Goal: Task Accomplishment & Management: Manage account settings

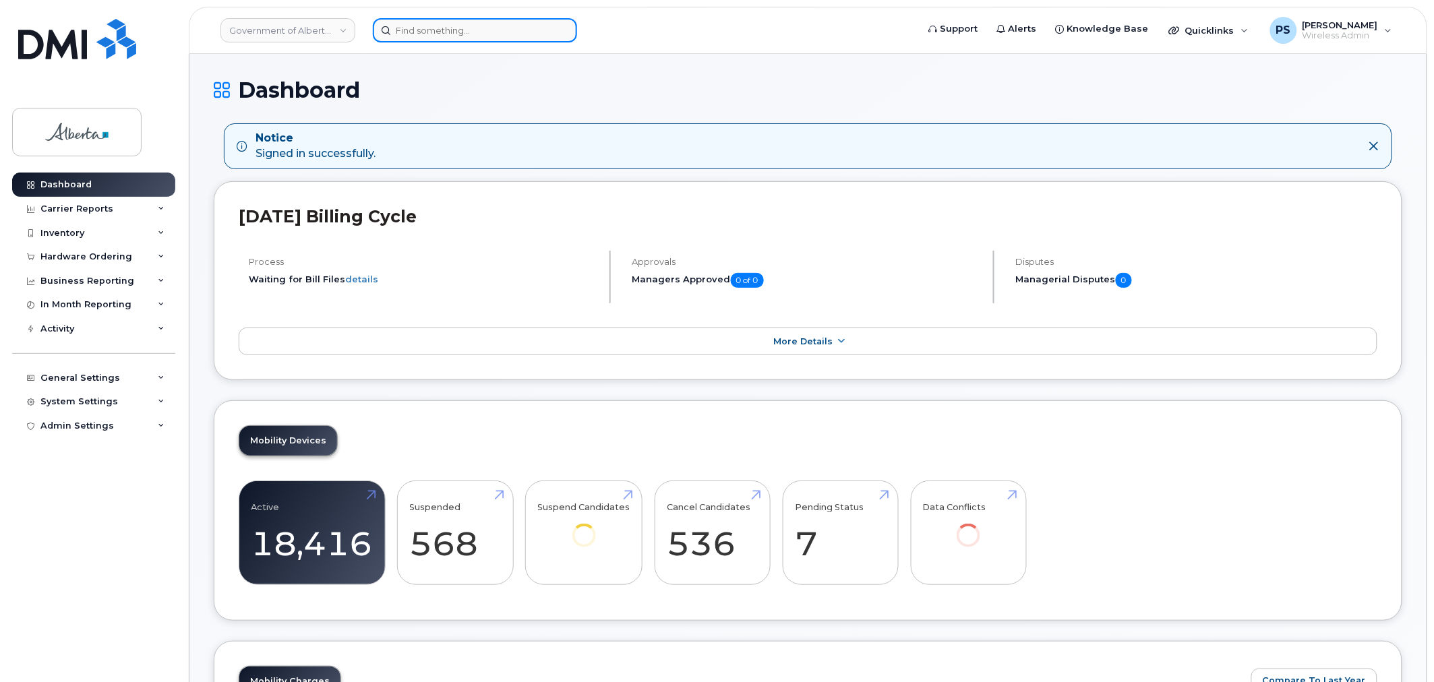
click at [419, 31] on input at bounding box center [475, 30] width 204 height 24
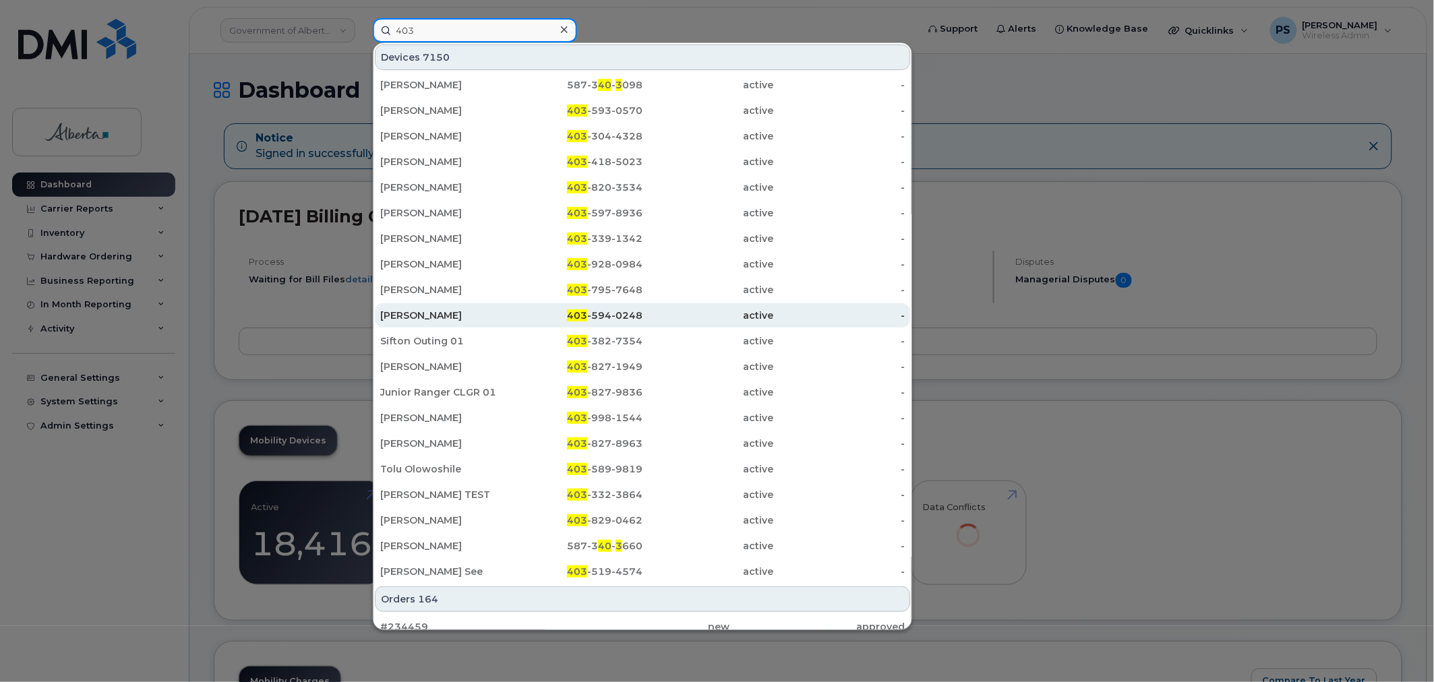
type input "403"
click at [435, 317] on div "Raegan Komistek" at bounding box center [445, 315] width 131 height 13
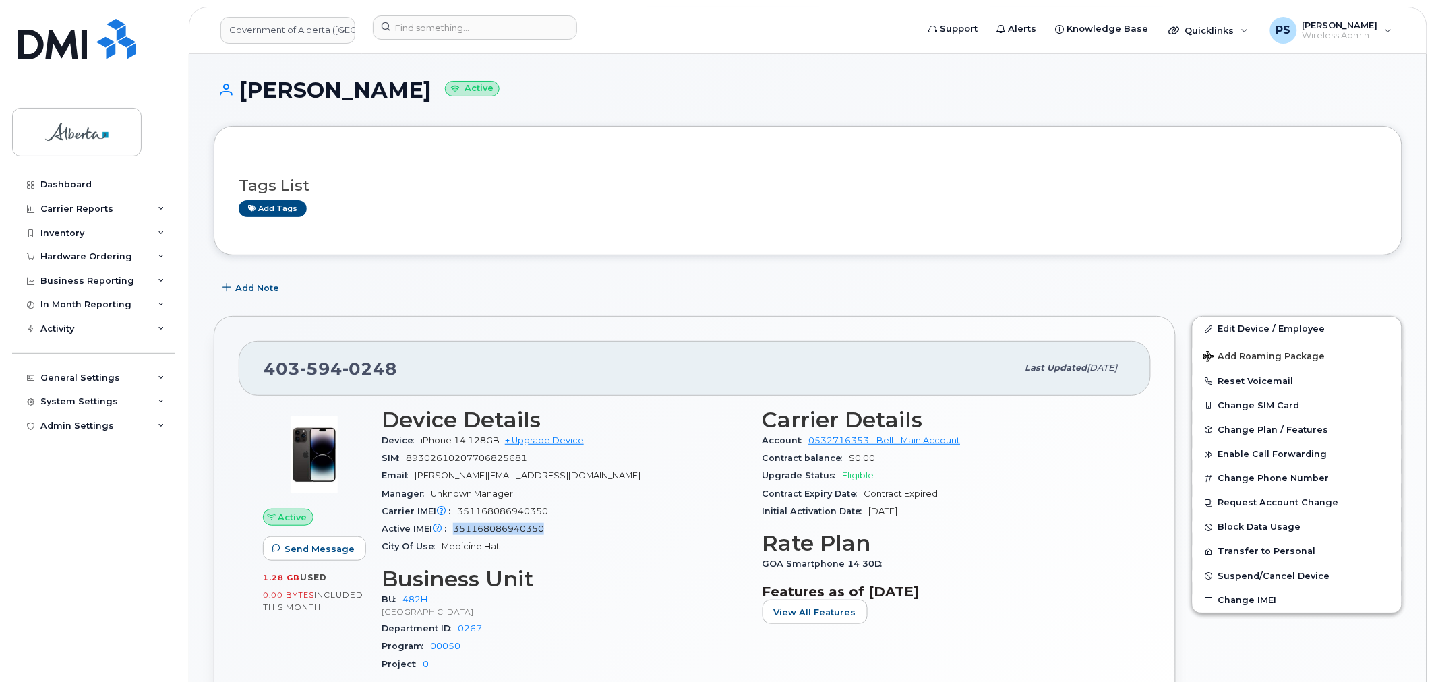
drag, startPoint x: 553, startPoint y: 528, endPoint x: 450, endPoint y: 530, distance: 103.2
click at [450, 530] on div "Active IMEI Active IMEI is refreshed daily with a delay of up to 48 hours follo…" at bounding box center [564, 529] width 365 height 18
drag, startPoint x: 380, startPoint y: 531, endPoint x: 431, endPoint y: 553, distance: 56.1
click at [427, 533] on div "Device Details Device iPhone 14 128GB + Upgrade Device SIM 89302610207706825681…" at bounding box center [563, 546] width 381 height 293
drag, startPoint x: 547, startPoint y: 529, endPoint x: 452, endPoint y: 533, distance: 95.1
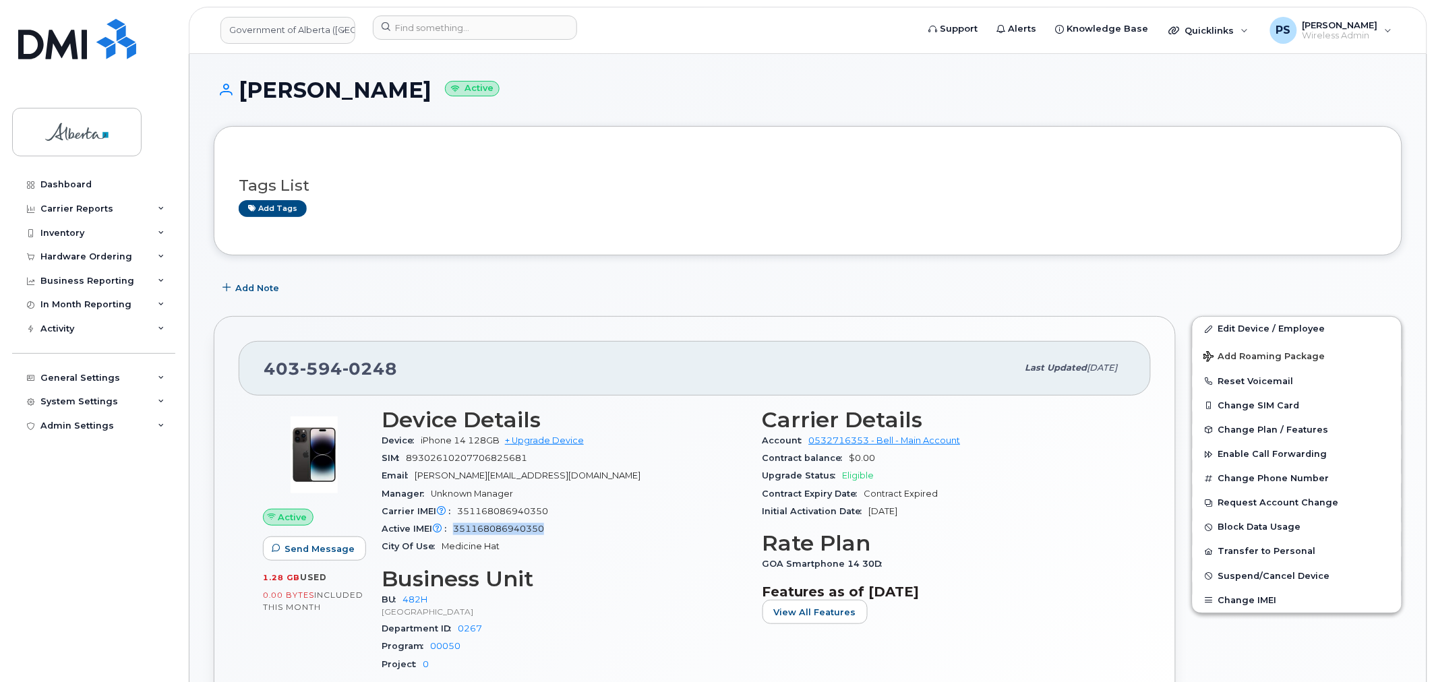
click at [452, 533] on div "Active IMEI Active IMEI is refreshed daily with a delay of up to 48 hours follo…" at bounding box center [564, 529] width 365 height 18
click at [585, 514] on div "Carrier IMEI Carrier IMEI is reported during the last billing cycle or change o…" at bounding box center [564, 512] width 365 height 18
click at [555, 539] on div "City Of Use Medicine Hat" at bounding box center [564, 547] width 365 height 18
drag, startPoint x: 547, startPoint y: 533, endPoint x: 456, endPoint y: 531, distance: 91.0
click at [456, 531] on div "Active IMEI Active IMEI is refreshed daily with a delay of up to 48 hours follo…" at bounding box center [564, 529] width 365 height 18
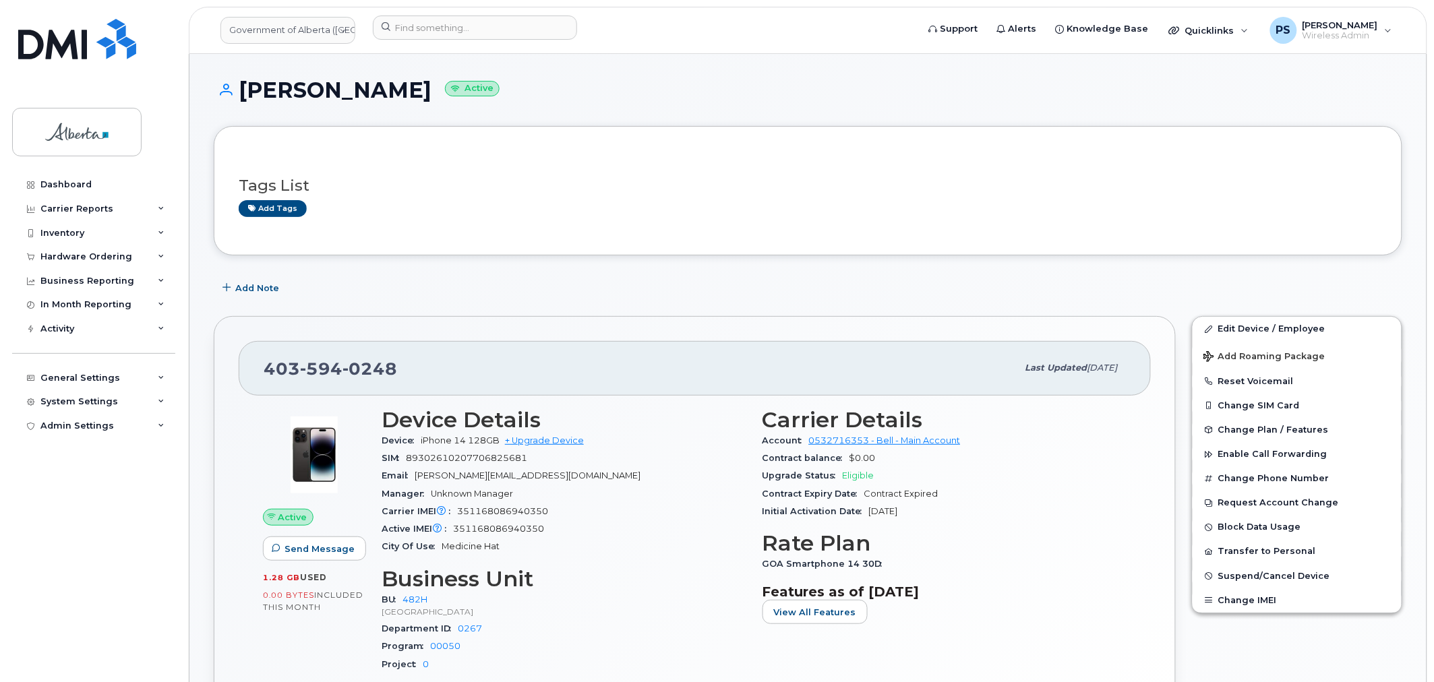
click at [574, 504] on div "Carrier IMEI Carrier IMEI is reported during the last billing cycle or change o…" at bounding box center [564, 512] width 365 height 18
click at [83, 240] on div "Inventory" at bounding box center [93, 233] width 163 height 24
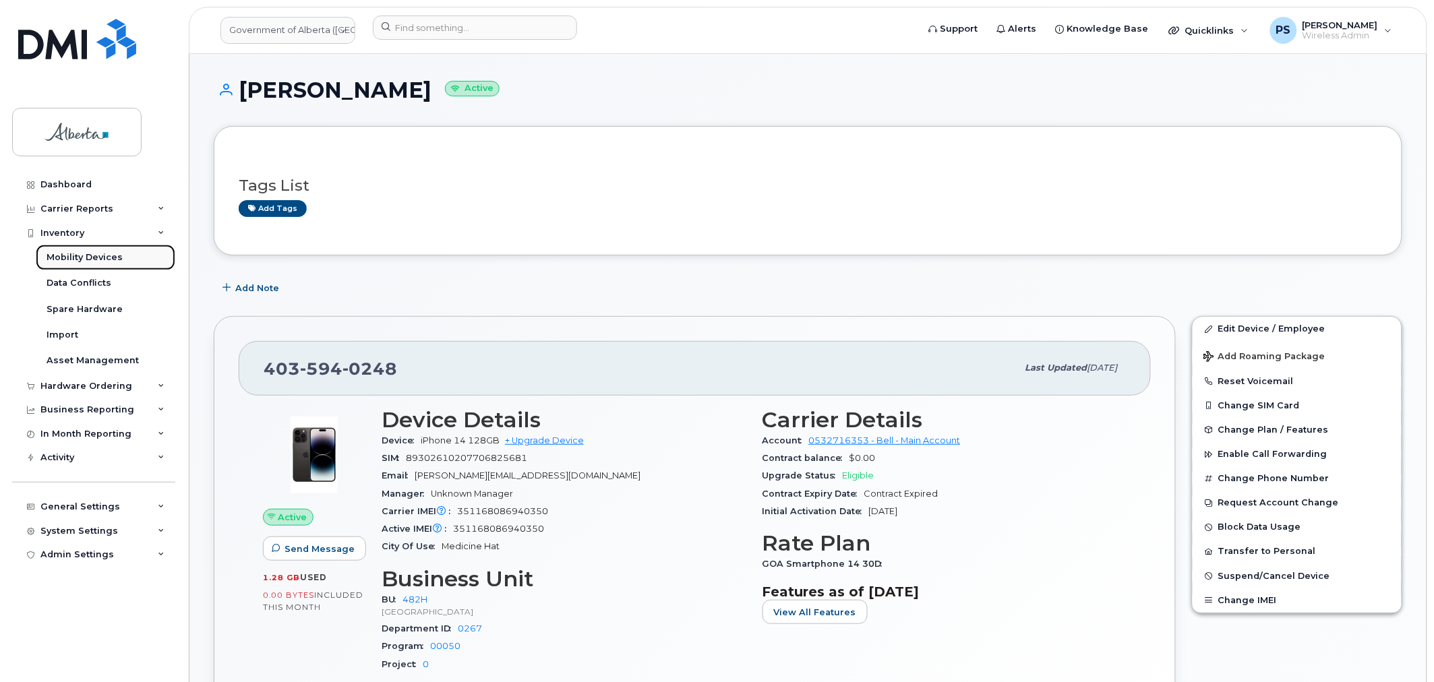
click at [100, 263] on div "Mobility Devices" at bounding box center [85, 257] width 76 height 12
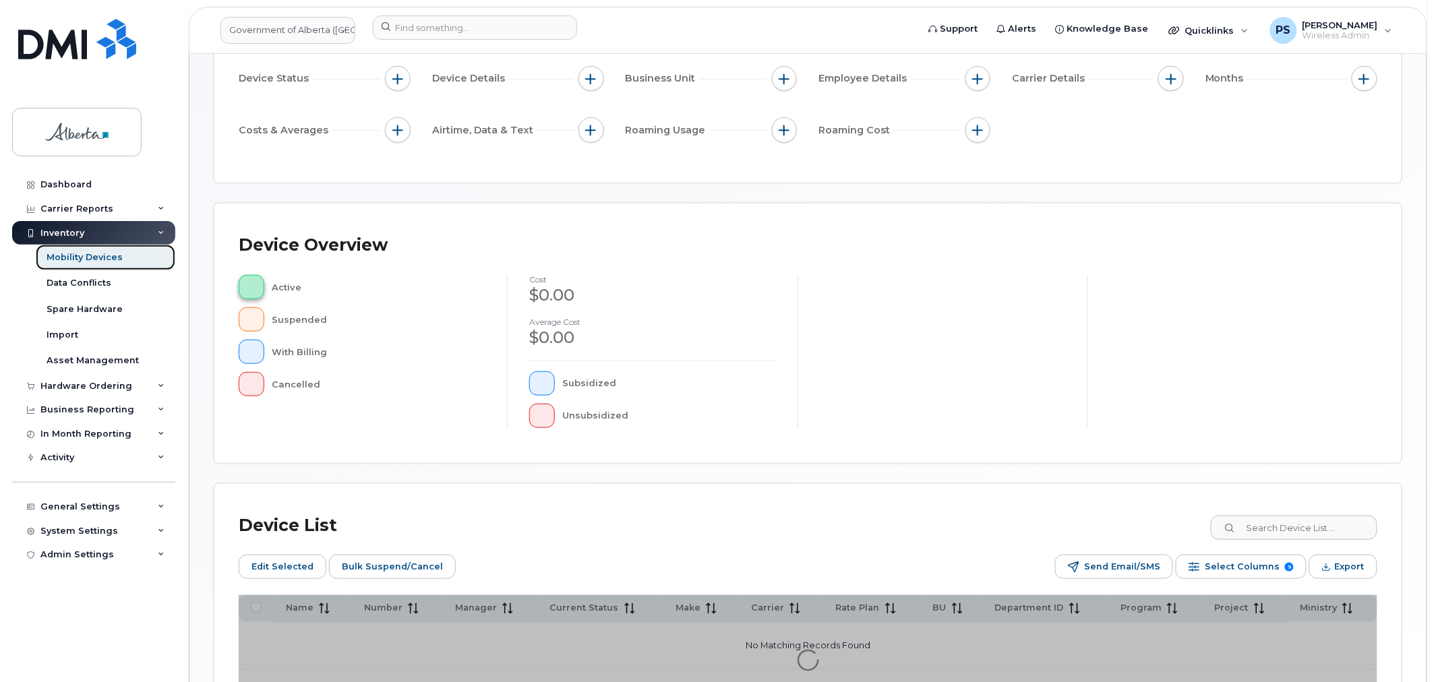
scroll to position [268, 0]
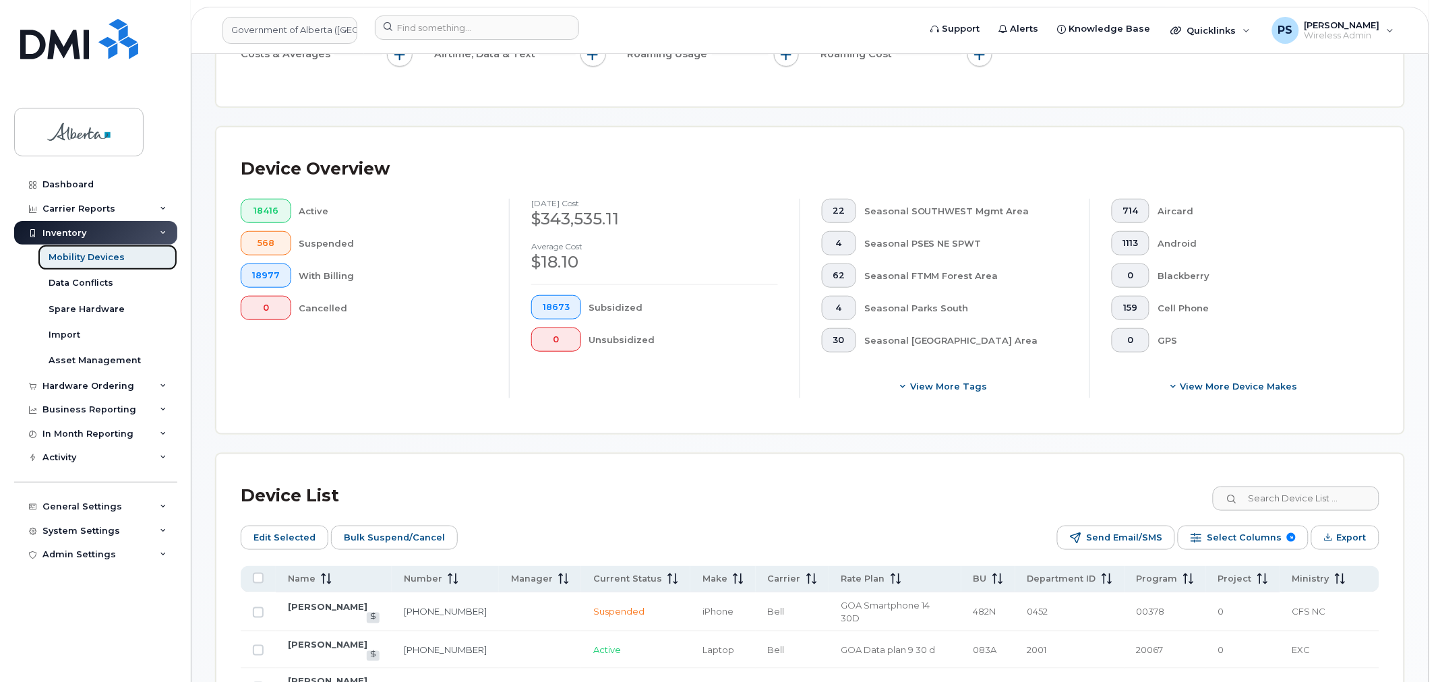
scroll to position [304, 0]
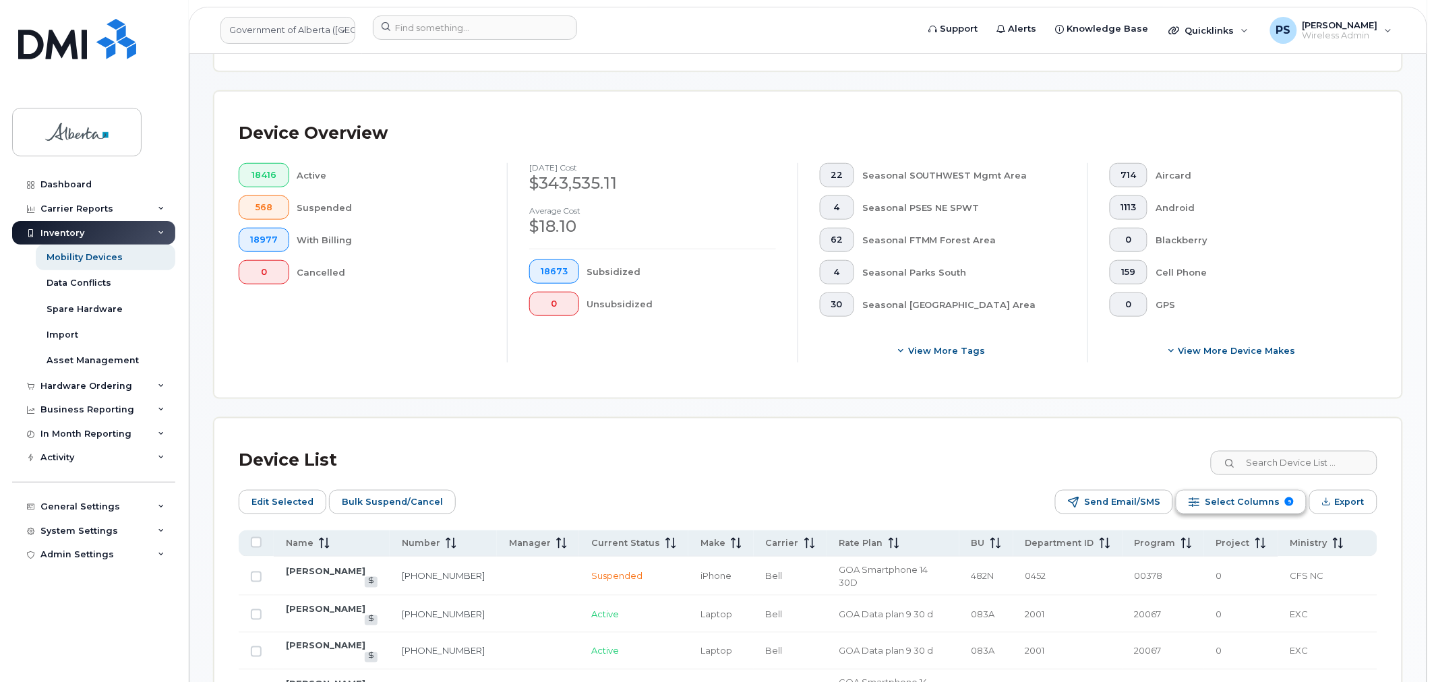
click at [1252, 504] on span "Select Columns" at bounding box center [1242, 502] width 75 height 20
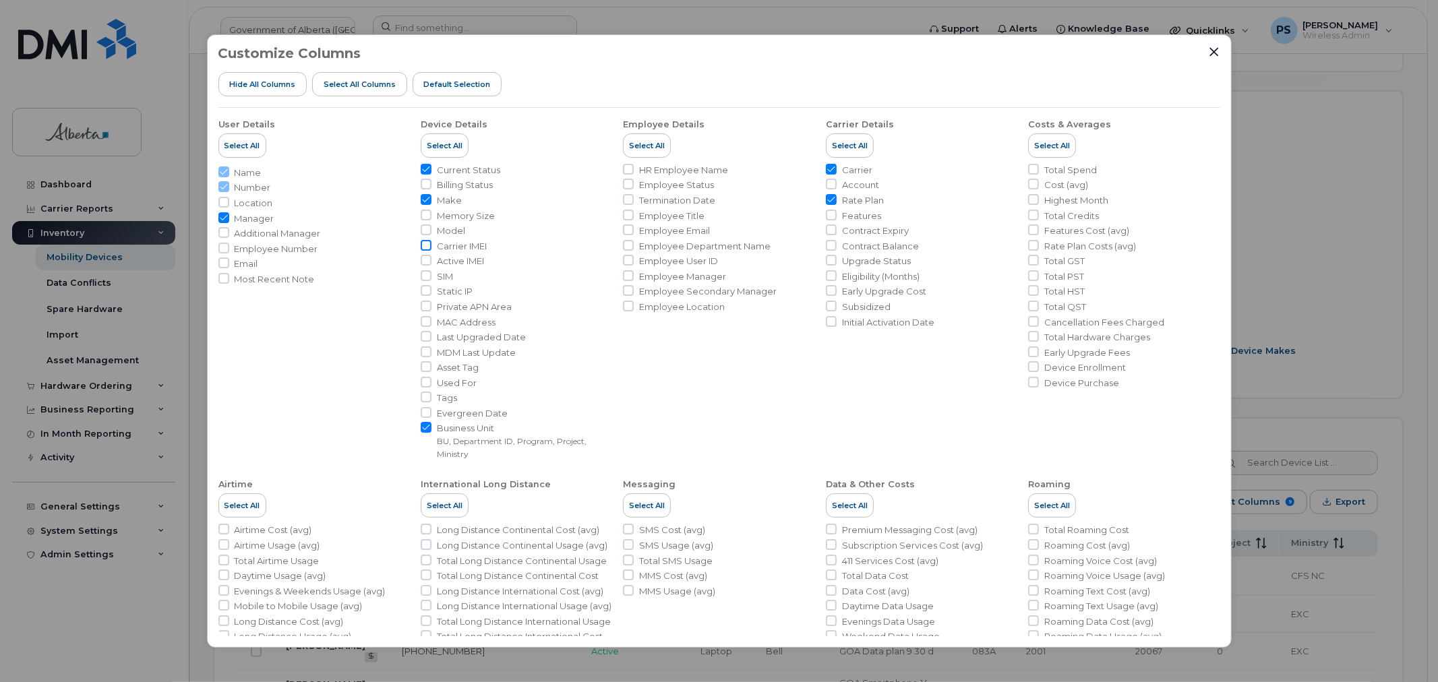
click at [427, 244] on input "Carrier IMEI" at bounding box center [426, 245] width 11 height 11
checkbox input "true"
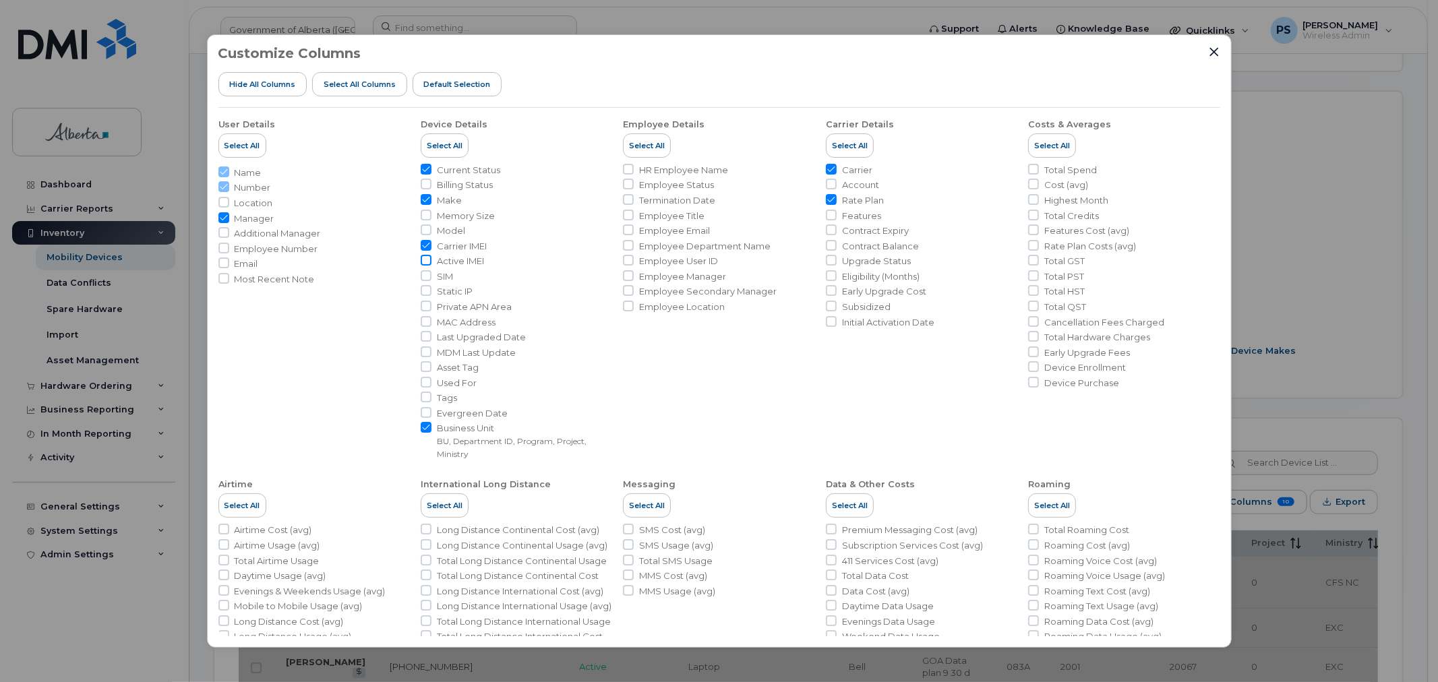
click at [425, 260] on input "Active IMEI" at bounding box center [426, 260] width 11 height 11
checkbox input "true"
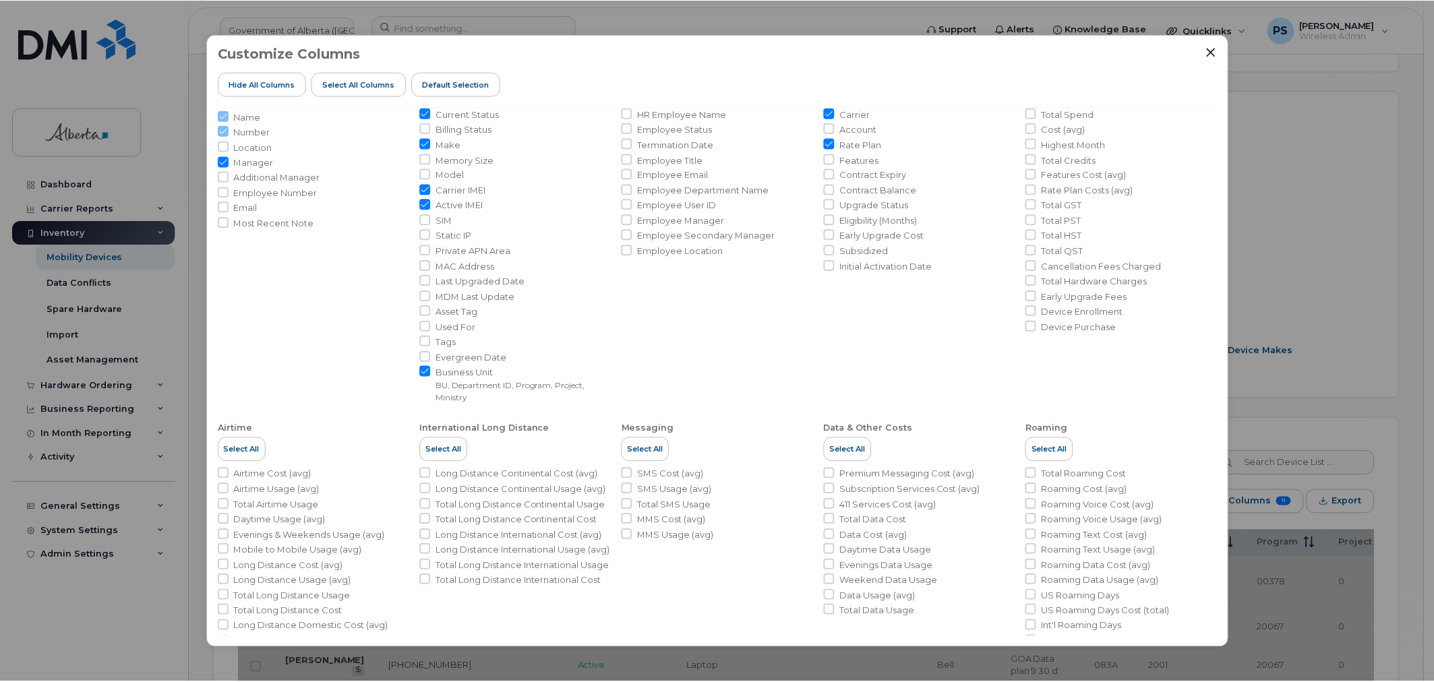
scroll to position [0, 0]
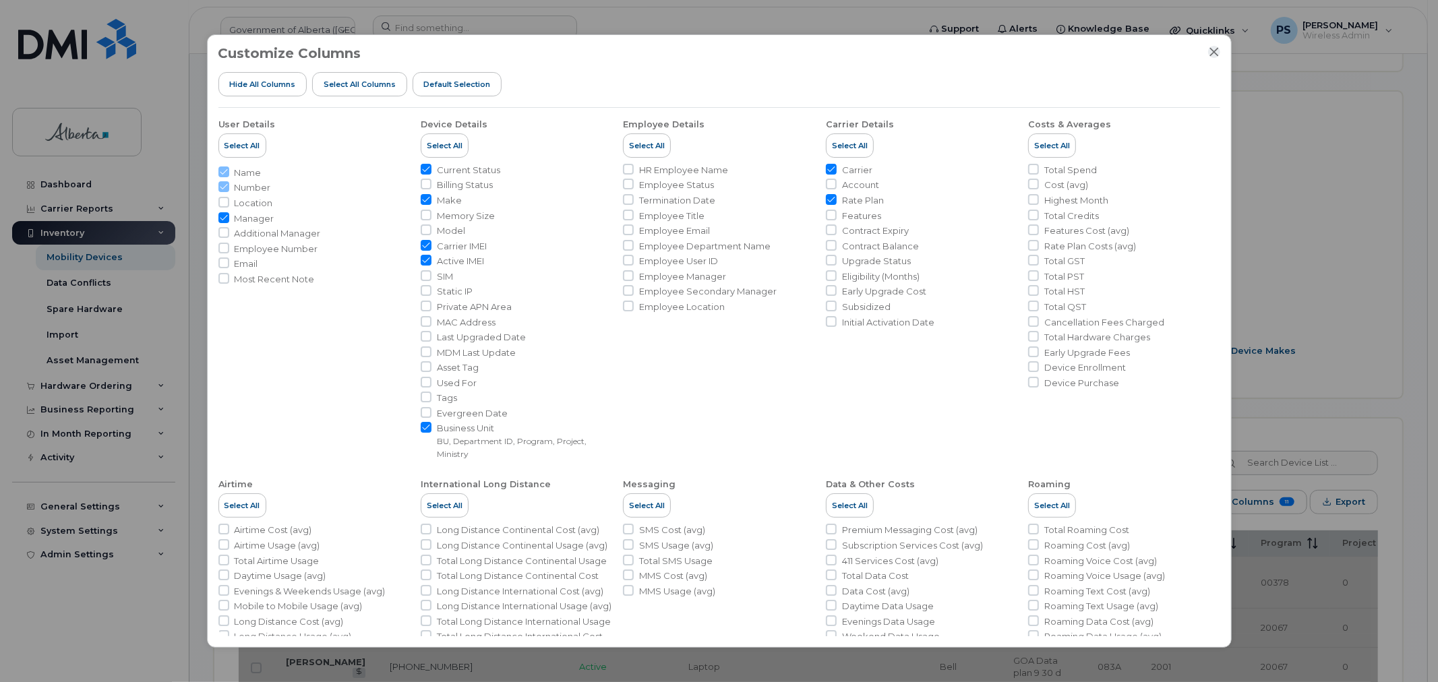
click at [1210, 49] on icon "Close" at bounding box center [1214, 52] width 11 height 11
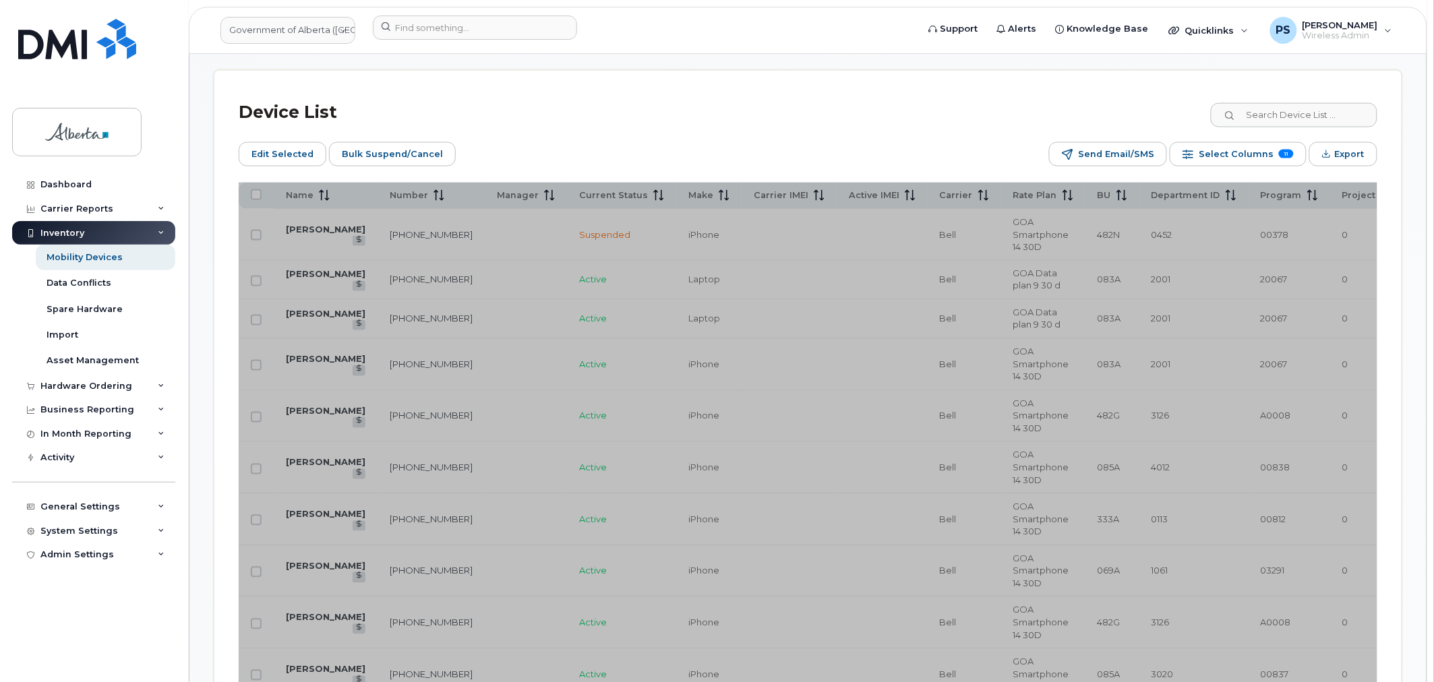
scroll to position [678, 0]
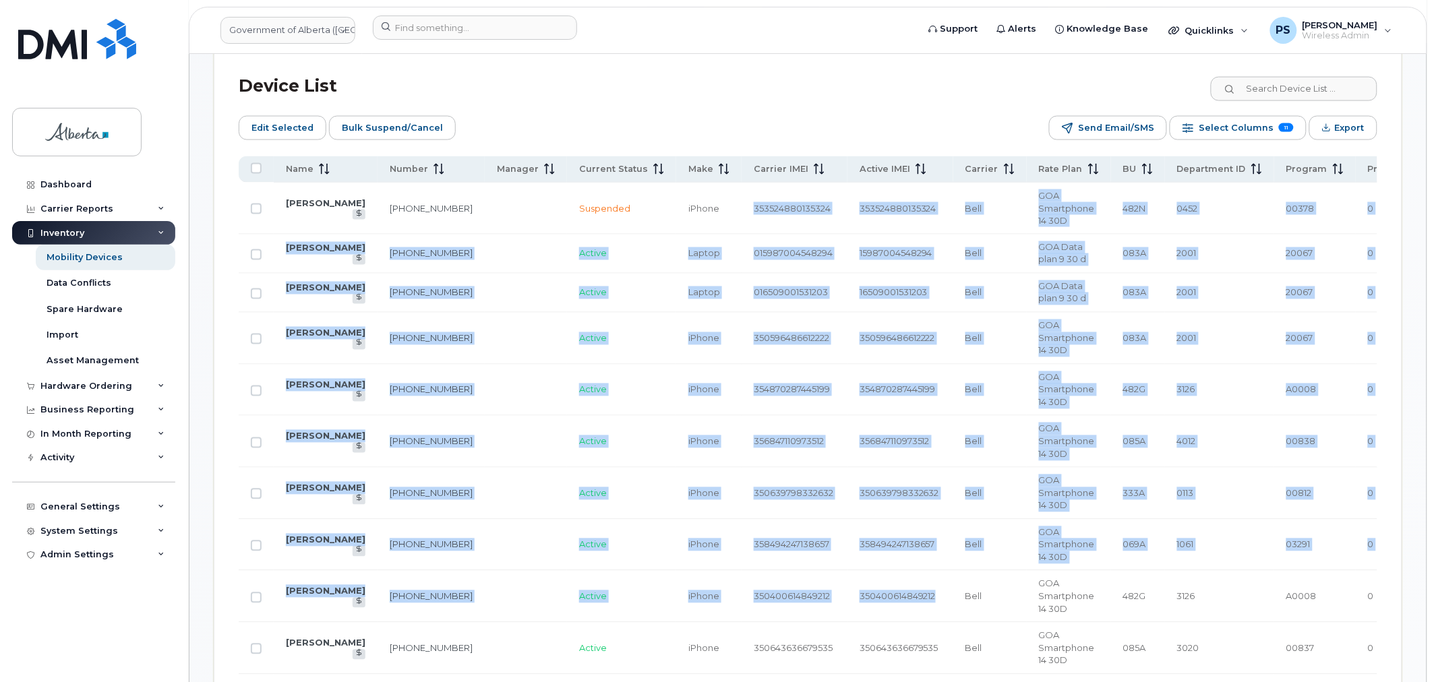
drag, startPoint x: 690, startPoint y: 207, endPoint x: 868, endPoint y: 390, distance: 255.0
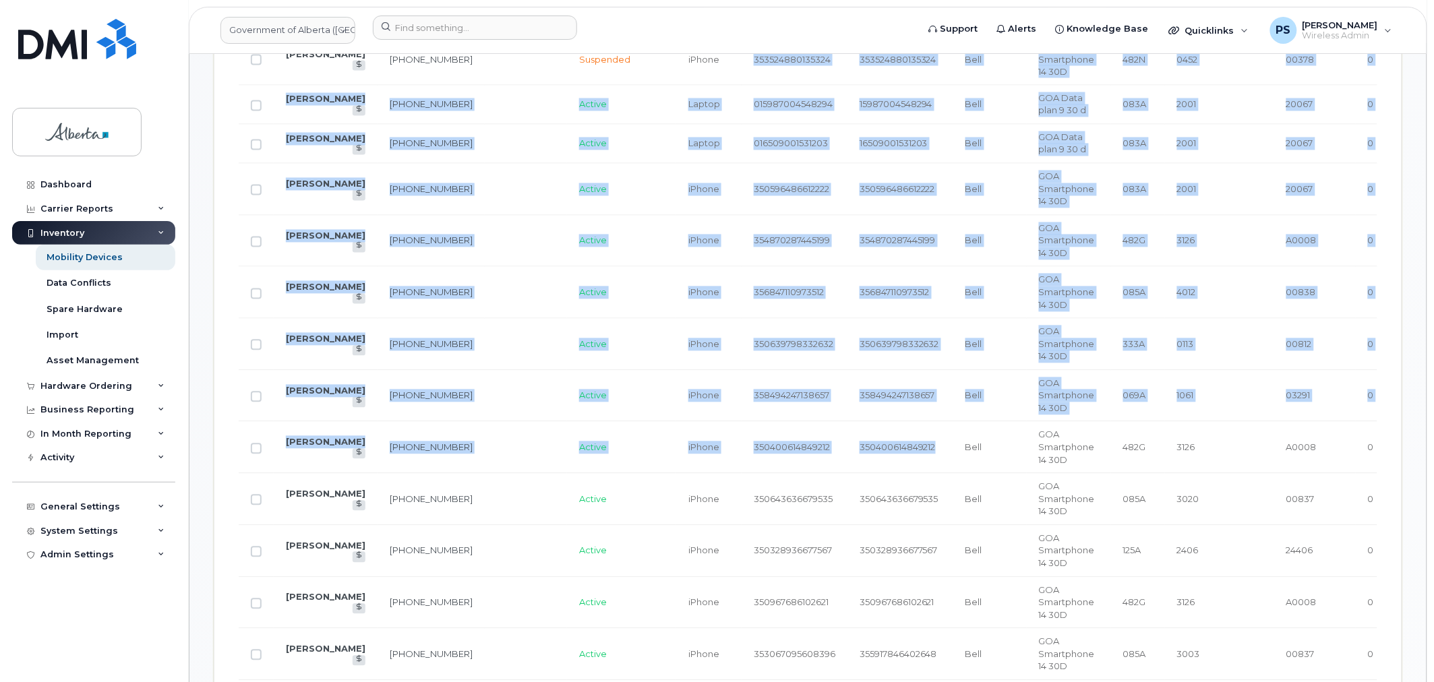
scroll to position [828, 0]
drag, startPoint x: 802, startPoint y: 390, endPoint x: 808, endPoint y: 383, distance: 8.6
click at [779, 402] on td "358494247138657" at bounding box center [795, 396] width 106 height 52
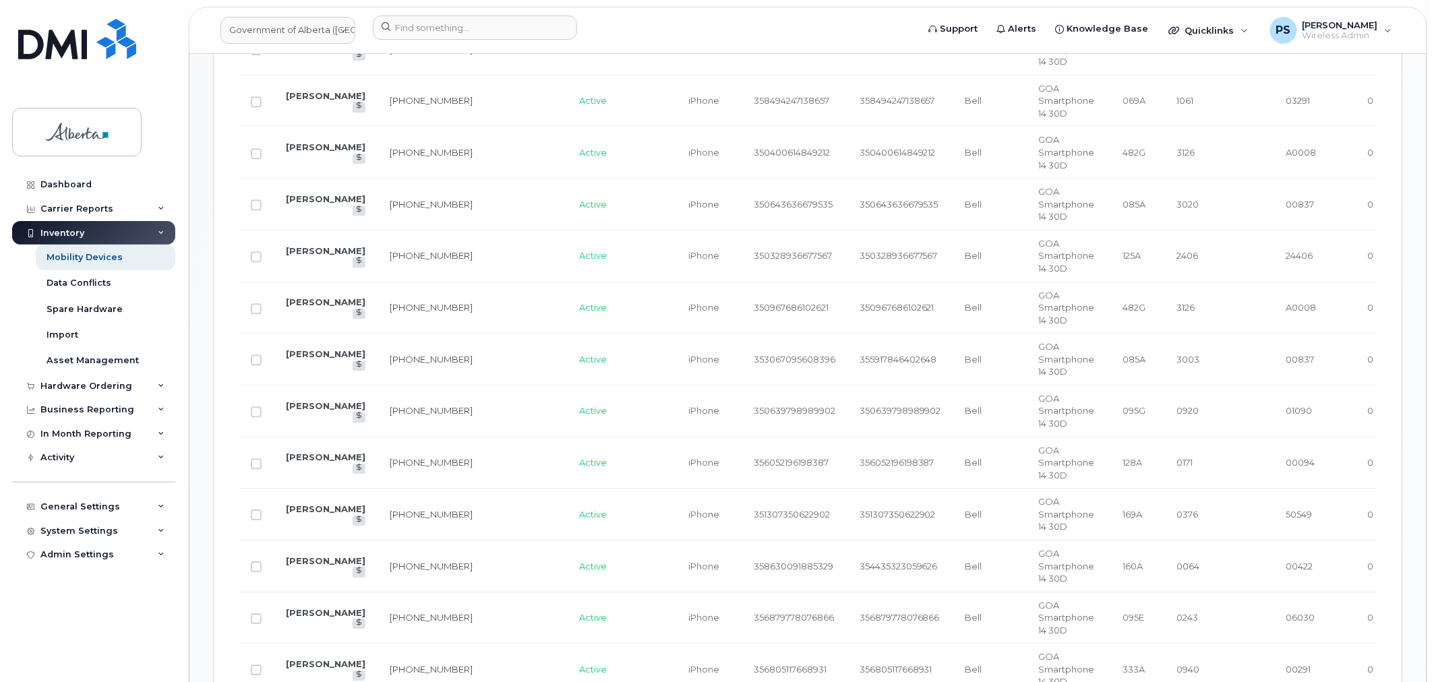
scroll to position [1128, 0]
click at [742, 428] on td "350639798989902" at bounding box center [795, 406] width 106 height 52
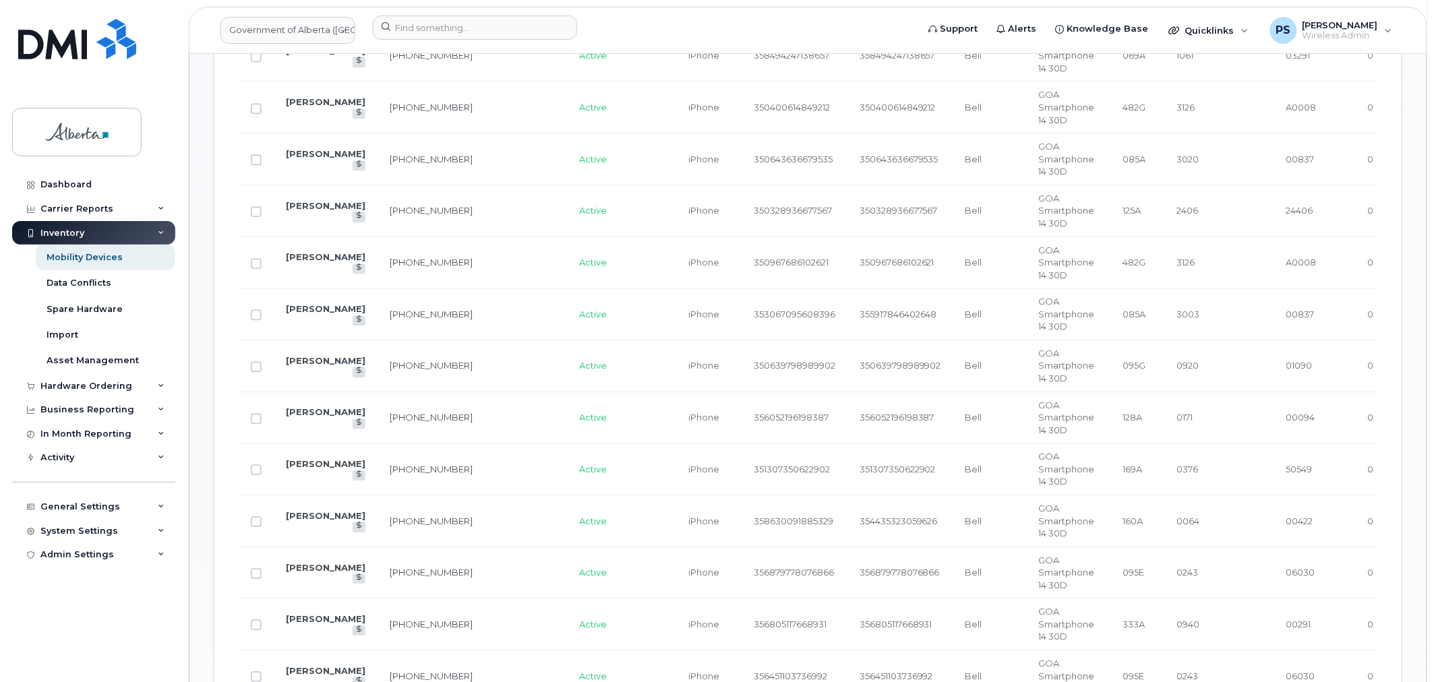
scroll to position [1277, 0]
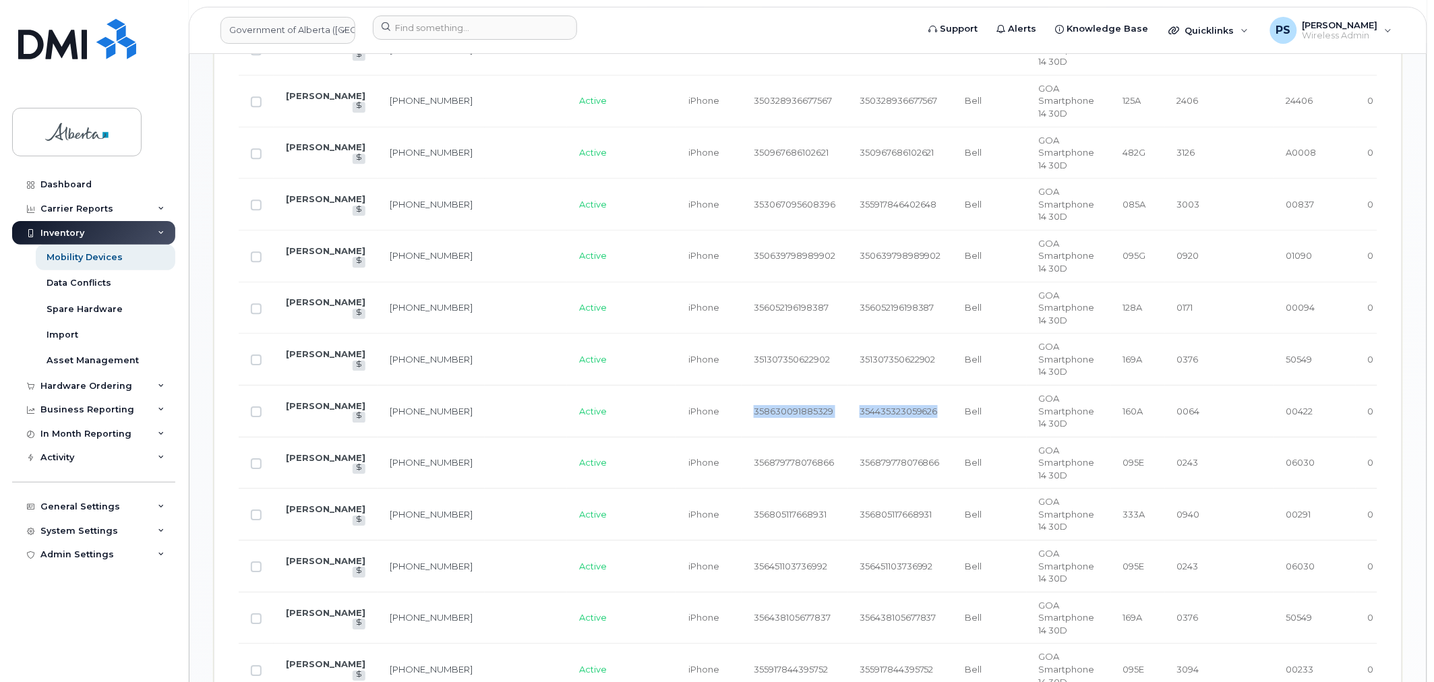
drag, startPoint x: 880, startPoint y: 434, endPoint x: 690, endPoint y: 435, distance: 190.1
click at [690, 435] on tr "Dino Sorrentino 403-200-3798 Active iPhone 358630091885329 354435323059626 Bell…" at bounding box center [884, 412] width 1290 height 52
drag, startPoint x: 393, startPoint y: 442, endPoint x: 368, endPoint y: 427, distance: 28.7
click at [377, 427] on td "403-200-3798" at bounding box center [430, 412] width 107 height 52
copy link "403-200-3798"
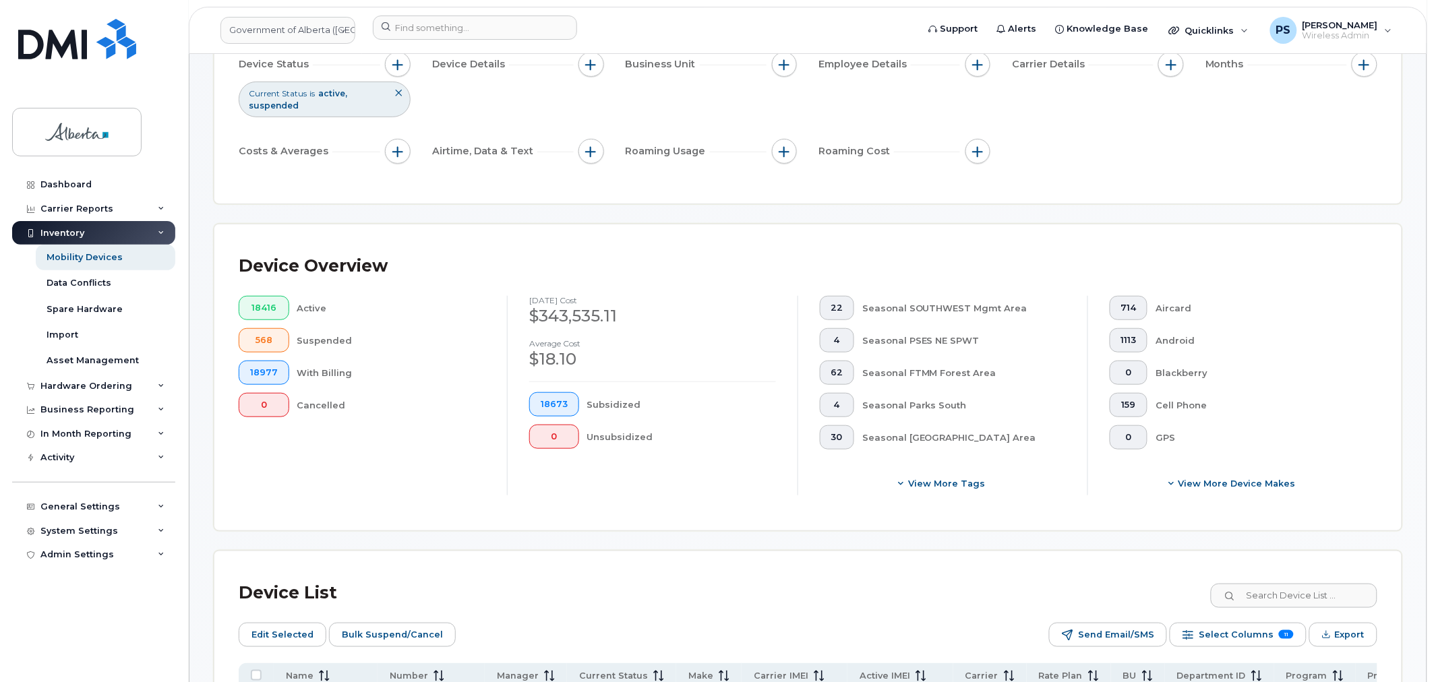
scroll to position [0, 0]
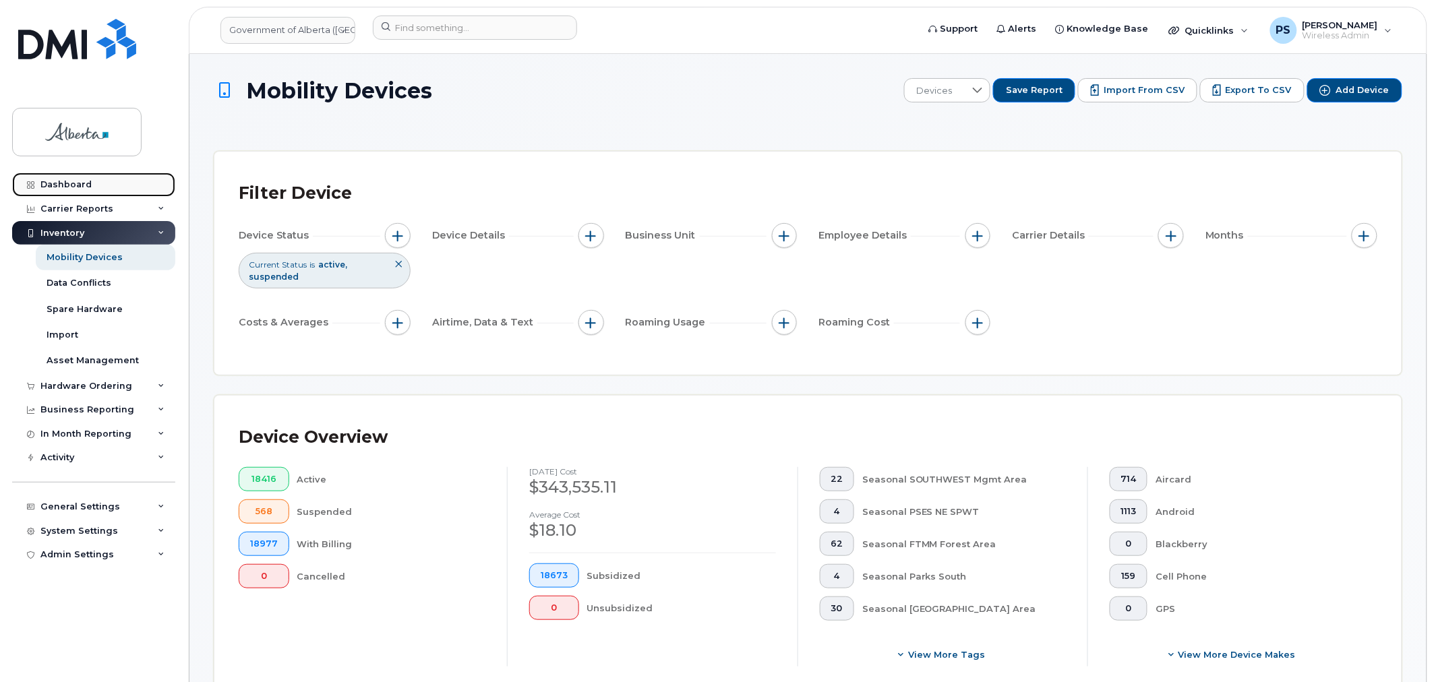
click at [88, 176] on link "Dashboard" at bounding box center [93, 185] width 163 height 24
click at [78, 175] on link "Dashboard" at bounding box center [93, 185] width 163 height 24
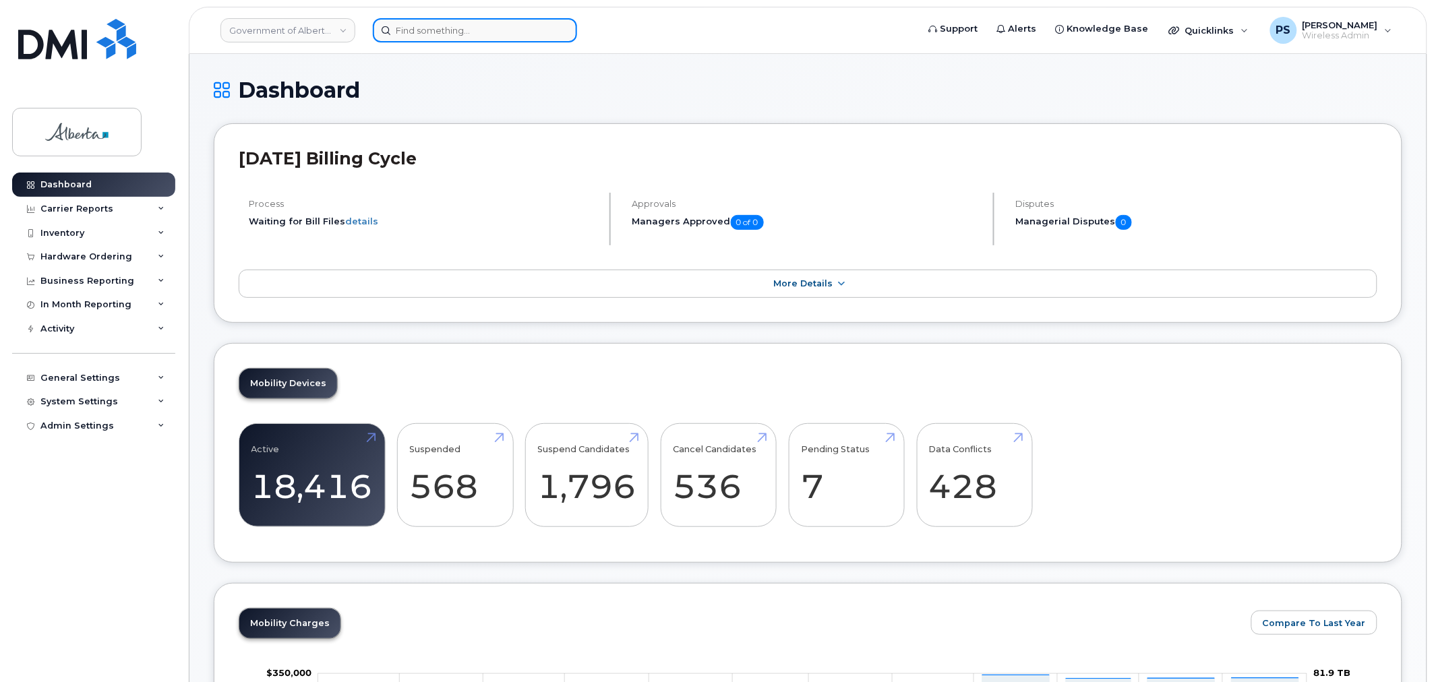
click at [430, 36] on input at bounding box center [475, 30] width 204 height 24
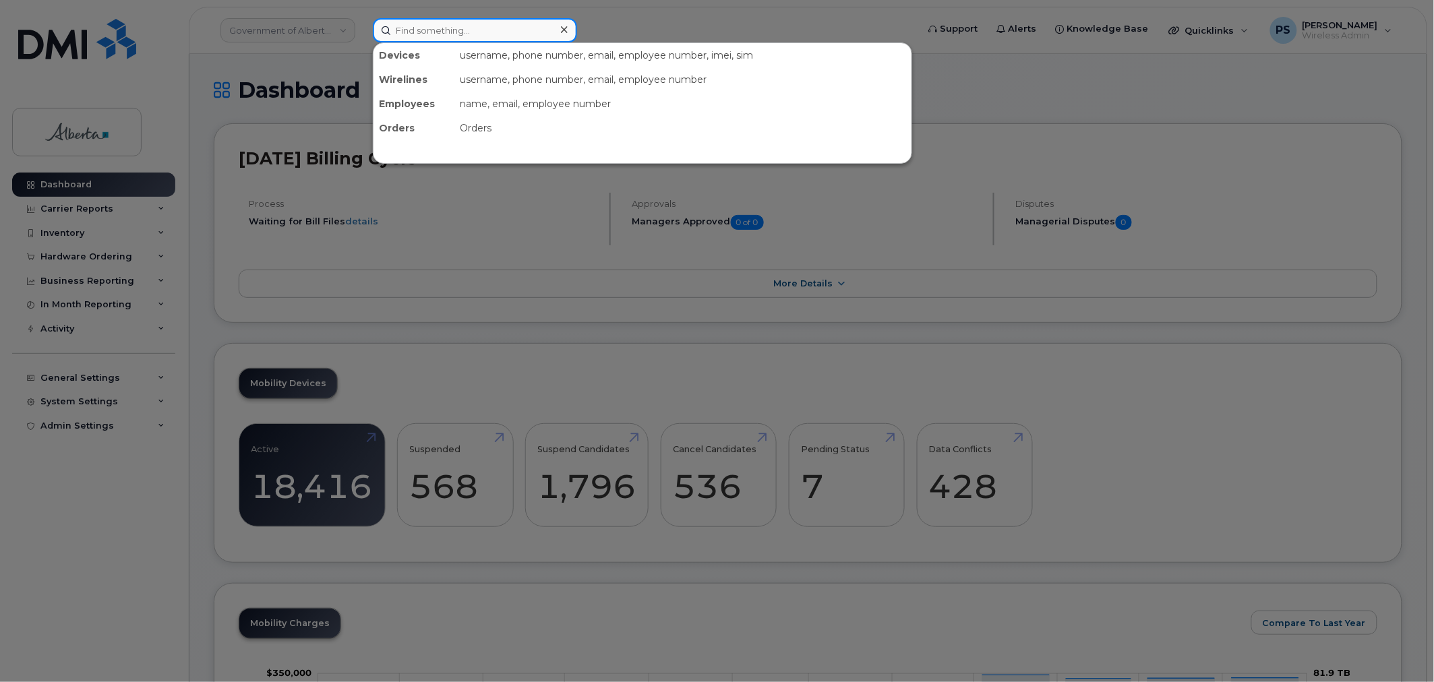
paste input "403-200-3798"
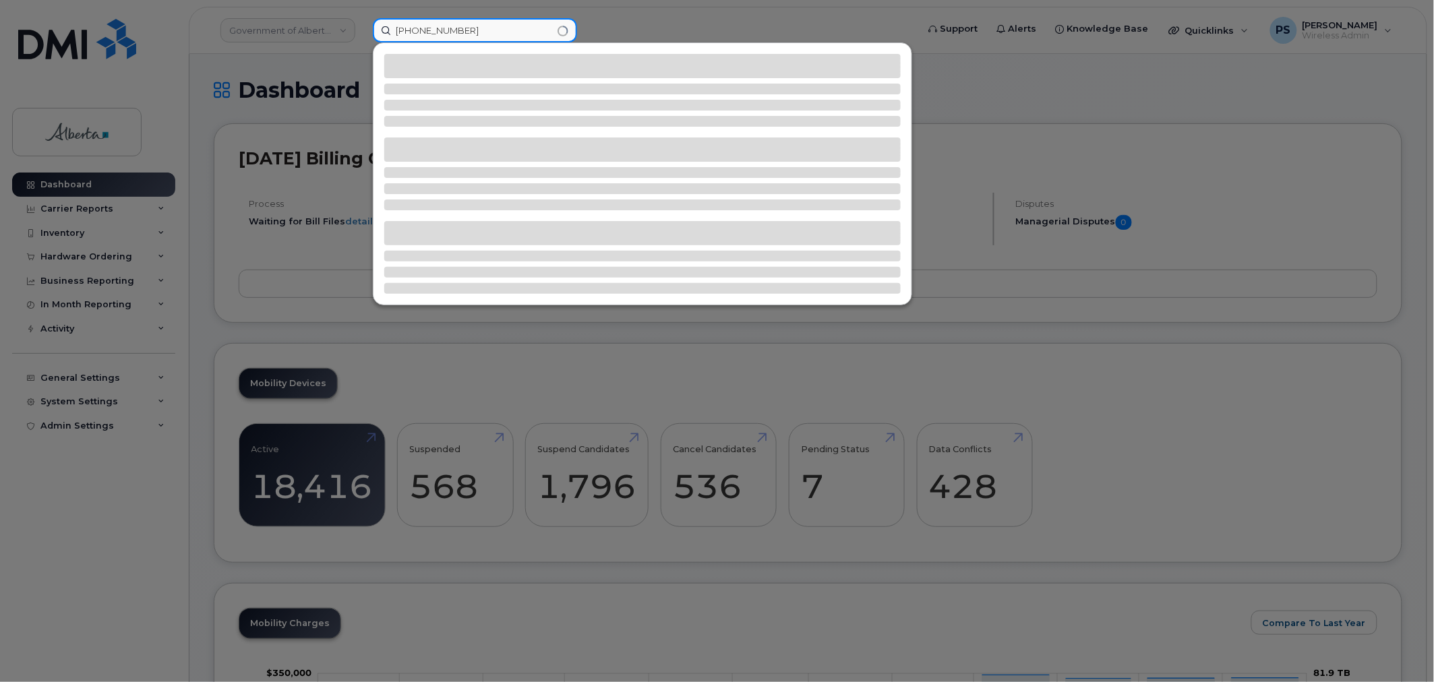
type input "403-200-3798"
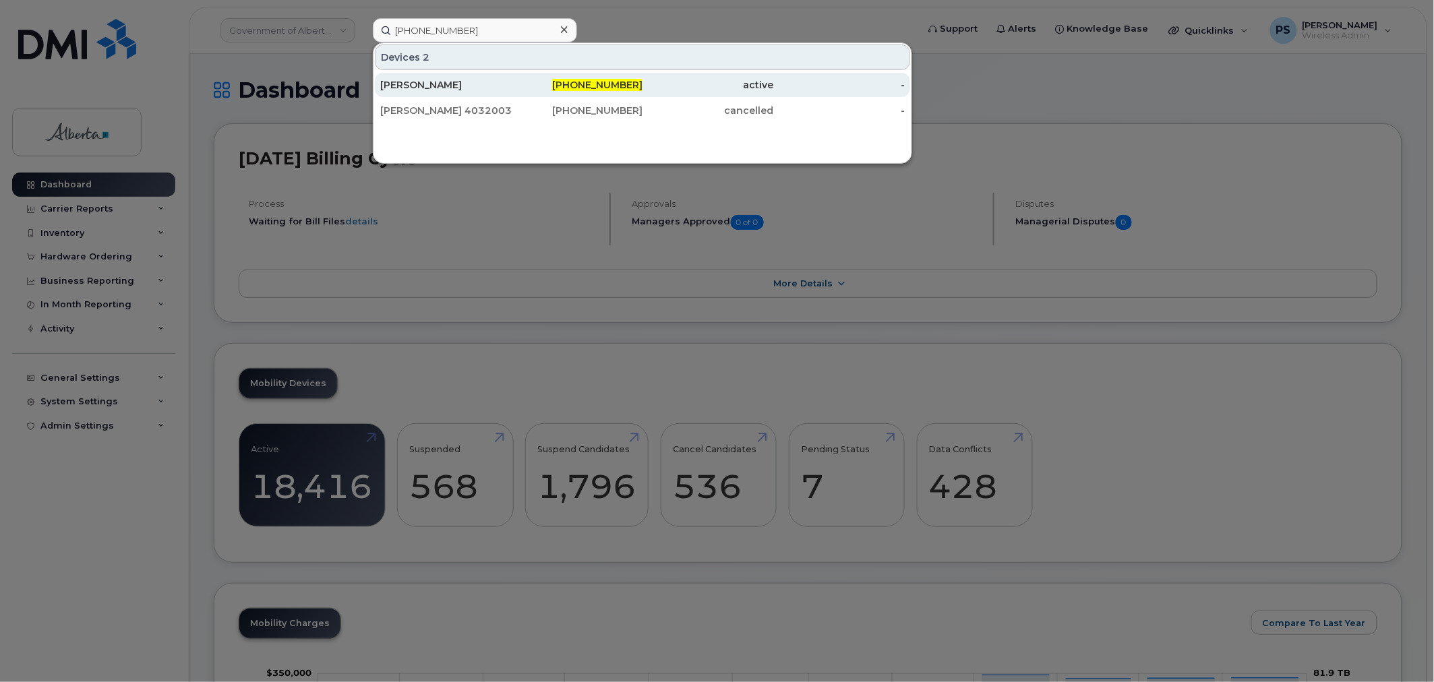
click at [425, 82] on div "Dino Sorrentino" at bounding box center [445, 84] width 131 height 13
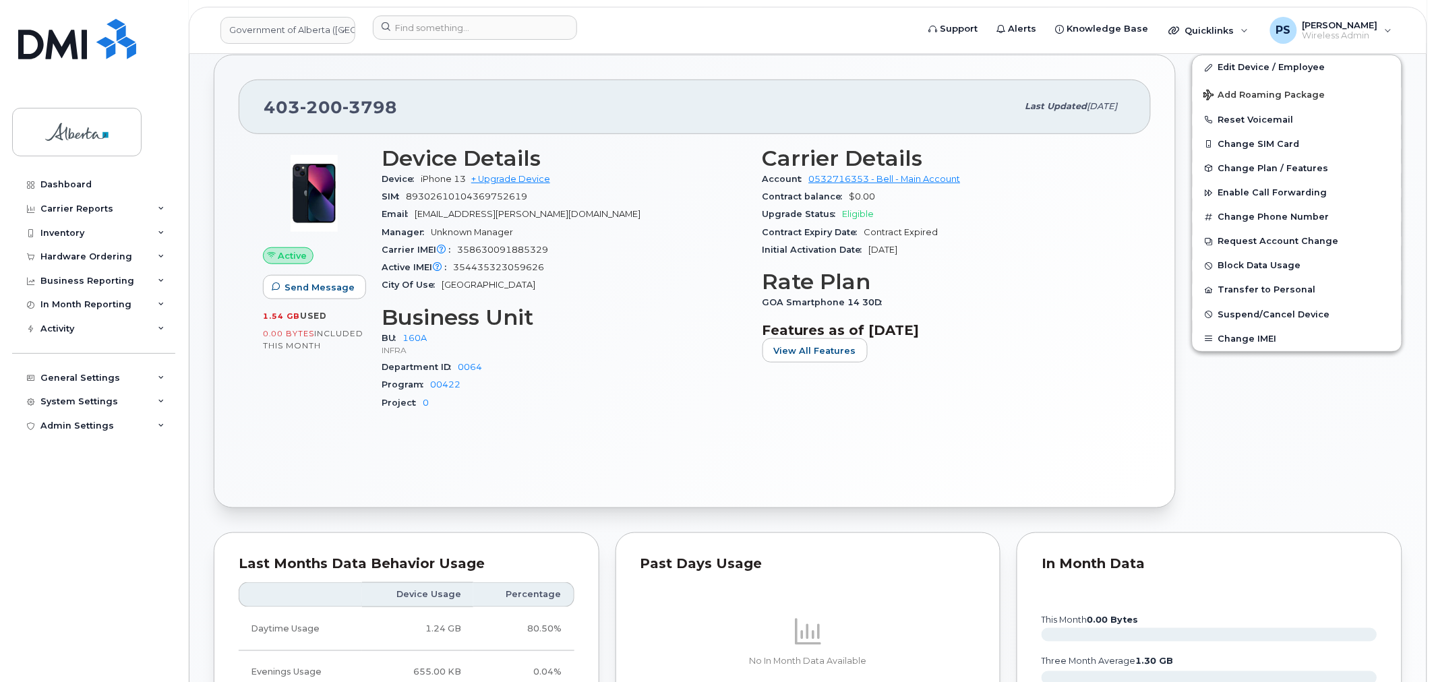
scroll to position [299, 0]
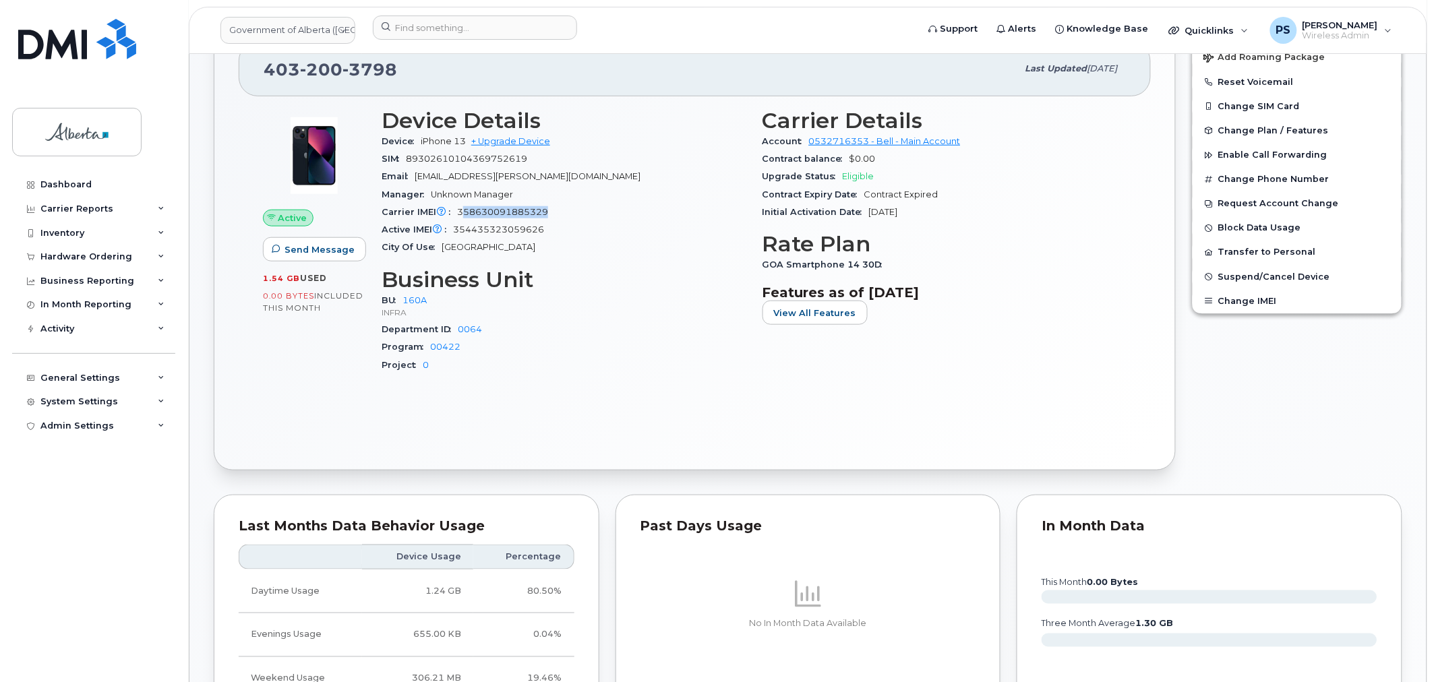
drag, startPoint x: 550, startPoint y: 212, endPoint x: 460, endPoint y: 216, distance: 89.7
click at [460, 216] on div "Carrier IMEI Carrier IMEI is reported during the last billing cycle or change o…" at bounding box center [564, 213] width 365 height 18
click at [496, 247] on div "City Of Use Calgary" at bounding box center [564, 248] width 365 height 18
drag, startPoint x: 543, startPoint y: 227, endPoint x: 450, endPoint y: 227, distance: 93.7
click at [450, 227] on div "Active IMEI Active IMEI is refreshed daily with a delay of up to 48 hours follo…" at bounding box center [564, 230] width 365 height 18
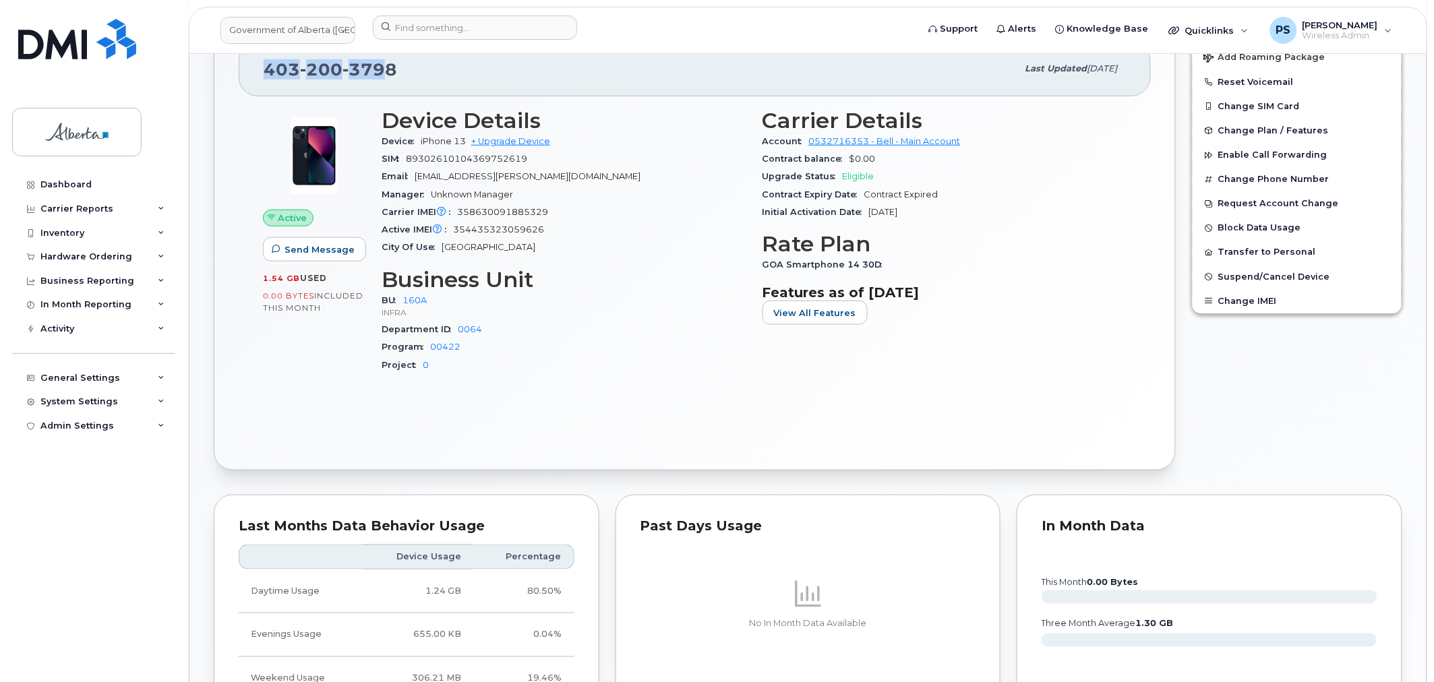
drag, startPoint x: 388, startPoint y: 67, endPoint x: 233, endPoint y: 70, distance: 154.4
click at [233, 70] on div "403 200 3798 Last updated Jul 25, 2025 Active Send Message 1.54 GB  used 0.00 B…" at bounding box center [695, 244] width 962 height 454
drag, startPoint x: 434, startPoint y: 177, endPoint x: 419, endPoint y: 180, distance: 15.1
click at [419, 180] on span "Dino.Sorrentino@gov.ab.ca" at bounding box center [528, 176] width 226 height 10
drag, startPoint x: 582, startPoint y: 347, endPoint x: 588, endPoint y: 274, distance: 73.1
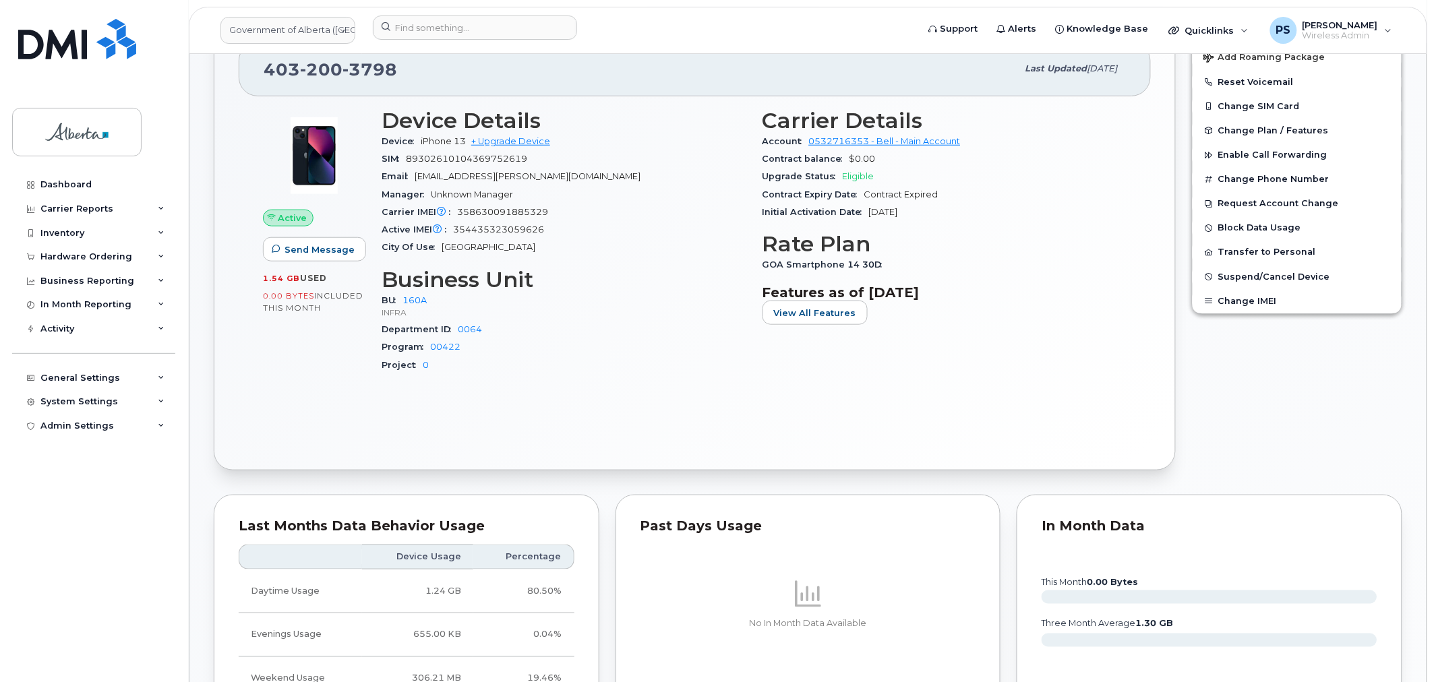
click at [583, 346] on div "Program 00422" at bounding box center [564, 347] width 365 height 18
drag, startPoint x: 524, startPoint y: 229, endPoint x: 382, endPoint y: 213, distance: 143.2
click at [382, 213] on section "Device Details Device iPhone 13 + Upgrade Device SIM 89302610104369752619 Email…" at bounding box center [564, 183] width 365 height 148
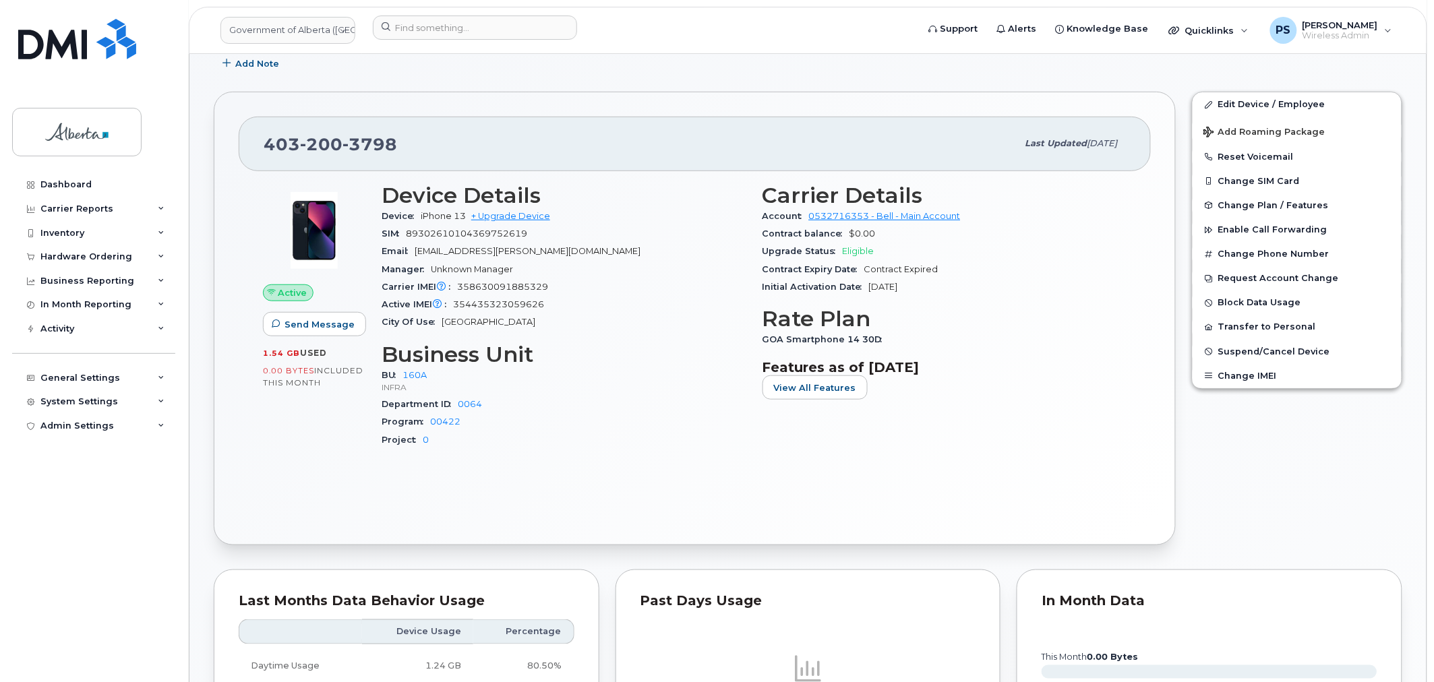
click at [634, 344] on h3 "Business Unit" at bounding box center [564, 354] width 365 height 24
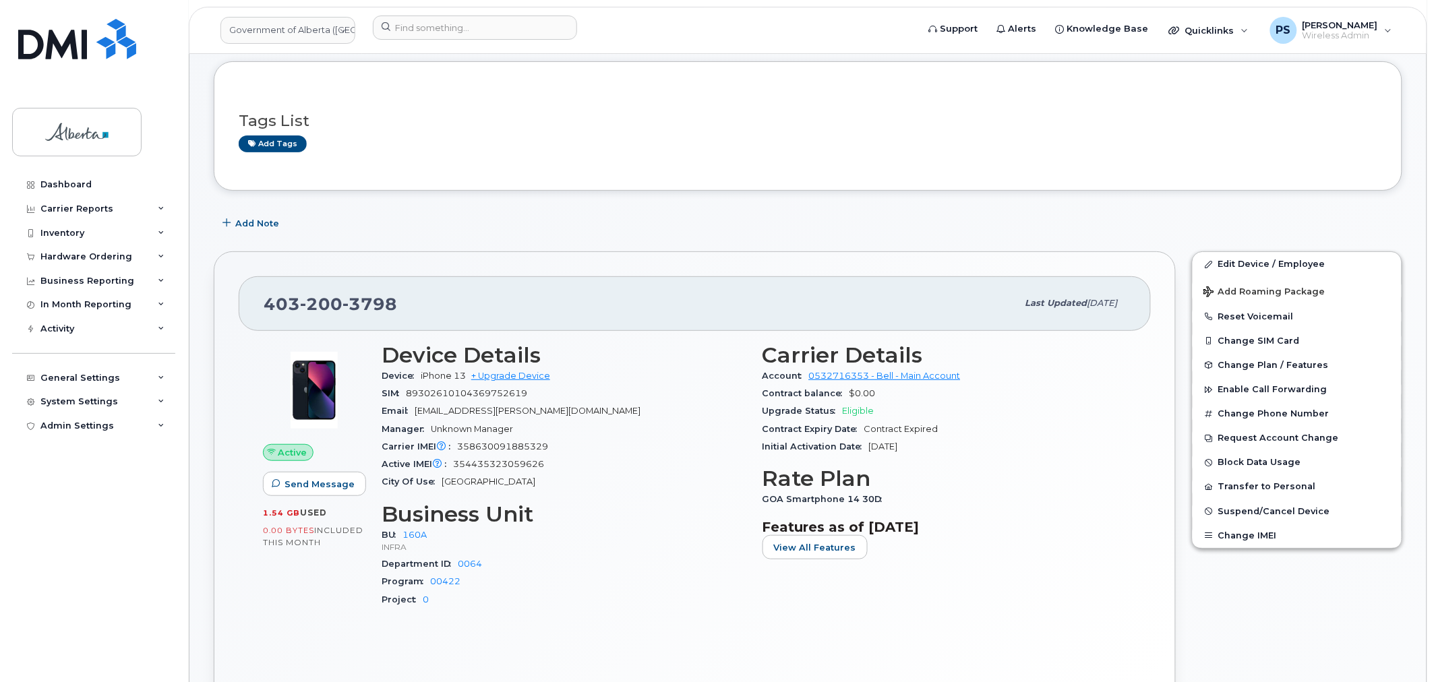
scroll to position [0, 0]
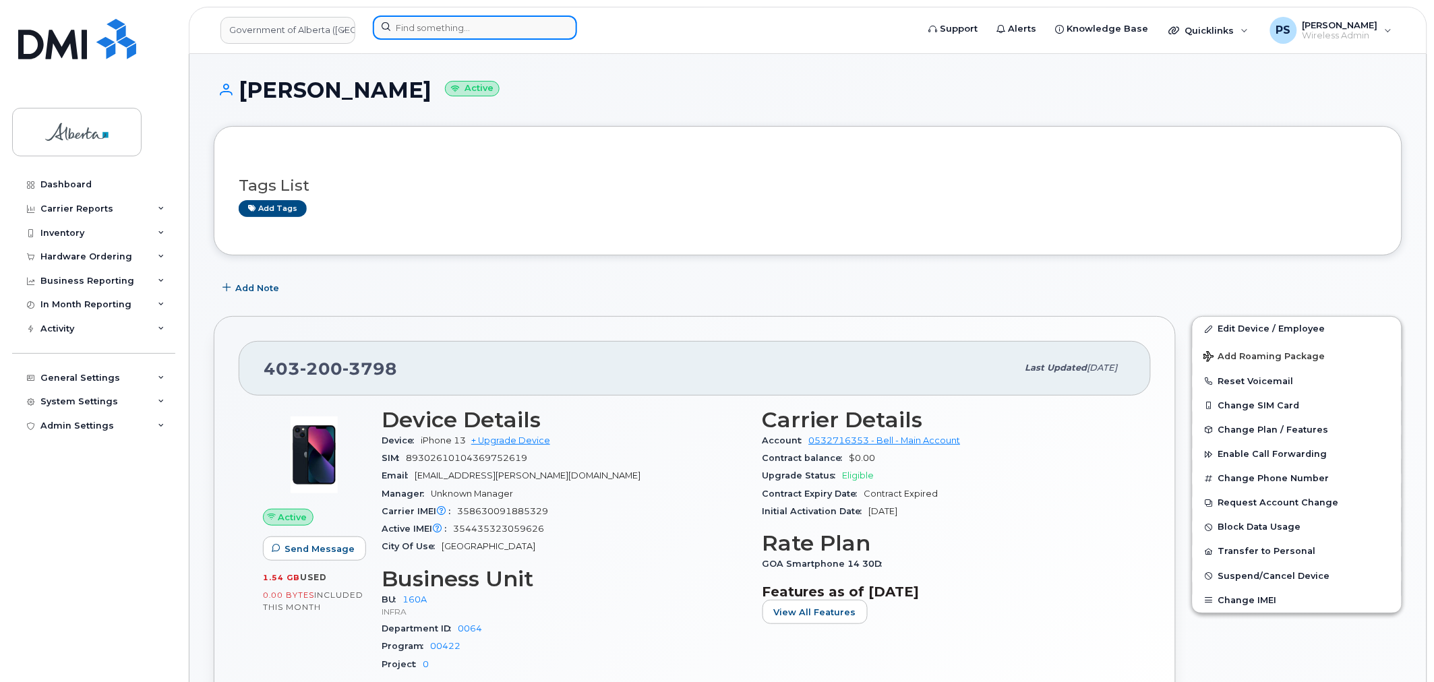
click at [460, 28] on input at bounding box center [475, 28] width 204 height 24
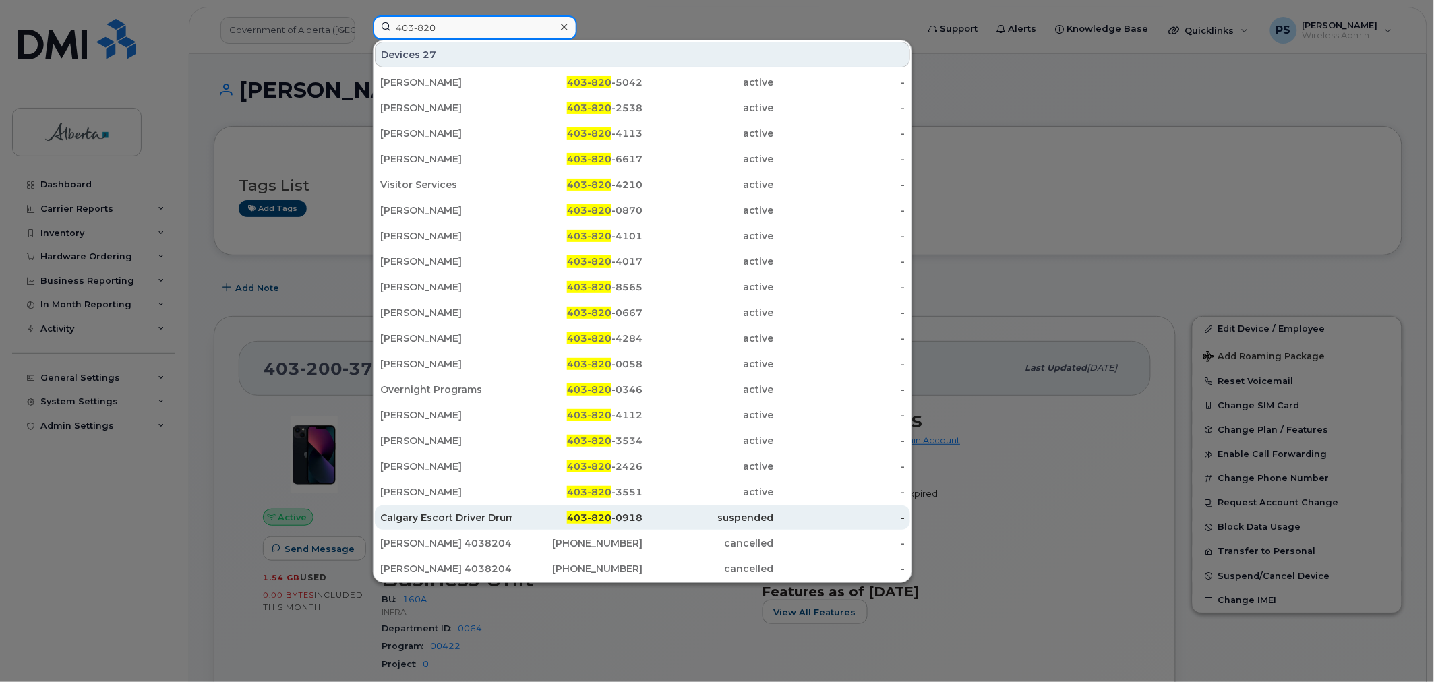
type input "403-820"
click at [593, 514] on span "403-820" at bounding box center [589, 518] width 44 height 12
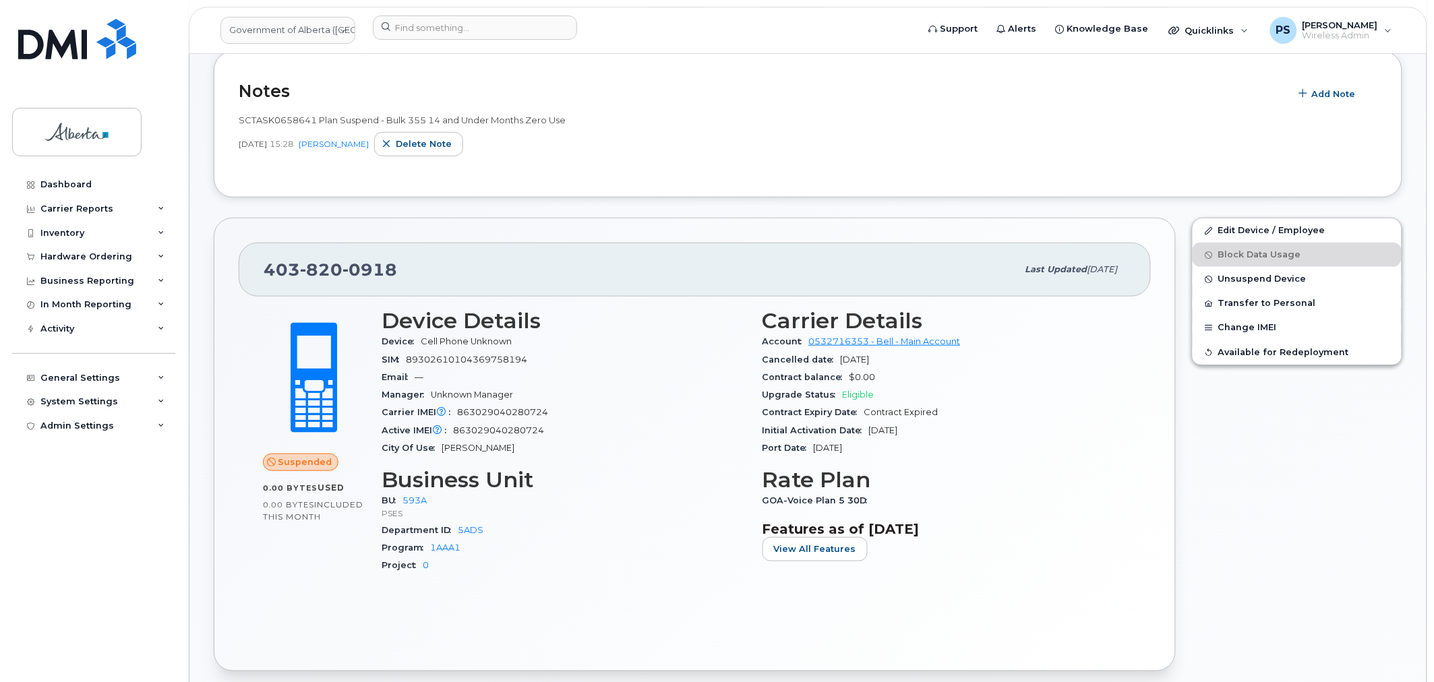
scroll to position [299, 0]
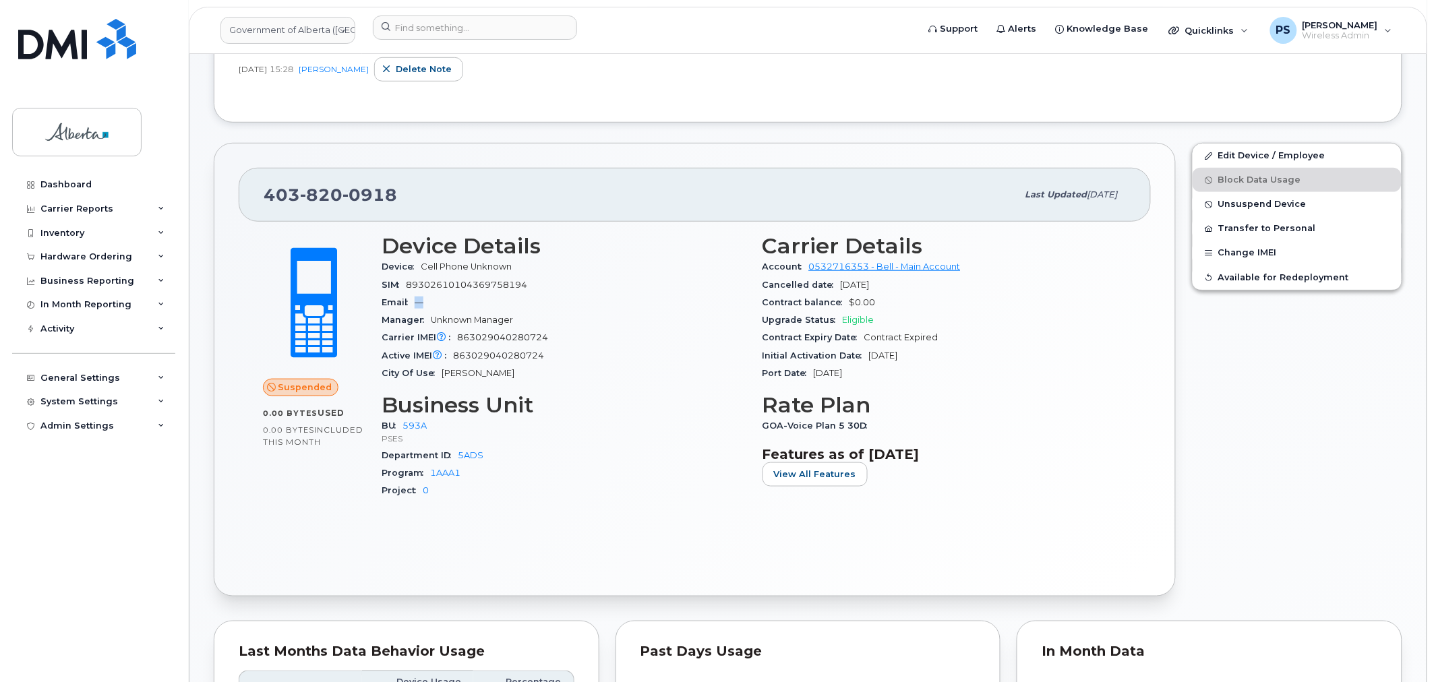
drag, startPoint x: 430, startPoint y: 301, endPoint x: 408, endPoint y: 302, distance: 22.3
click at [408, 302] on div "Email —" at bounding box center [564, 303] width 365 height 18
click at [618, 371] on div "City Of Use Drumheller" at bounding box center [564, 374] width 365 height 18
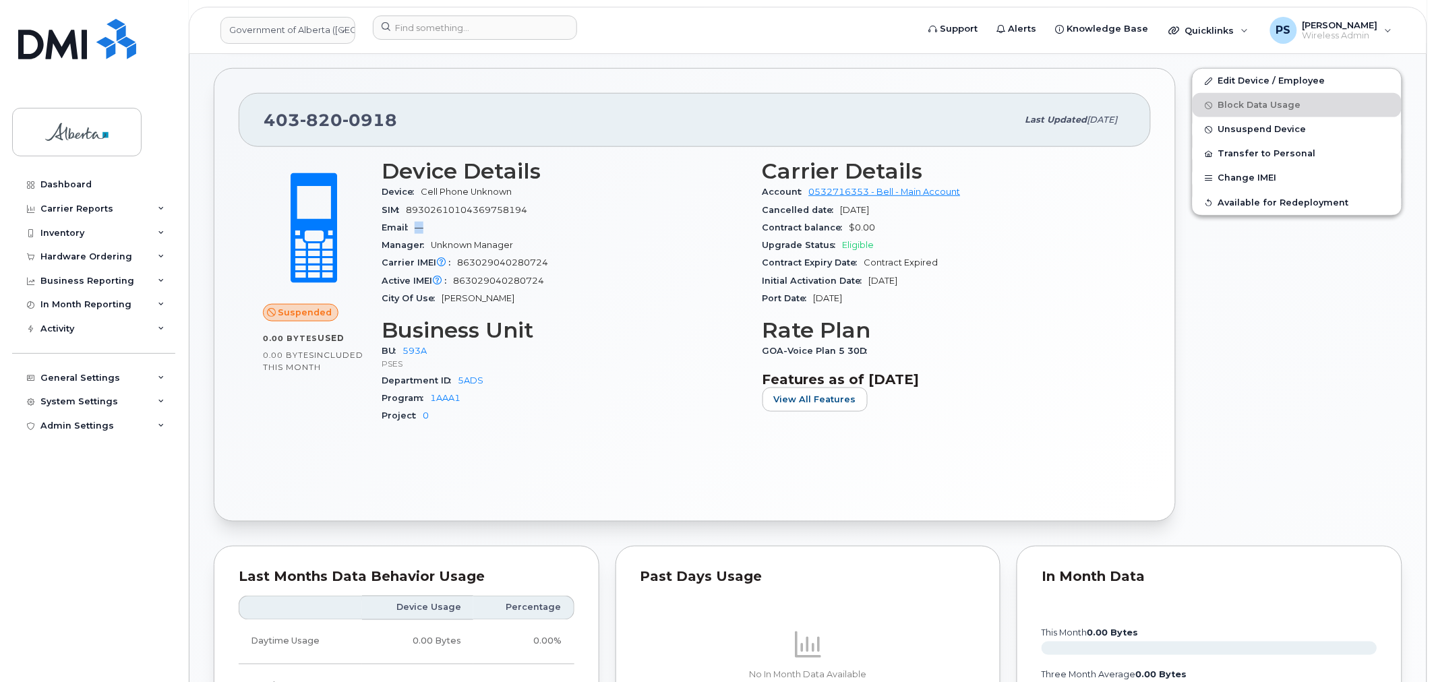
drag, startPoint x: 426, startPoint y: 230, endPoint x: 417, endPoint y: 230, distance: 9.4
click at [417, 230] on div "Email —" at bounding box center [564, 228] width 365 height 18
click at [425, 229] on div "Email —" at bounding box center [564, 228] width 365 height 18
click at [1269, 82] on link "Edit Device / Employee" at bounding box center [1296, 81] width 209 height 24
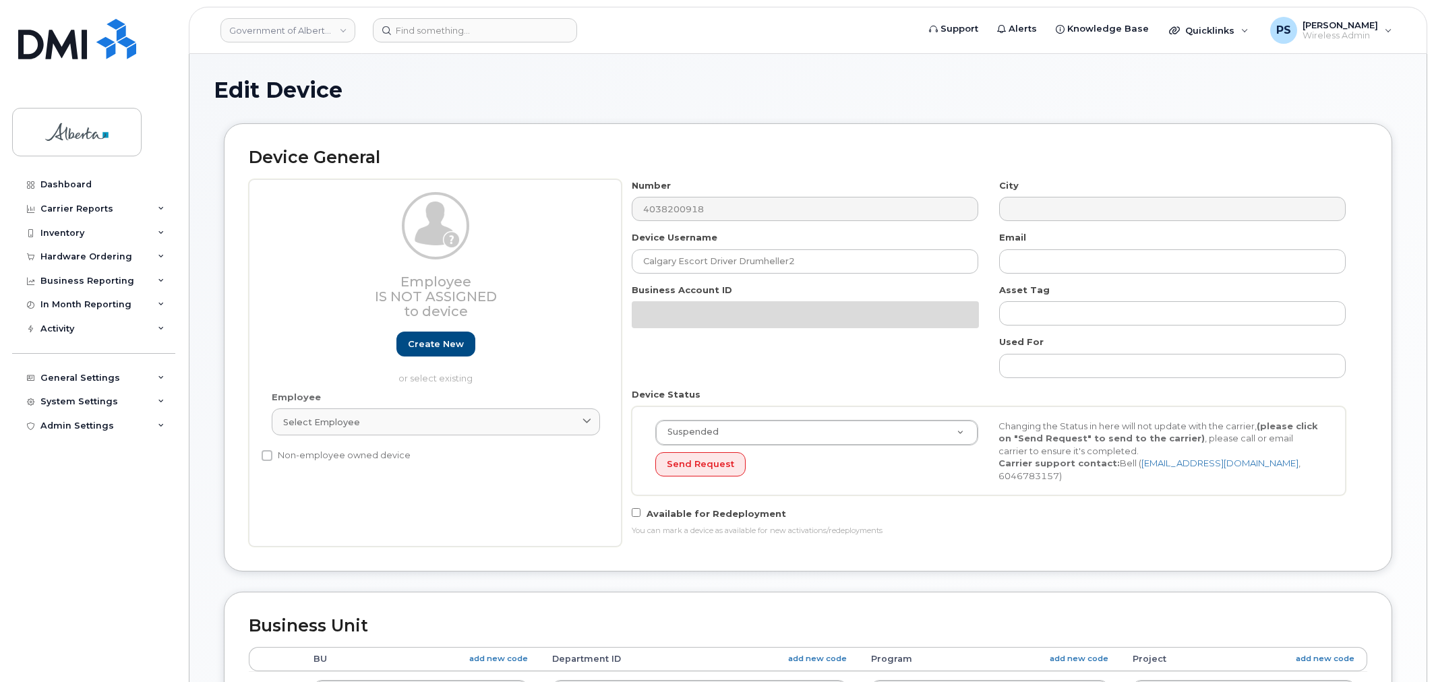
select select "4797682"
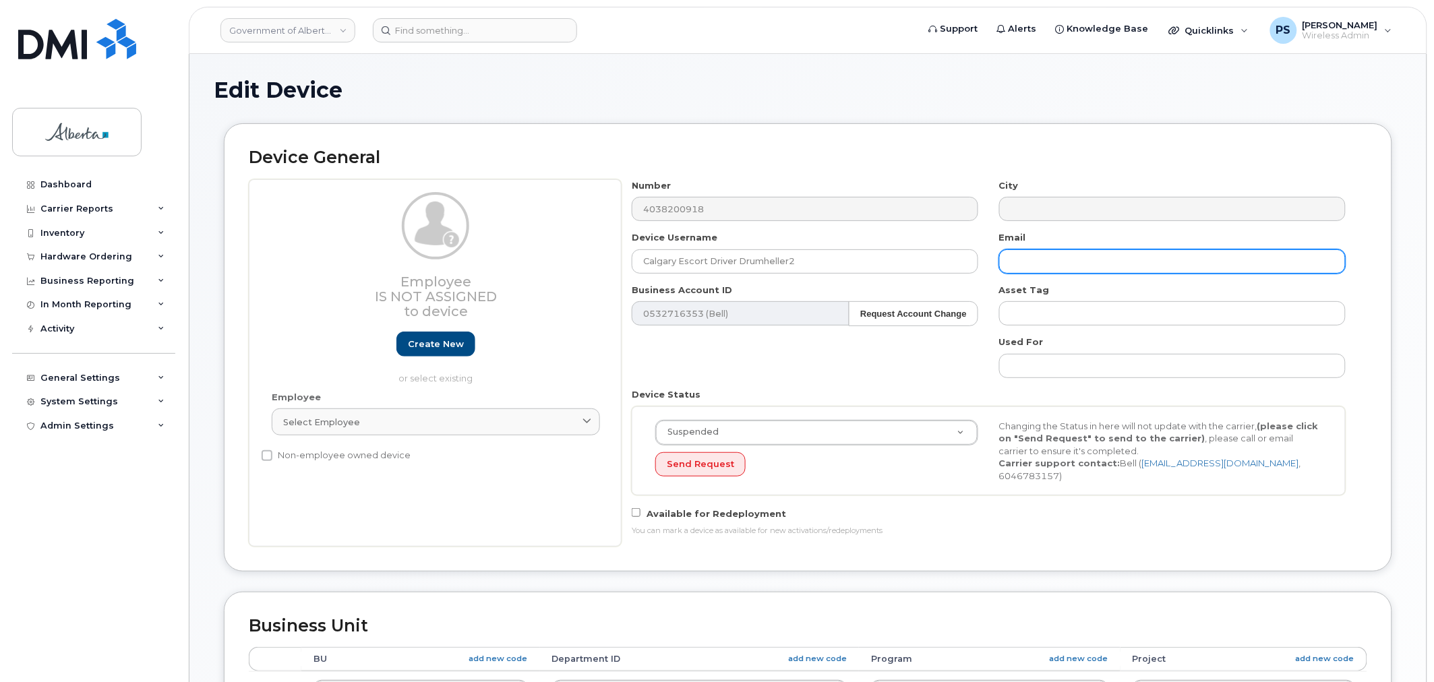
click at [1034, 261] on input "text" at bounding box center [1172, 261] width 346 height 24
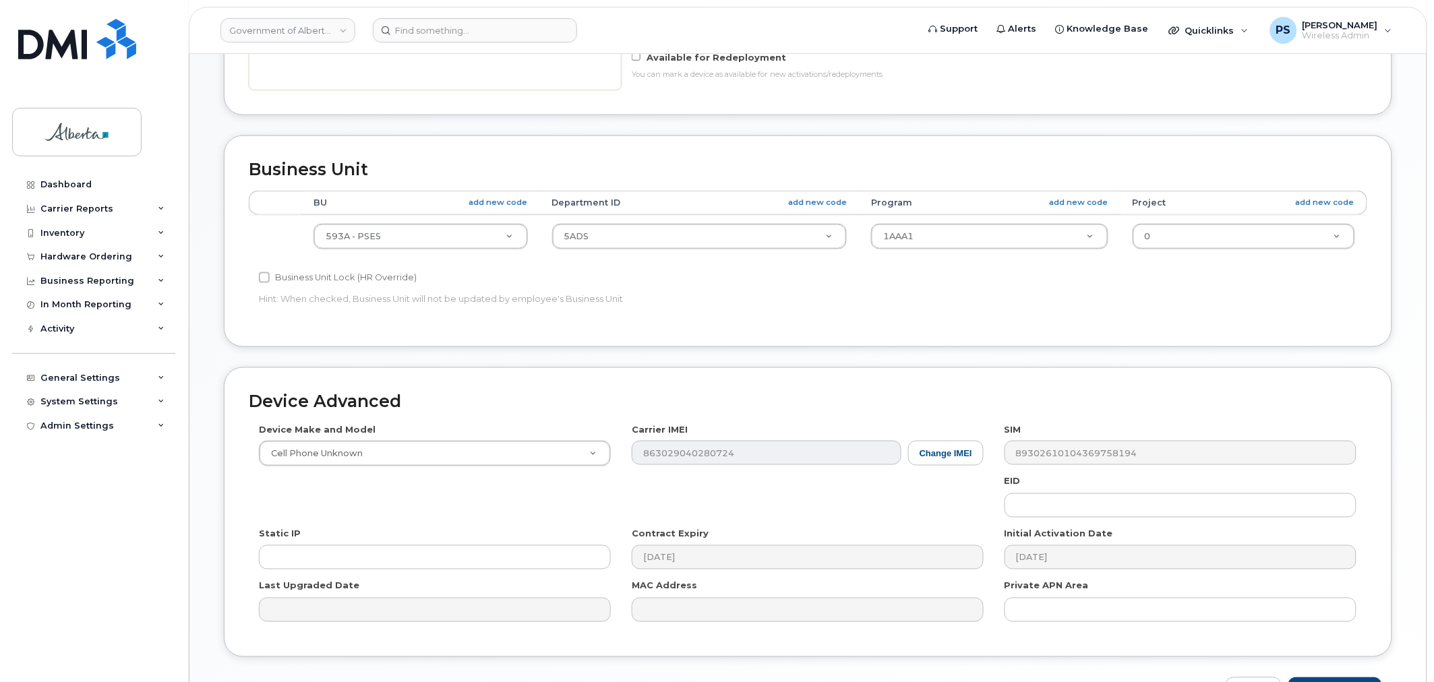
scroll to position [540, 0]
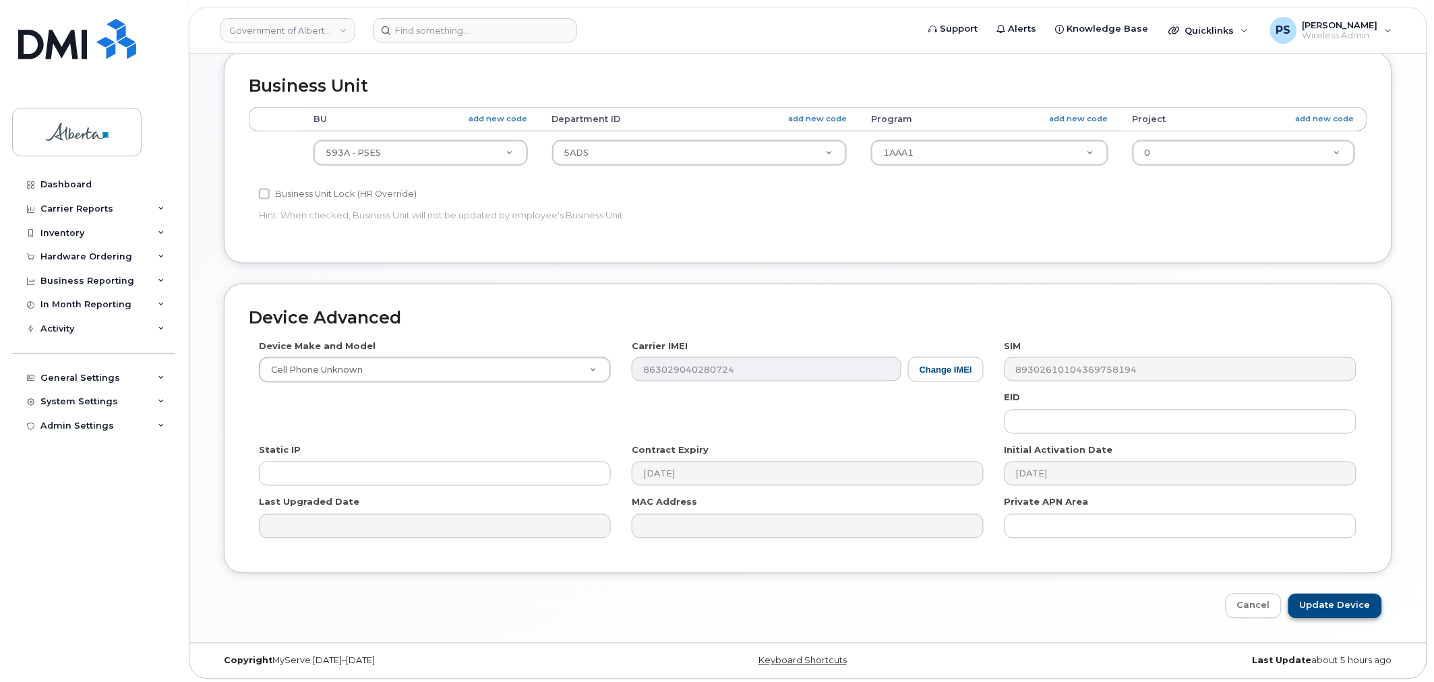
type input "[EMAIL_ADDRESS][DOMAIN_NAME]"
click at [1353, 604] on input "Update Device" at bounding box center [1335, 606] width 94 height 25
type input "Saving..."
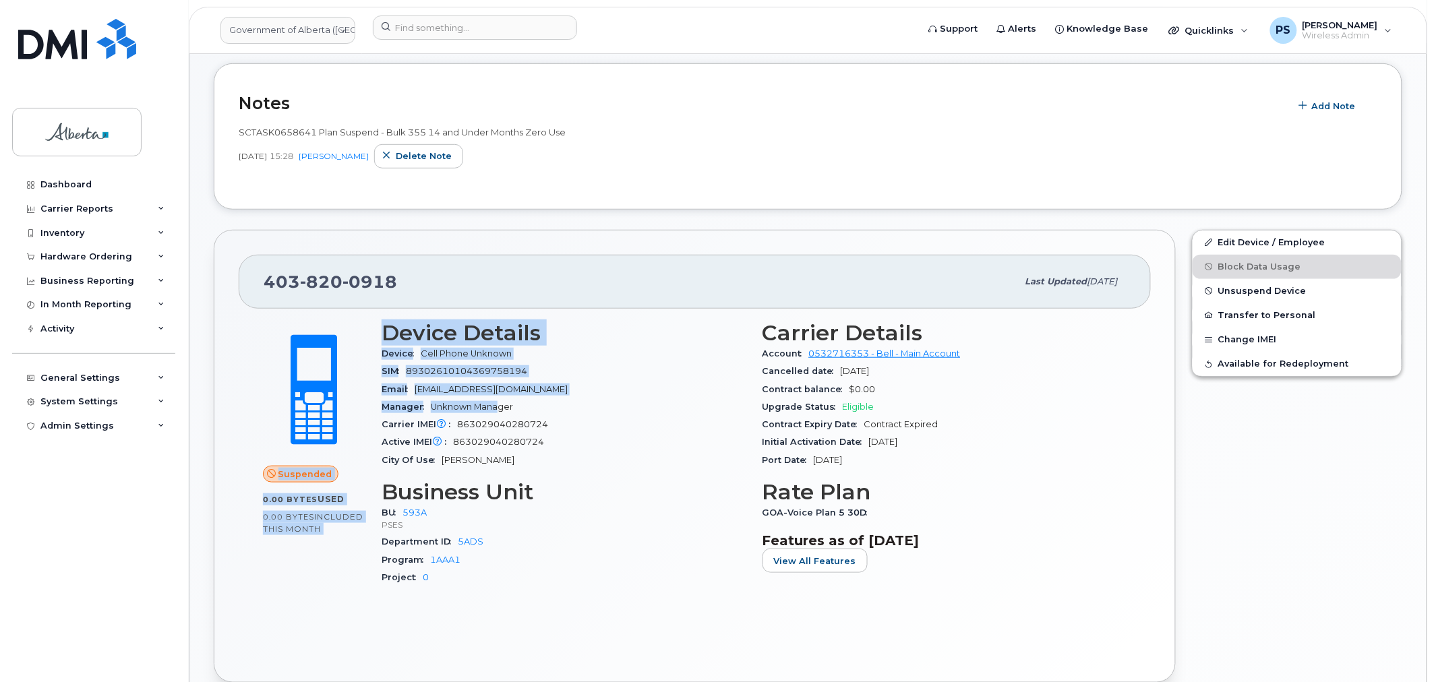
scroll to position [212, 0]
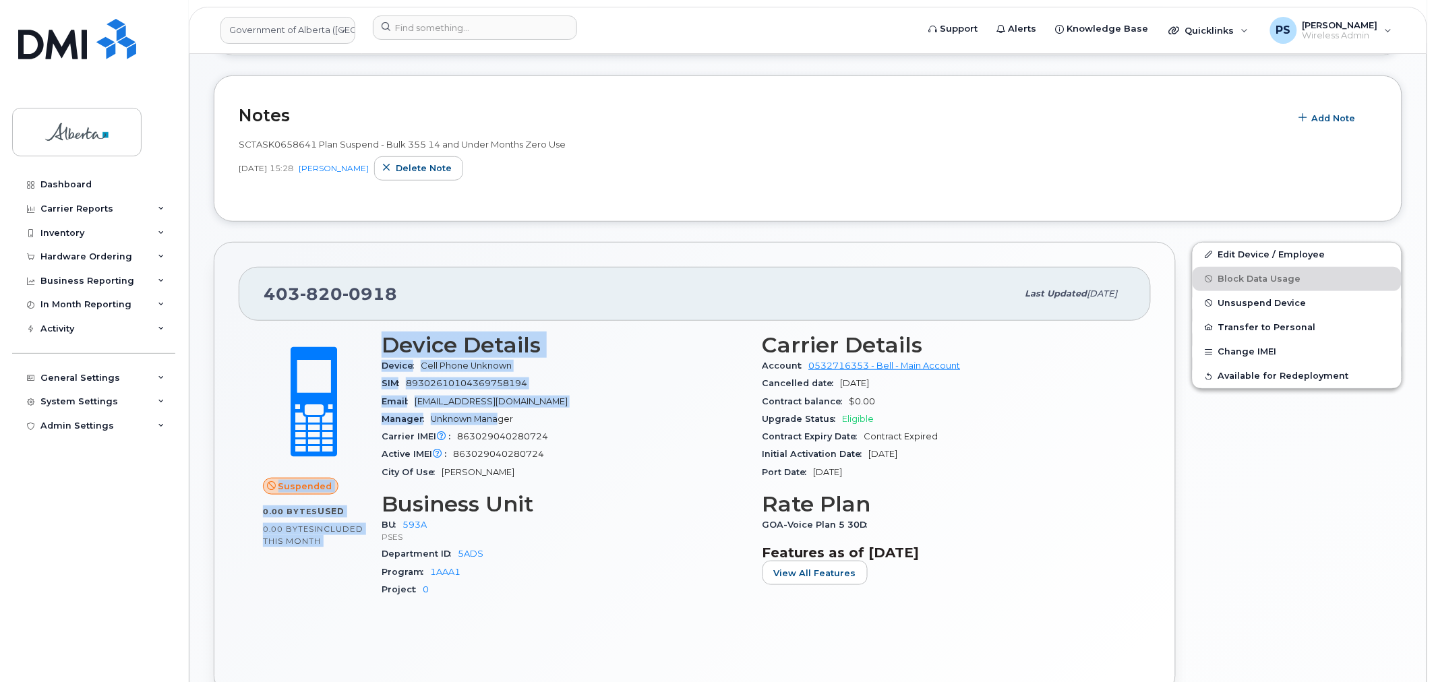
drag, startPoint x: 497, startPoint y: 398, endPoint x: 367, endPoint y: 390, distance: 131.0
click at [367, 390] on div "Suspended 0.00 Bytes  used 0.00 Bytes  included this month Device Details Devic…" at bounding box center [695, 471] width 880 height 293
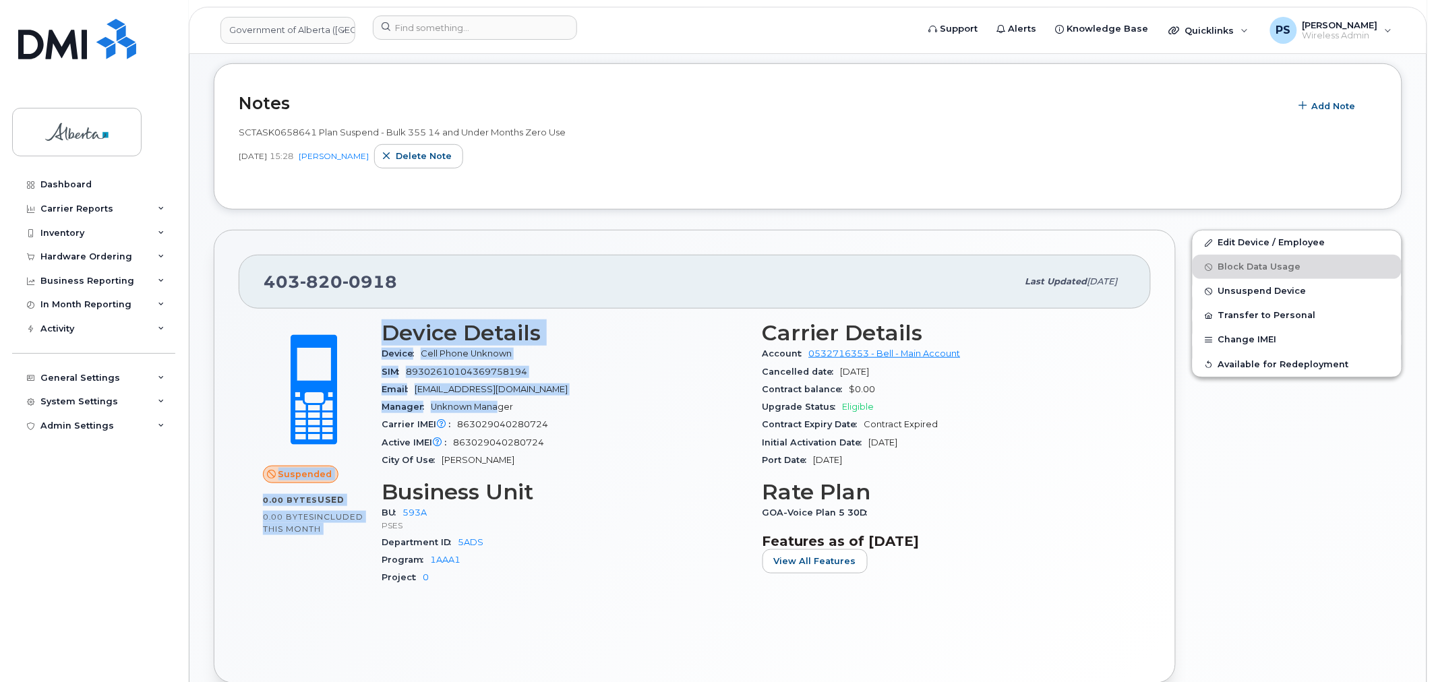
click at [495, 386] on div "Email test@test.com" at bounding box center [564, 390] width 365 height 18
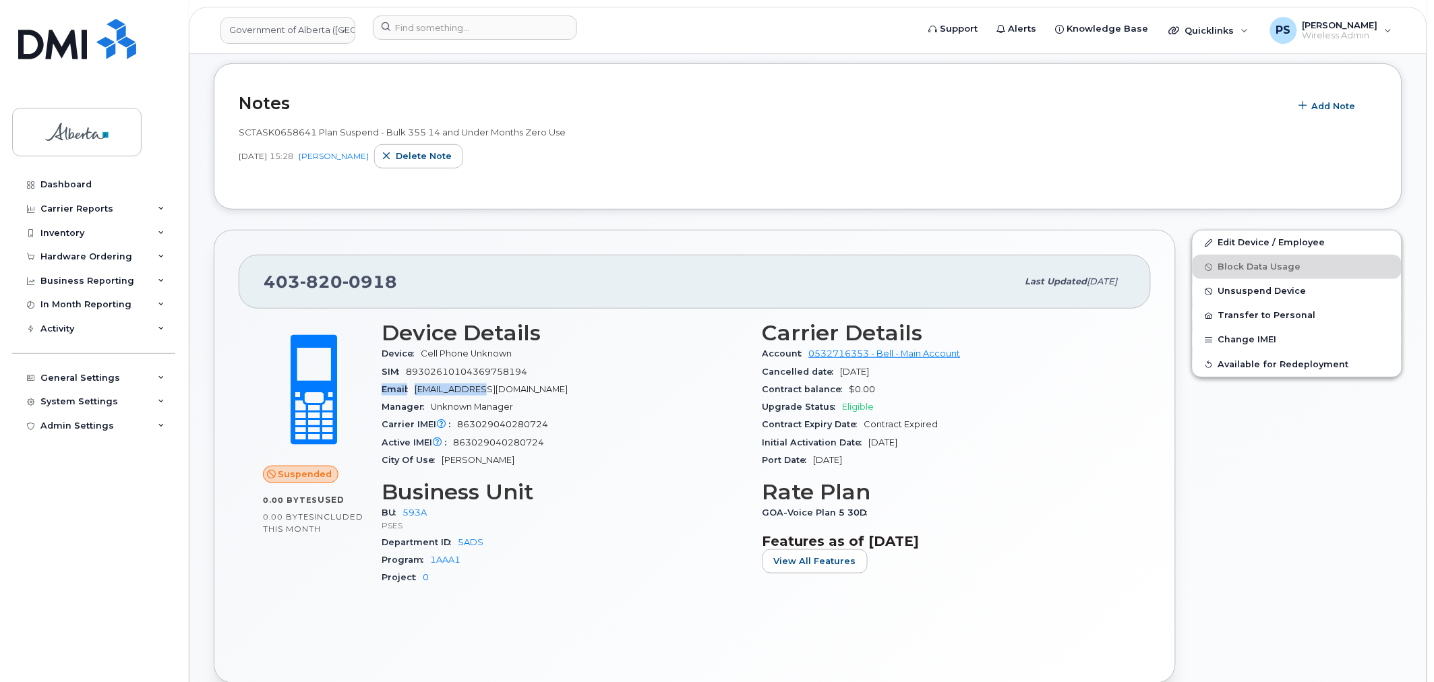
drag, startPoint x: 484, startPoint y: 390, endPoint x: 383, endPoint y: 390, distance: 101.1
click at [383, 390] on div "Email test@test.com" at bounding box center [564, 390] width 365 height 18
click at [1263, 239] on link "Edit Device / Employee" at bounding box center [1296, 243] width 209 height 24
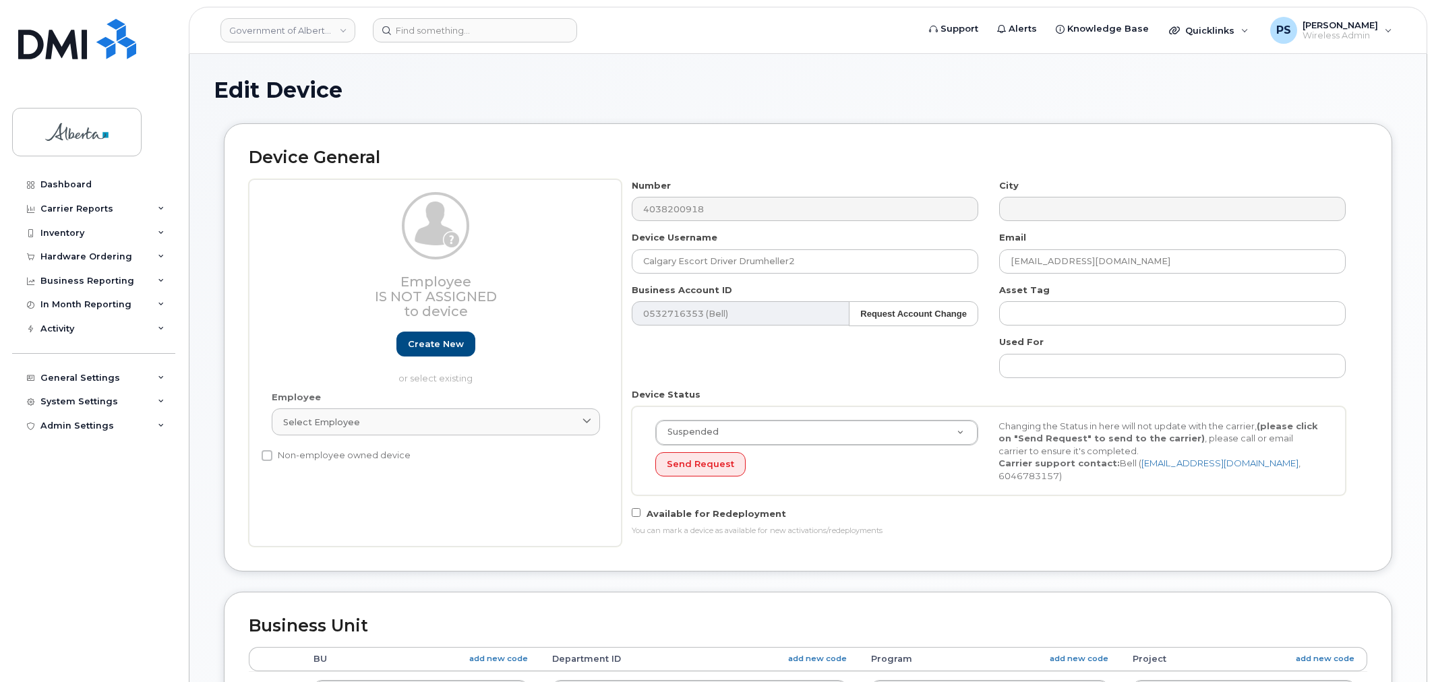
select select "4797682"
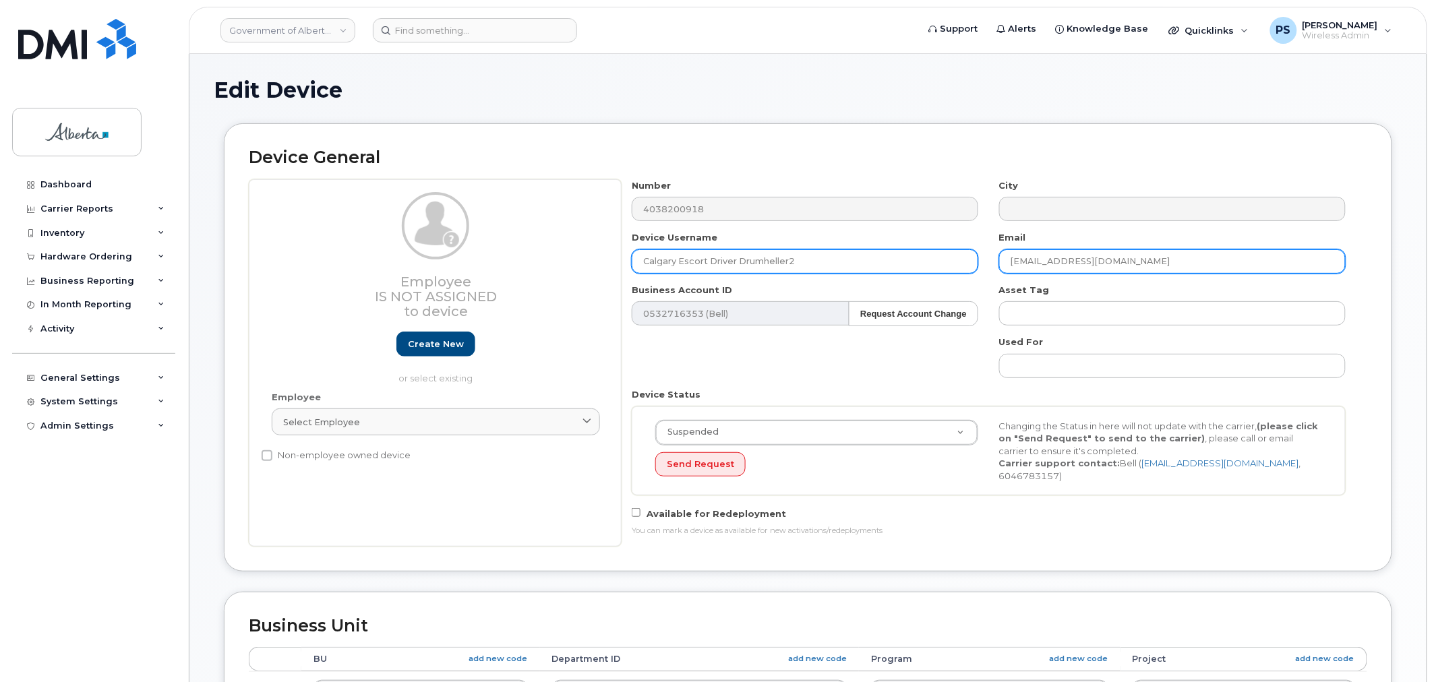
drag, startPoint x: 0, startPoint y: 0, endPoint x: 974, endPoint y: 259, distance: 1007.9
click at [974, 259] on div "Number 4038200918 City Device Username Calgary Escort Driver Drumheller2 Email …" at bounding box center [989, 362] width 735 height 367
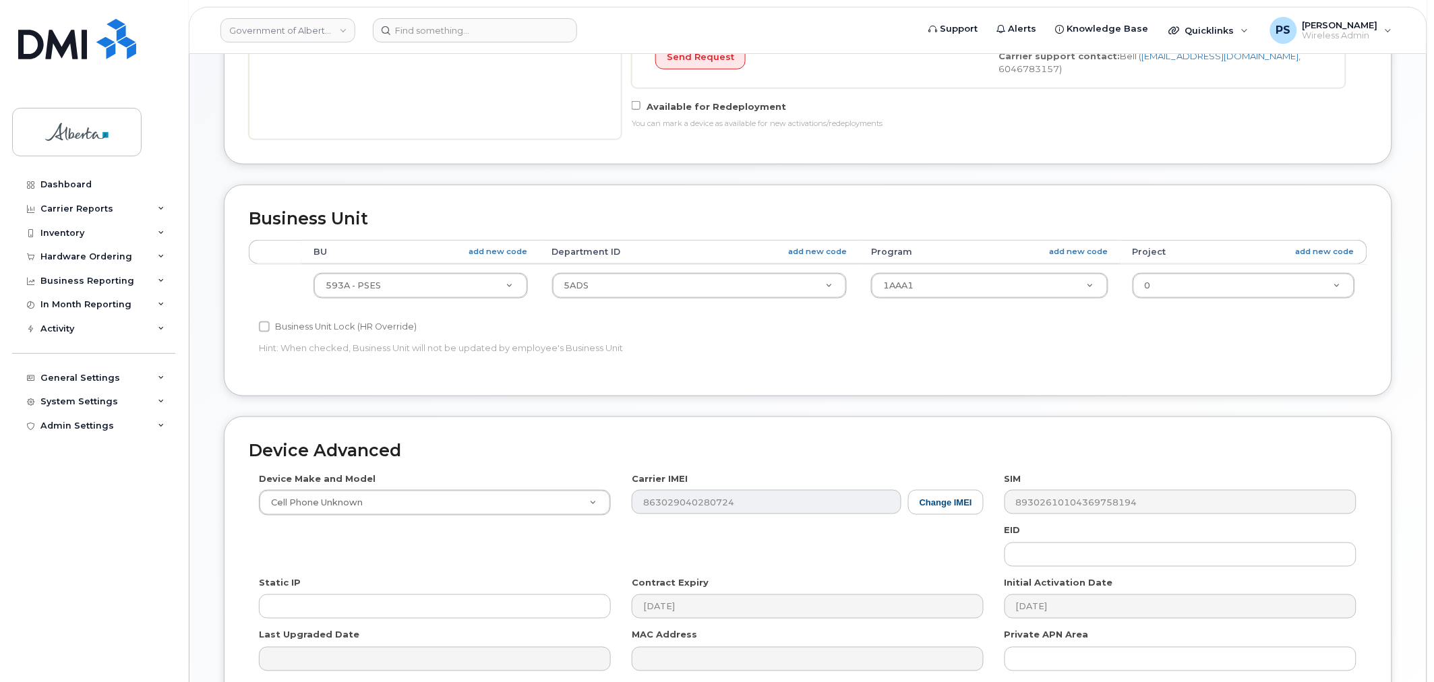
scroll to position [540, 0]
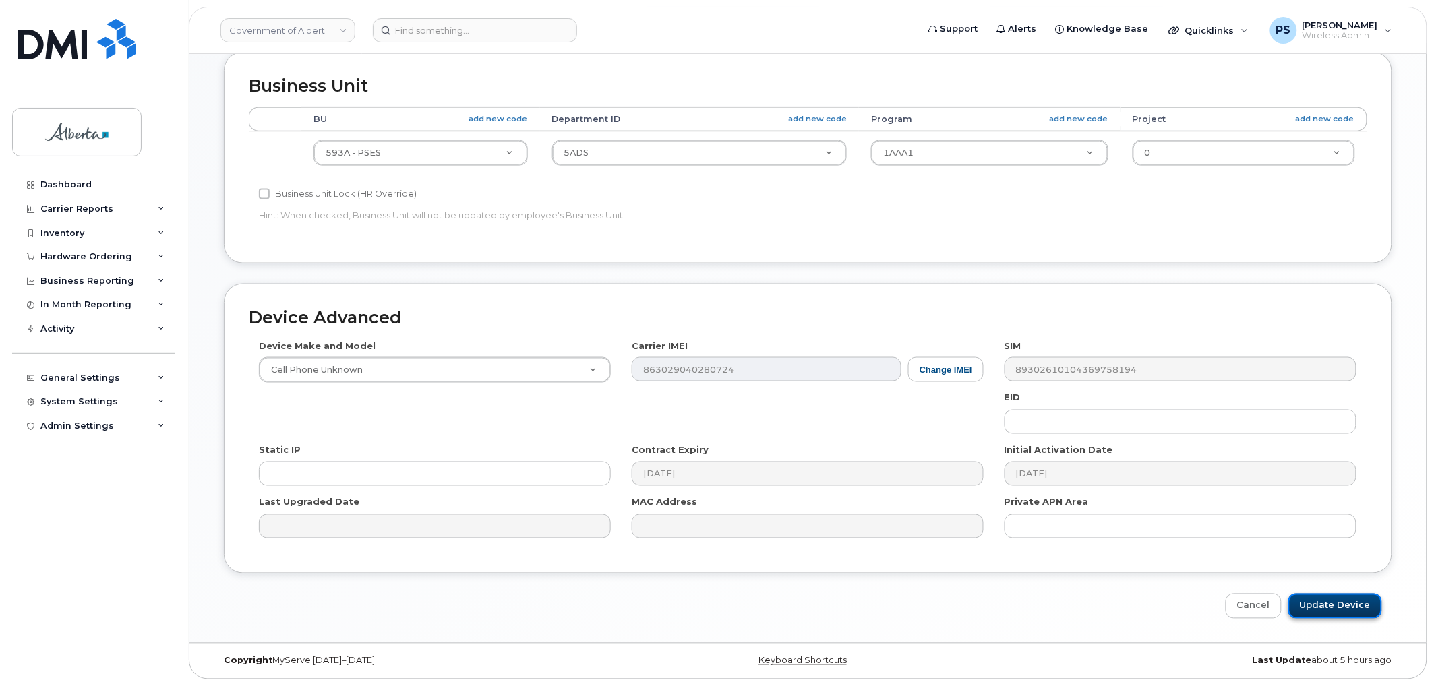
click at [1346, 605] on input "Update Device" at bounding box center [1335, 606] width 94 height 25
type input "Saving..."
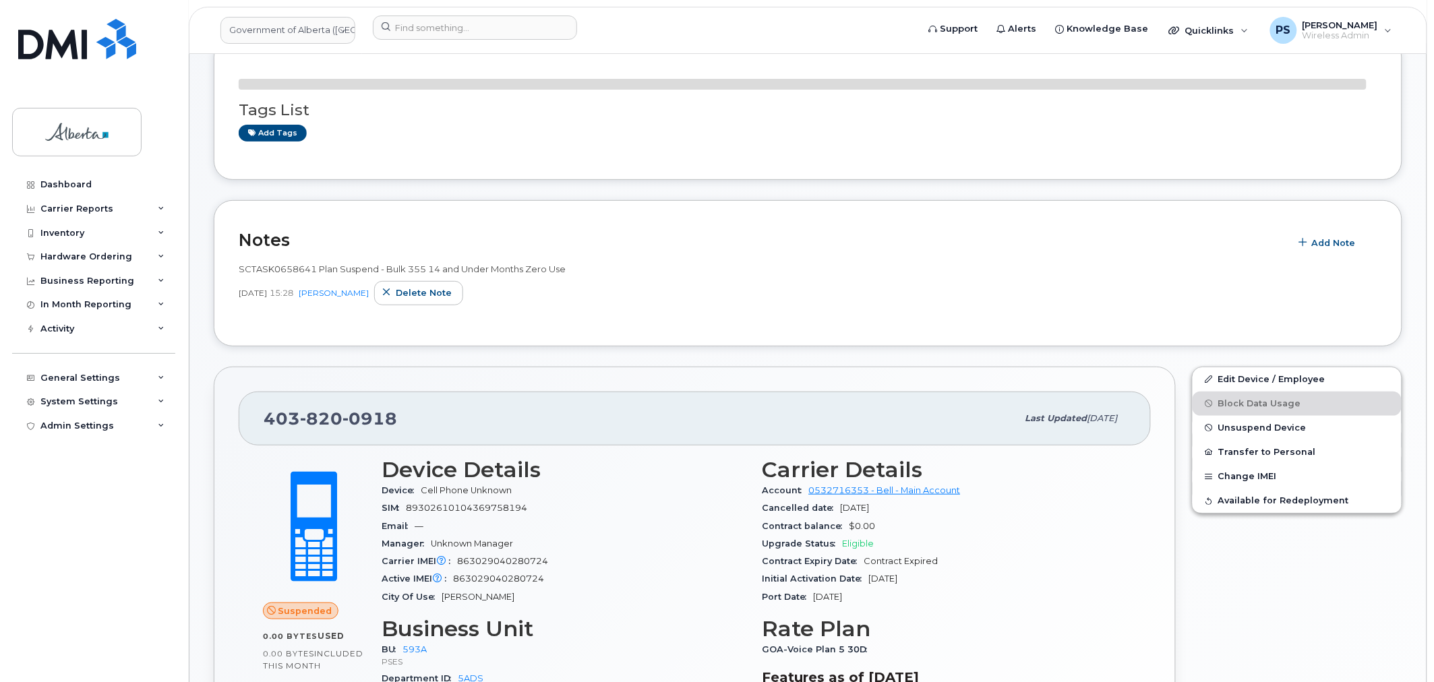
scroll to position [299, 0]
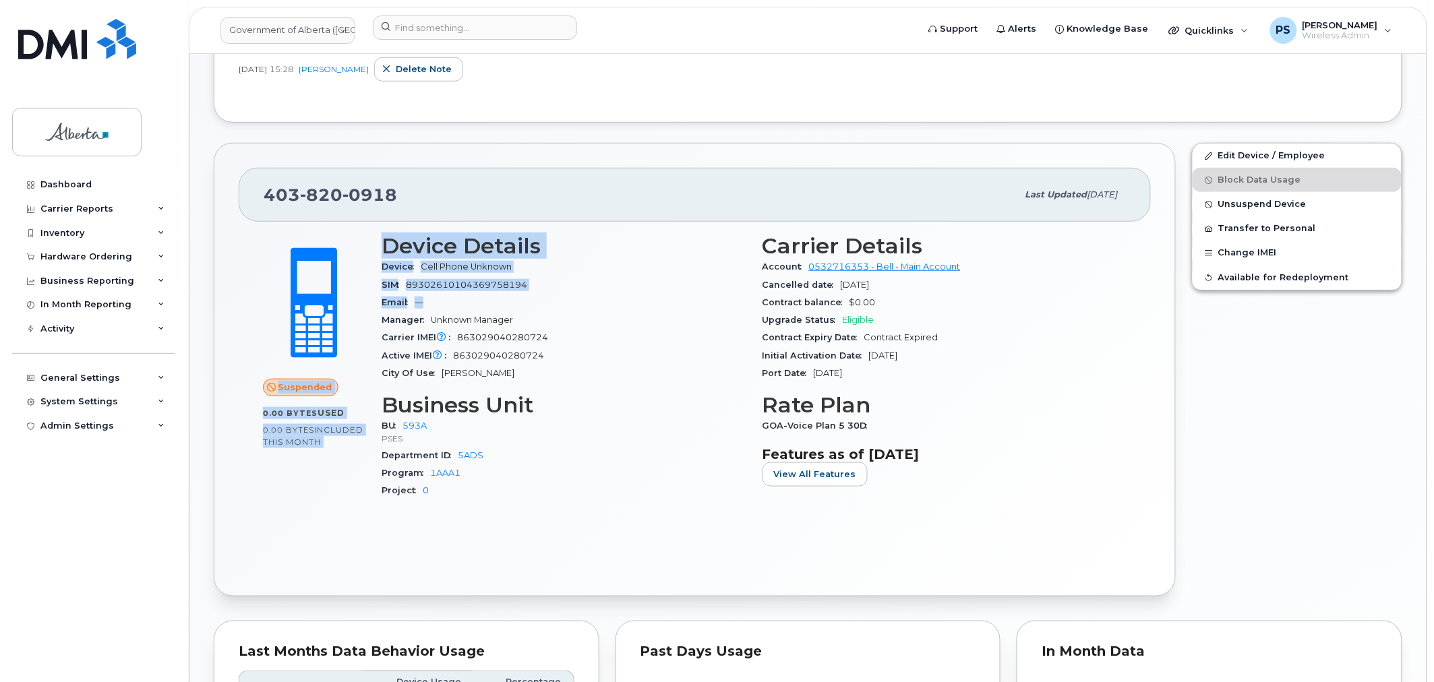
drag, startPoint x: 476, startPoint y: 301, endPoint x: 353, endPoint y: 301, distance: 122.7
click at [353, 301] on div "Suspended 0.00 Bytes  used 0.00 Bytes  included this month Device Details Devic…" at bounding box center [695, 372] width 880 height 293
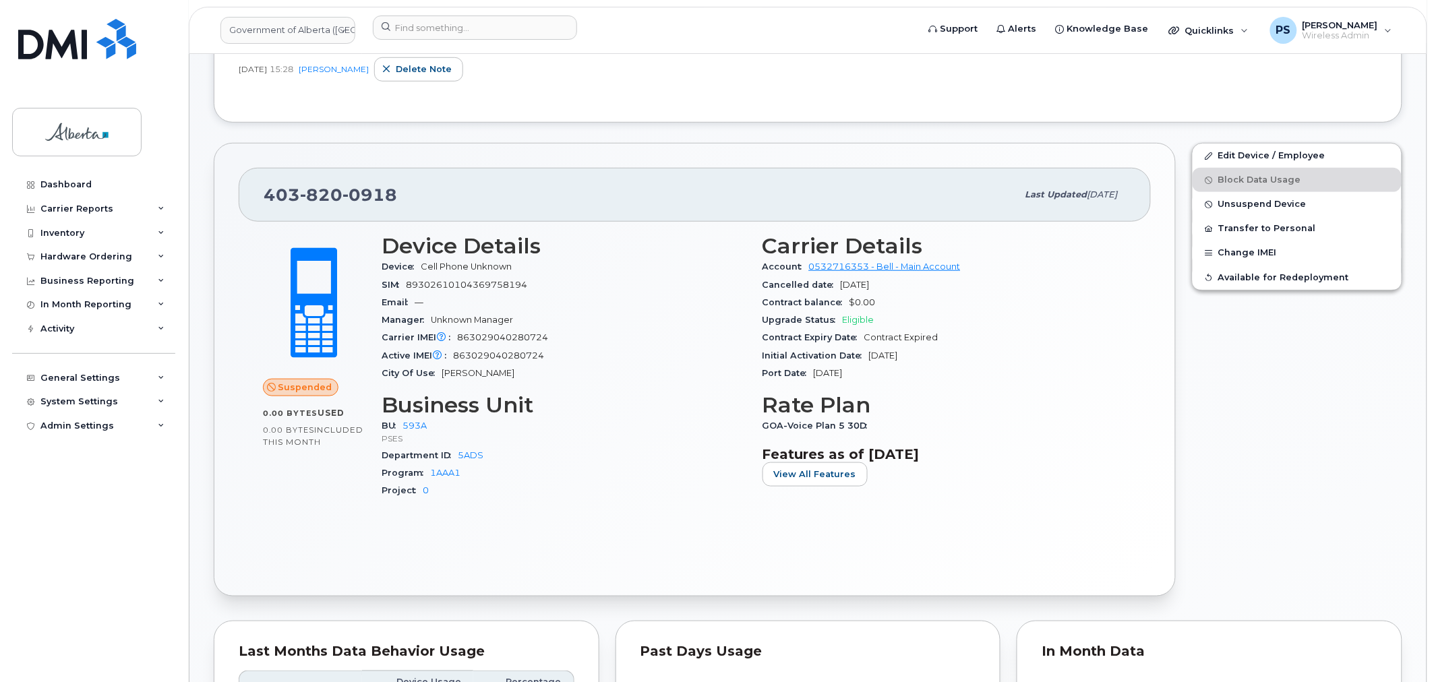
click at [684, 345] on div "Carrier IMEI Carrier IMEI is reported during the last billing cycle or change o…" at bounding box center [564, 338] width 365 height 18
drag, startPoint x: 421, startPoint y: 302, endPoint x: 385, endPoint y: 305, distance: 36.6
click at [382, 302] on div "Email —" at bounding box center [564, 303] width 365 height 18
click at [661, 359] on div "Active IMEI Active IMEI is refreshed daily with a delay of up to 48 hours follo…" at bounding box center [564, 356] width 365 height 18
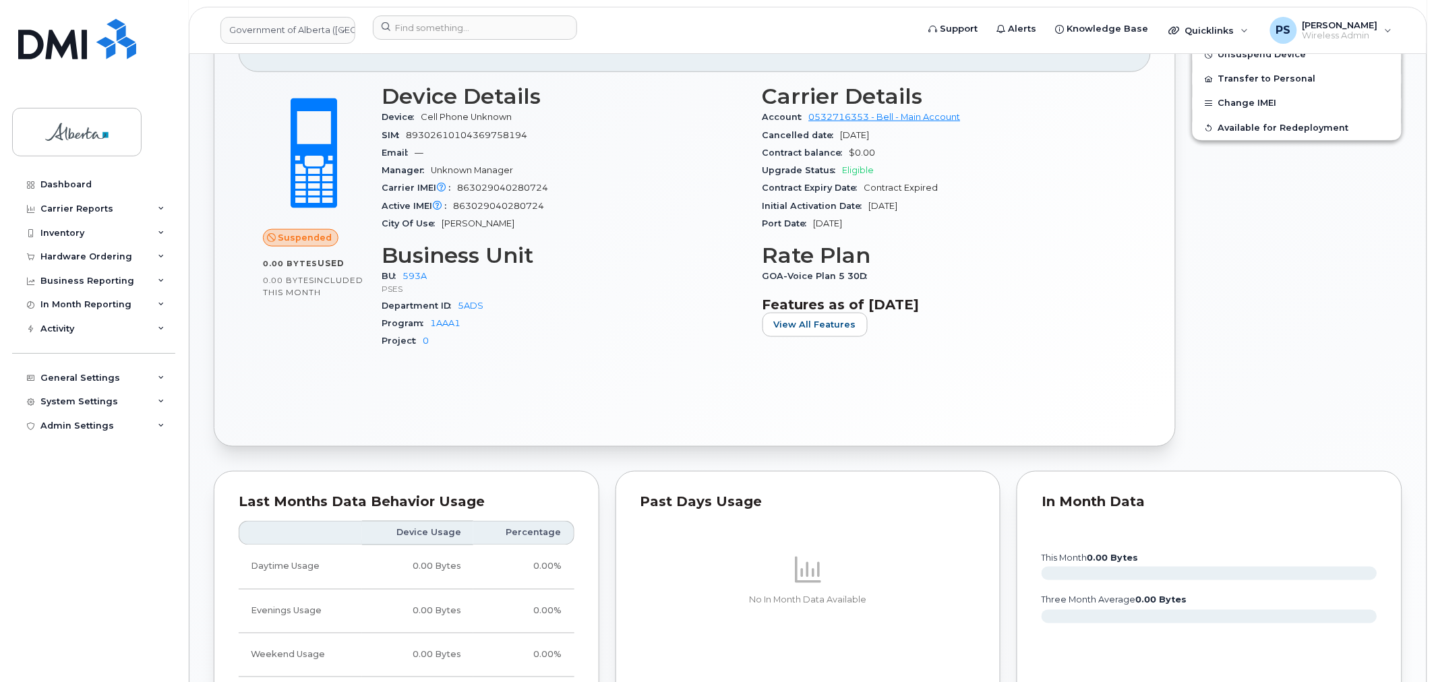
scroll to position [0, 0]
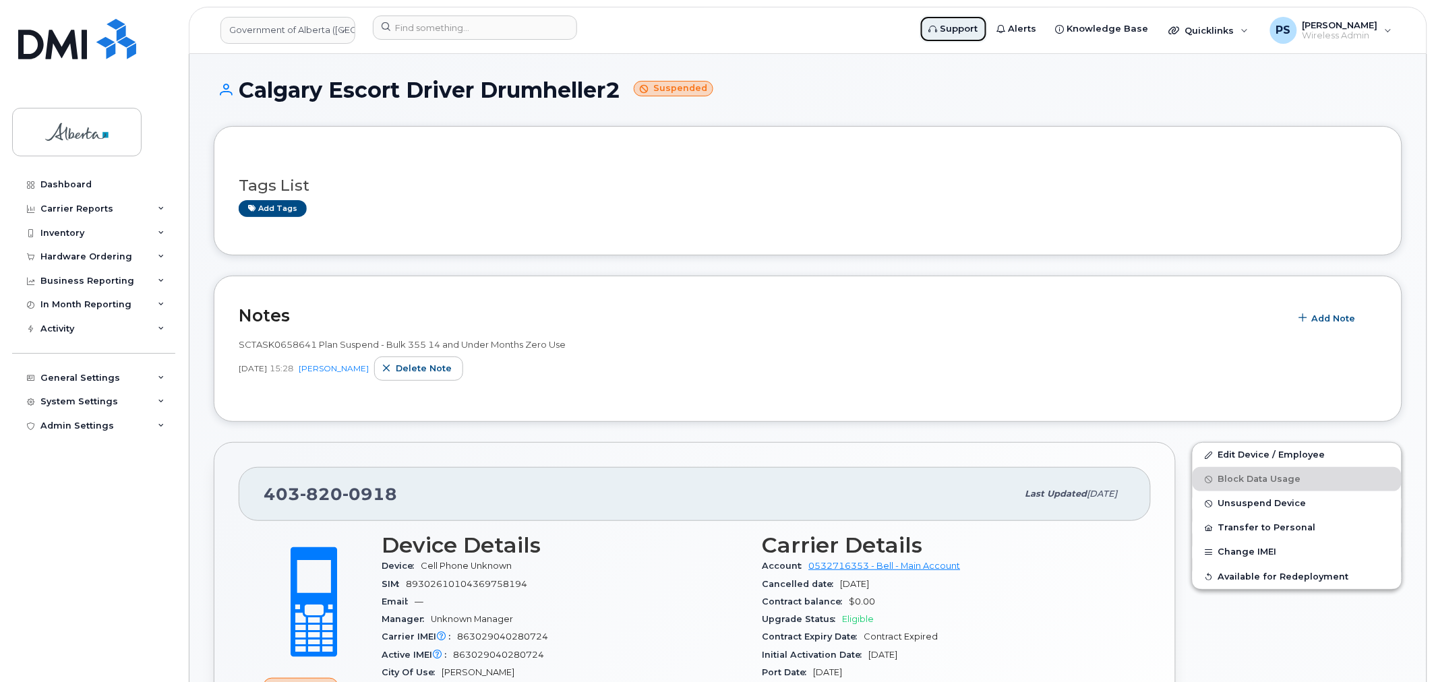
click at [988, 37] on link "Support" at bounding box center [953, 29] width 68 height 27
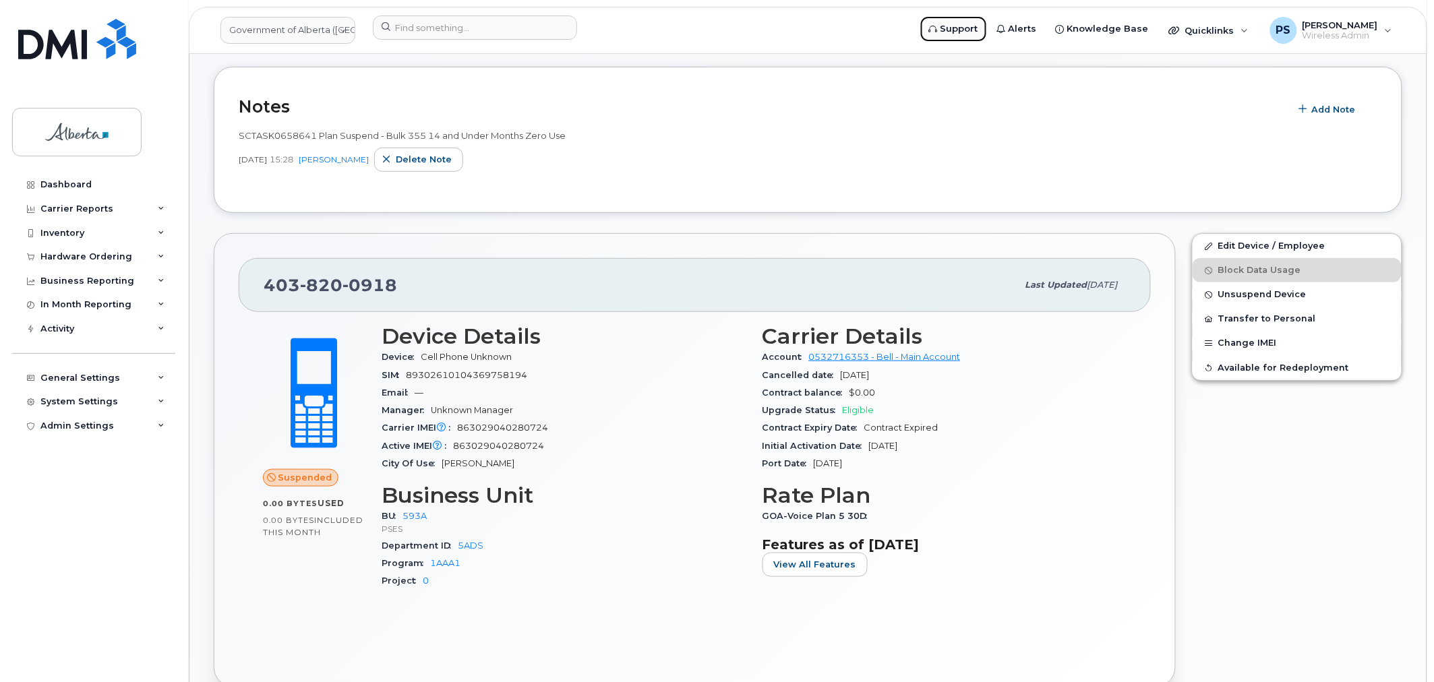
scroll to position [224, 0]
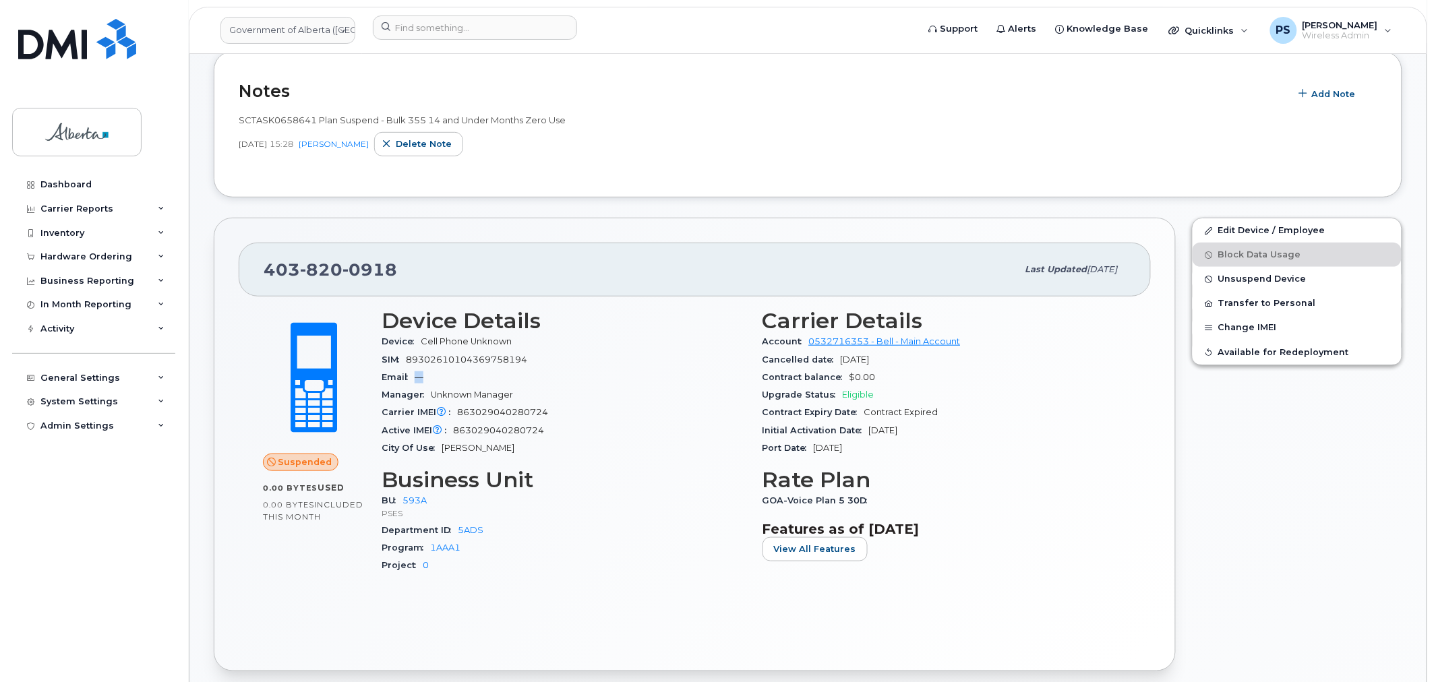
drag, startPoint x: 435, startPoint y: 372, endPoint x: 415, endPoint y: 376, distance: 21.3
click at [415, 376] on div "Email —" at bounding box center [564, 378] width 365 height 18
click at [492, 367] on div "SIM 89302610104369758194" at bounding box center [564, 360] width 365 height 18
drag, startPoint x: 428, startPoint y: 375, endPoint x: 416, endPoint y: 375, distance: 12.2
click at [416, 375] on div "Email —" at bounding box center [564, 378] width 365 height 18
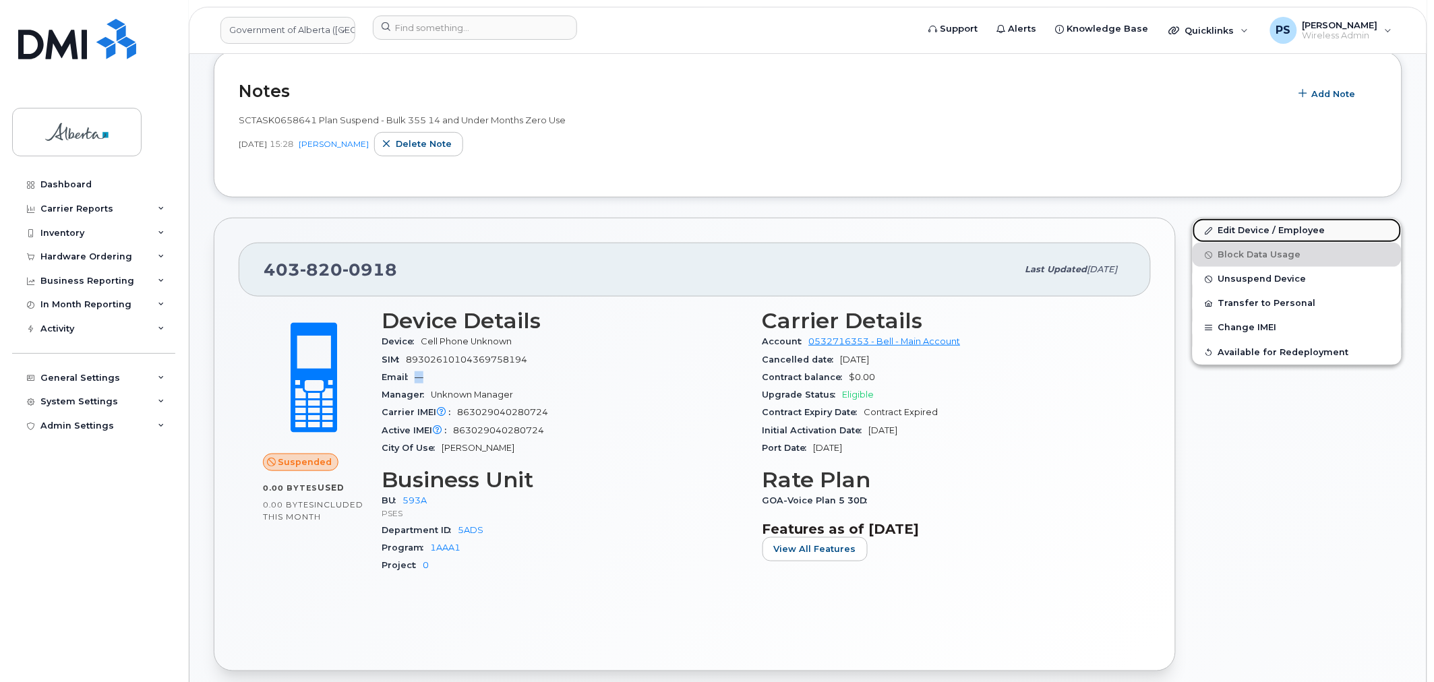
click at [1257, 231] on link "Edit Device / Employee" at bounding box center [1296, 230] width 209 height 24
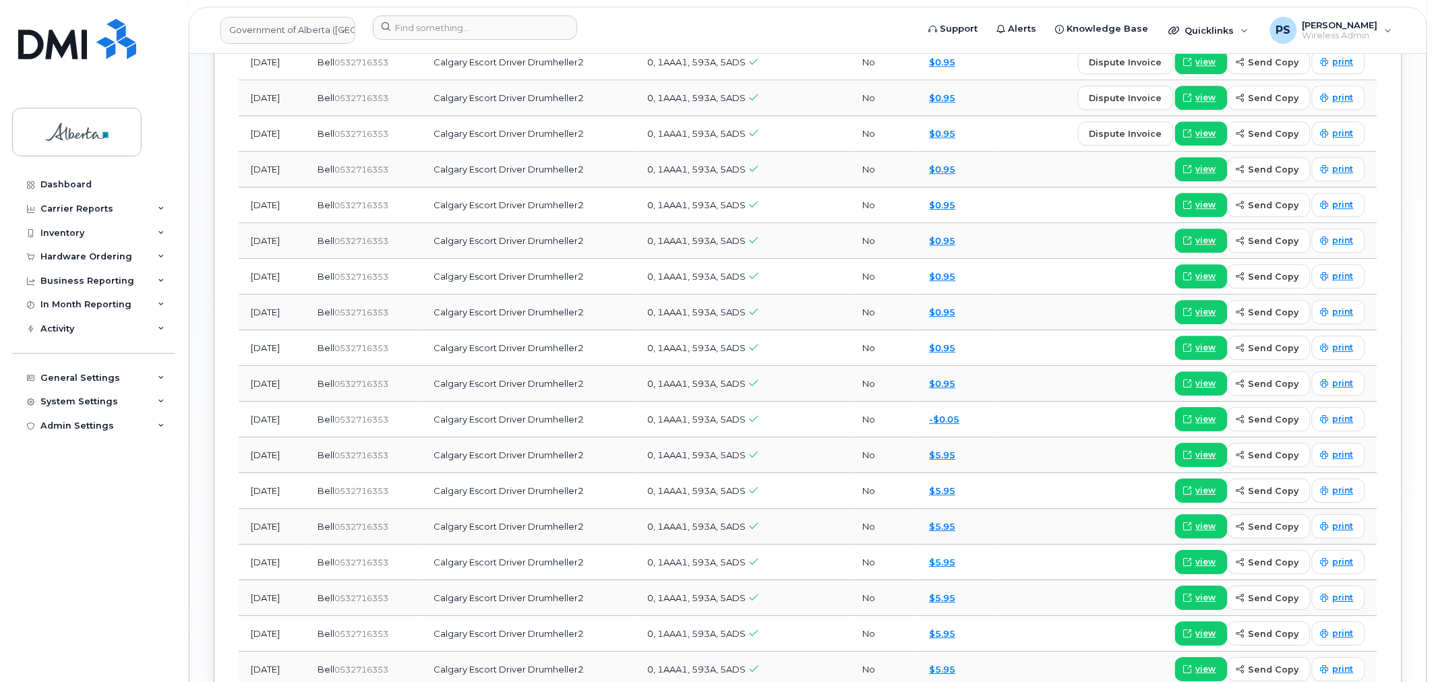
scroll to position [1095, 0]
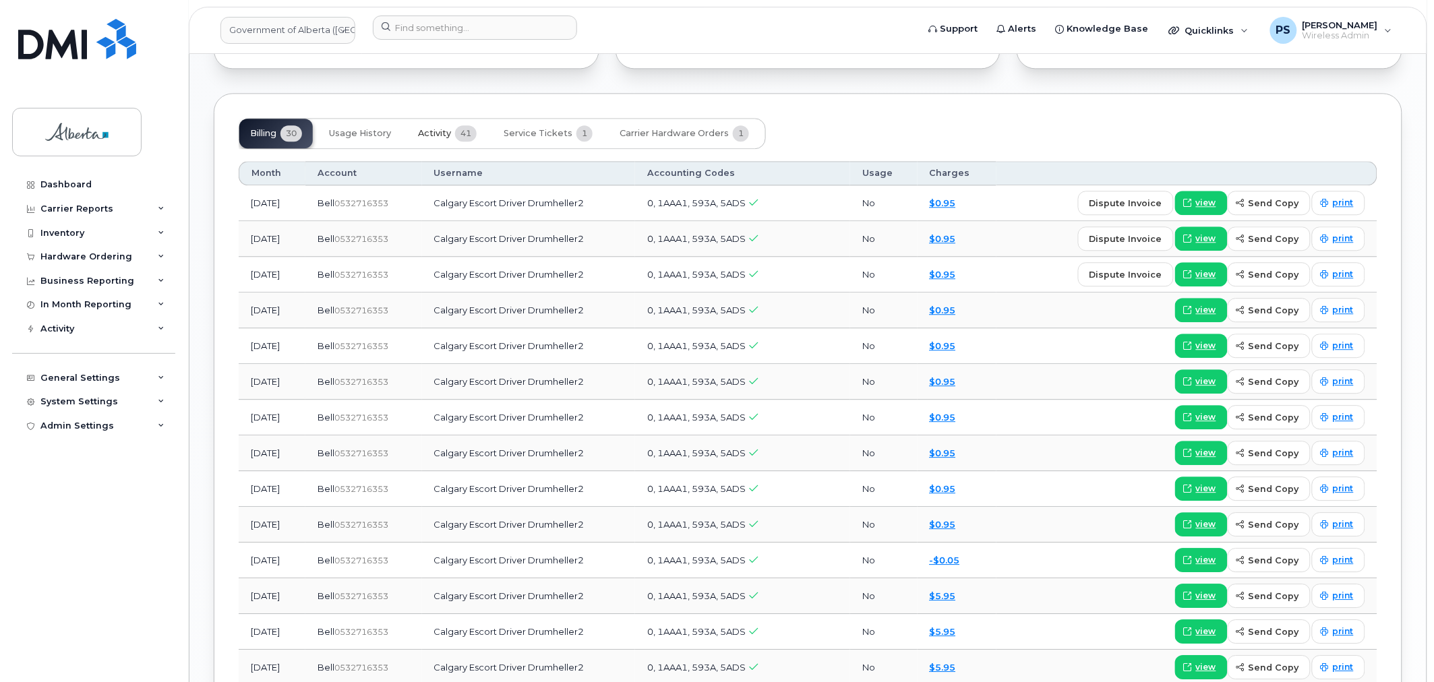
click at [438, 130] on span "Activity" at bounding box center [434, 133] width 33 height 11
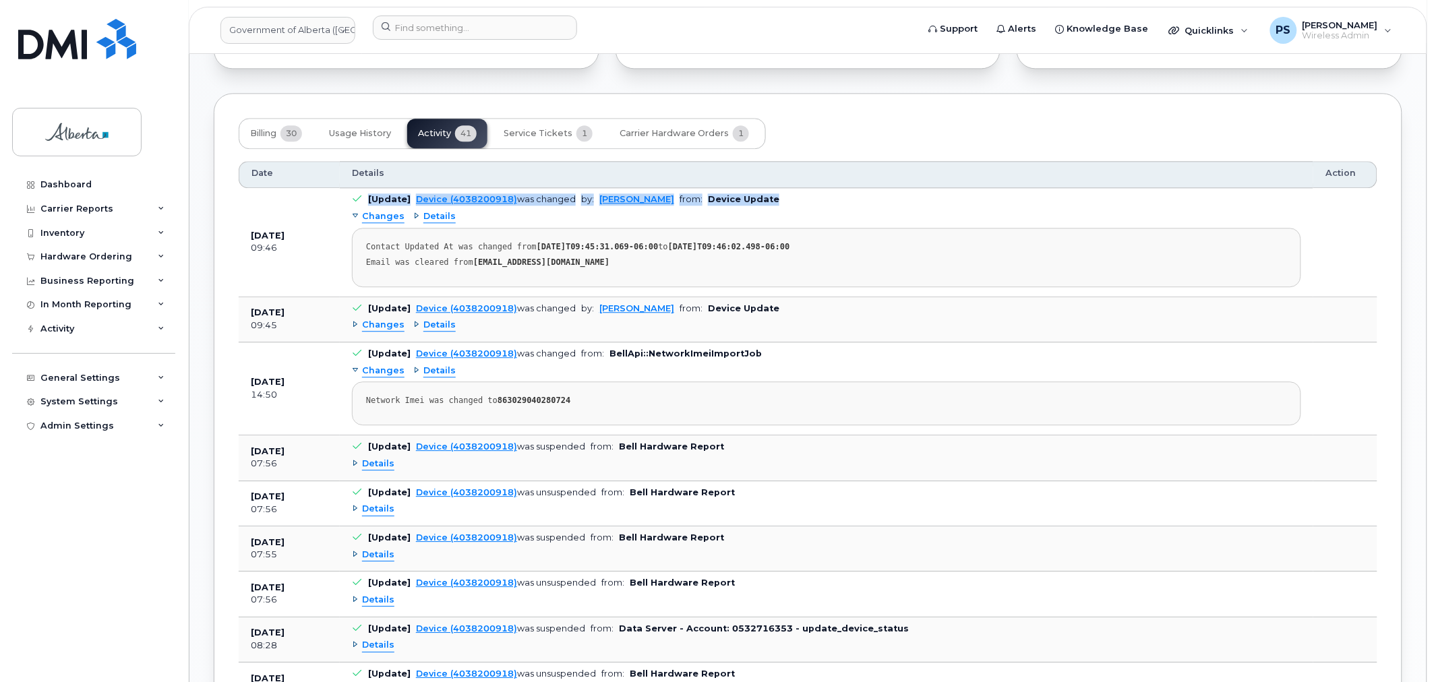
drag, startPoint x: 834, startPoint y: 200, endPoint x: 322, endPoint y: 275, distance: 517.7
click at [320, 297] on tr "Aug 20, 2025 09:46 [Update] Device (4038200918) was changed by: Philip Sevigny …" at bounding box center [808, 319] width 1139 height 45
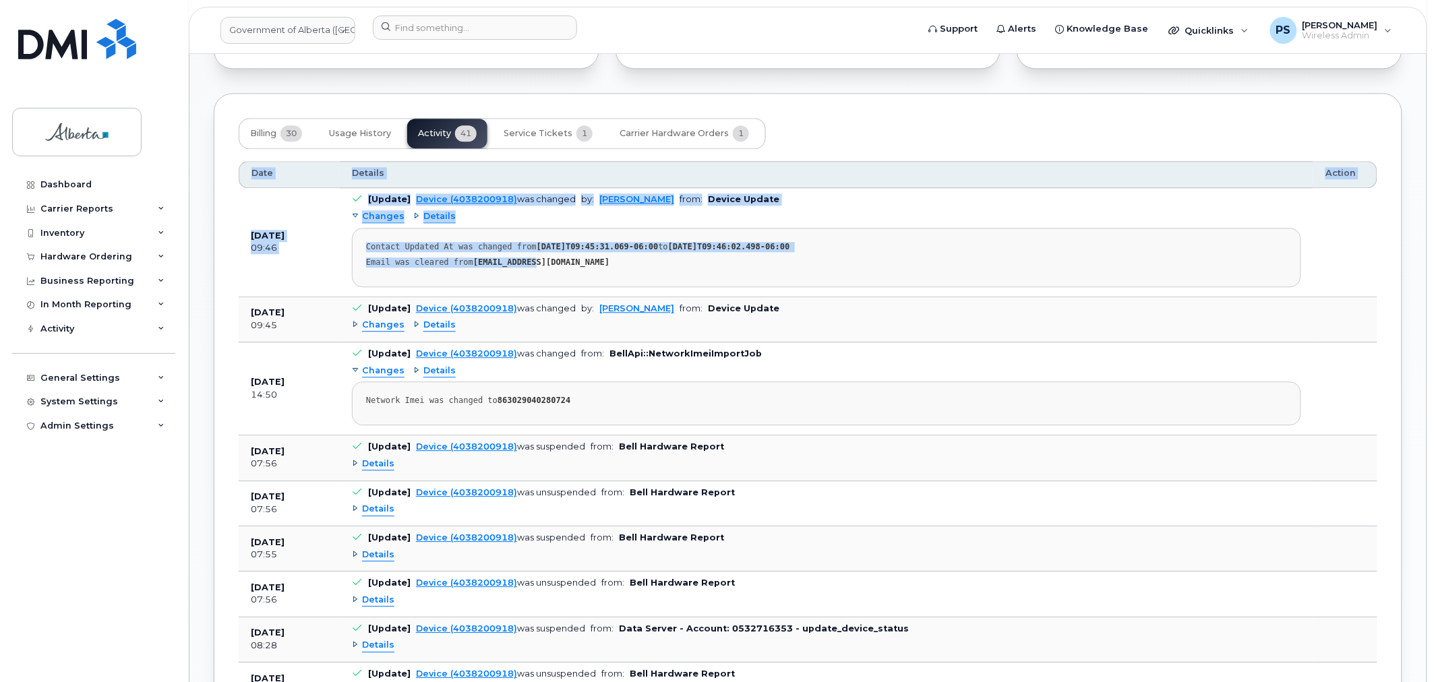
drag, startPoint x: 536, startPoint y: 261, endPoint x: 234, endPoint y: 198, distance: 308.6
click at [549, 256] on pre "Contact Updated At was changed from 2025-08-20T09:45:31.069-06:00 to 2025-08-20…" at bounding box center [826, 257] width 949 height 59
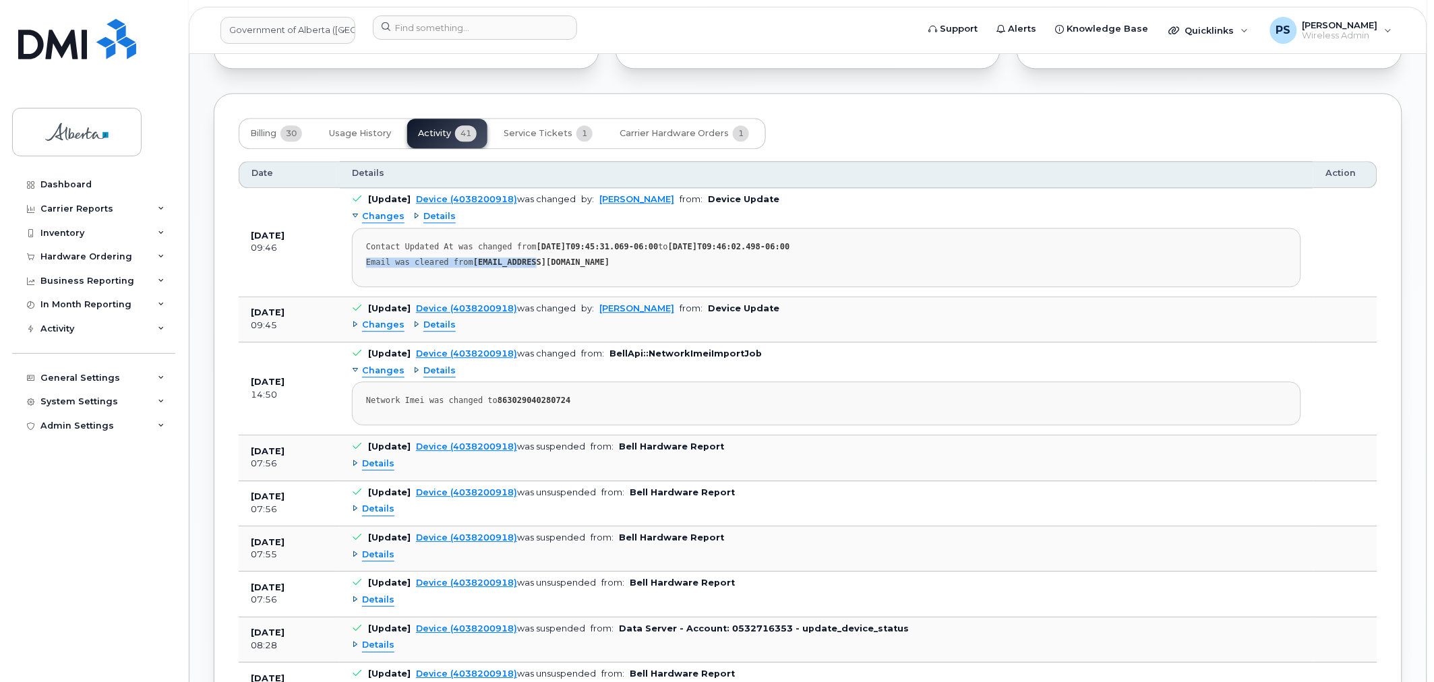
drag, startPoint x: 544, startPoint y: 264, endPoint x: 362, endPoint y: 264, distance: 182.0
click at [362, 264] on pre "Contact Updated At was changed from 2025-08-20T09:45:31.069-06:00 to 2025-08-20…" at bounding box center [826, 257] width 949 height 59
drag, startPoint x: 329, startPoint y: 274, endPoint x: 341, endPoint y: 274, distance: 12.1
click at [330, 274] on td "Aug 20, 2025 09:46" at bounding box center [289, 242] width 101 height 109
click at [427, 328] on span "Details" at bounding box center [439, 325] width 32 height 13
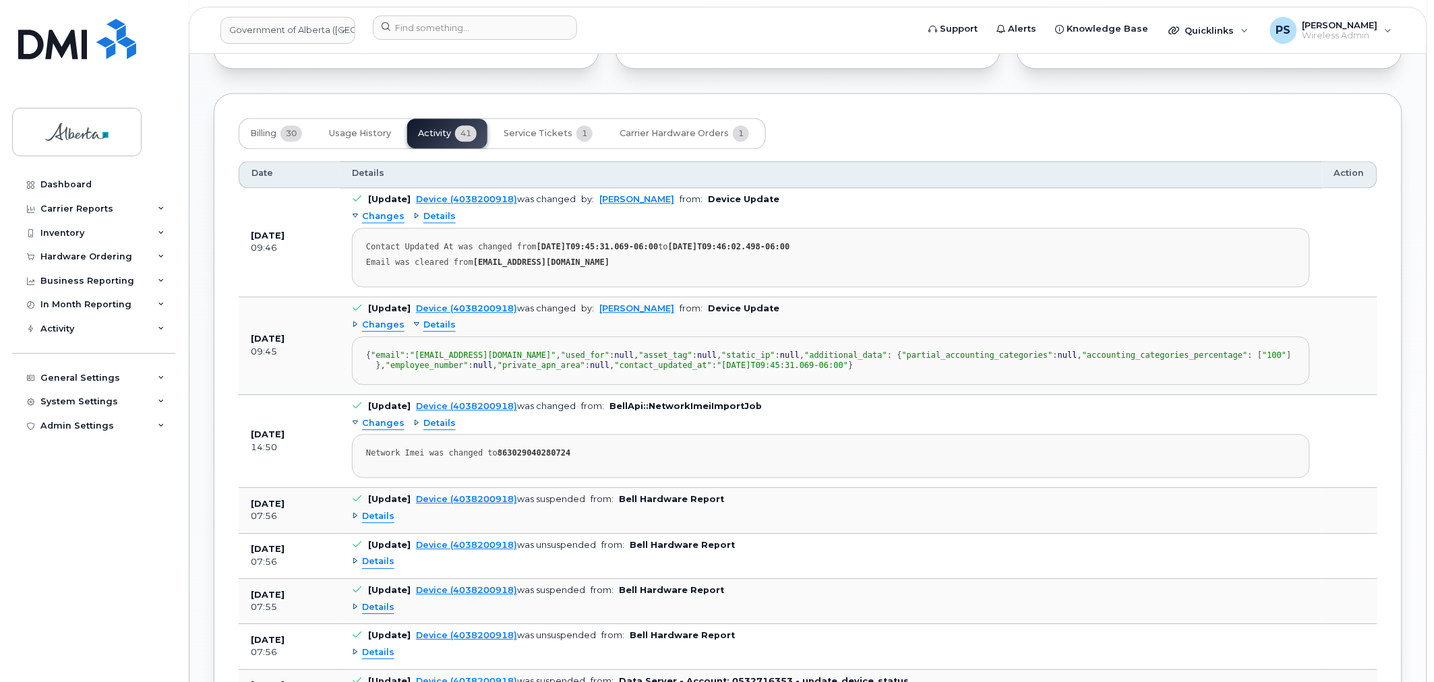
click at [377, 324] on span "Changes" at bounding box center [383, 325] width 42 height 13
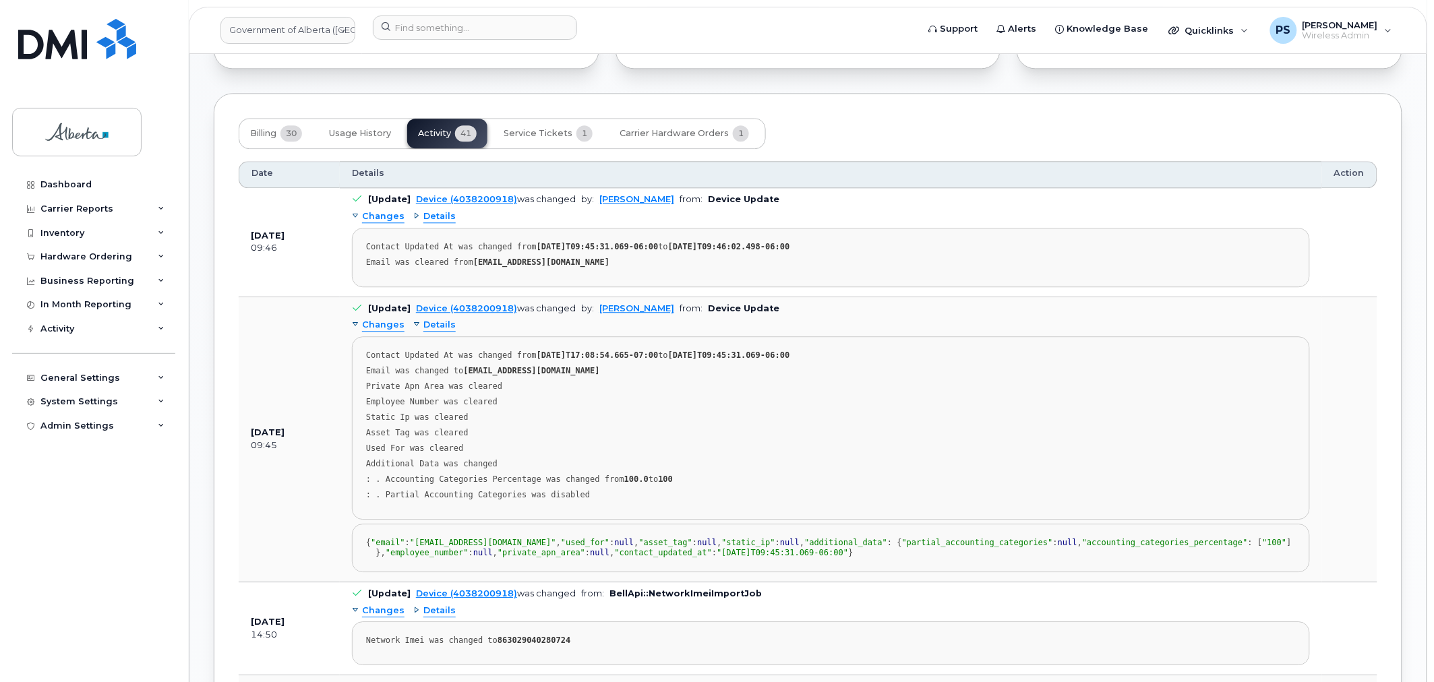
click at [440, 328] on span "Details" at bounding box center [439, 325] width 32 height 13
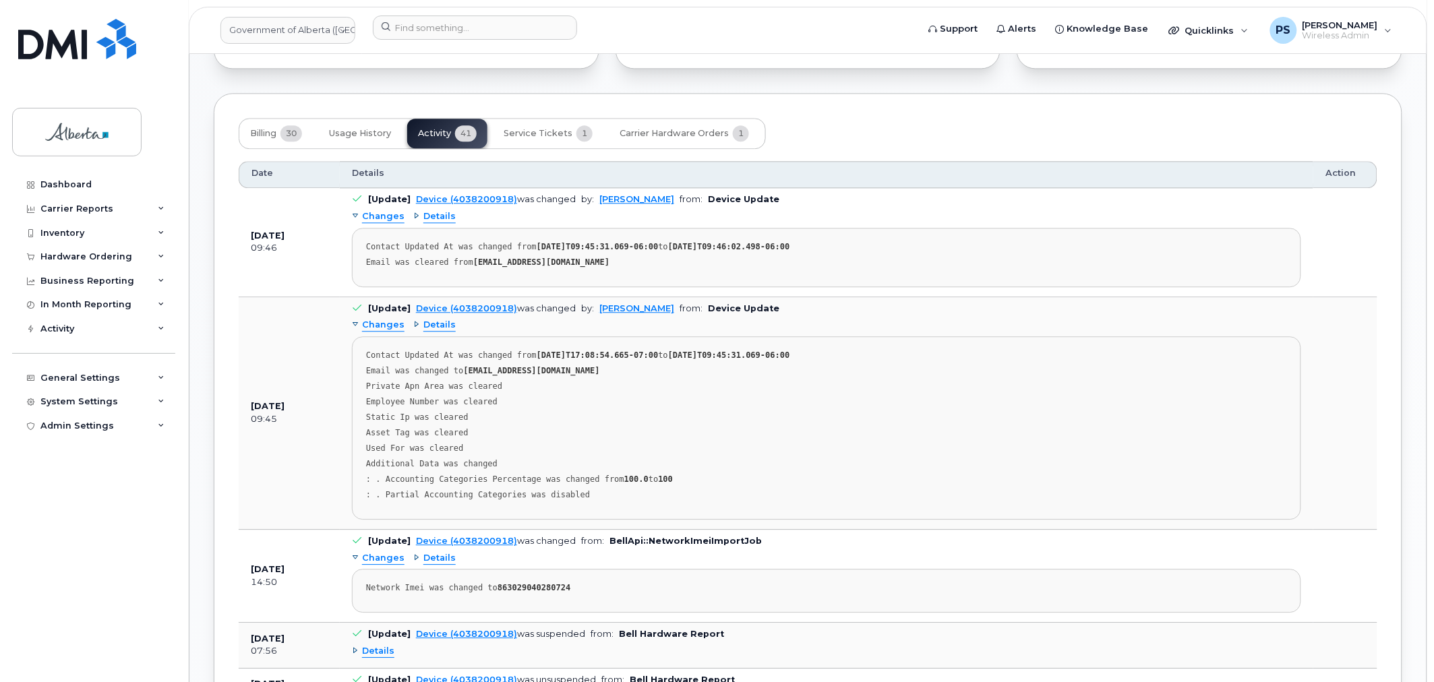
click at [974, 34] on span "Support" at bounding box center [959, 28] width 38 height 13
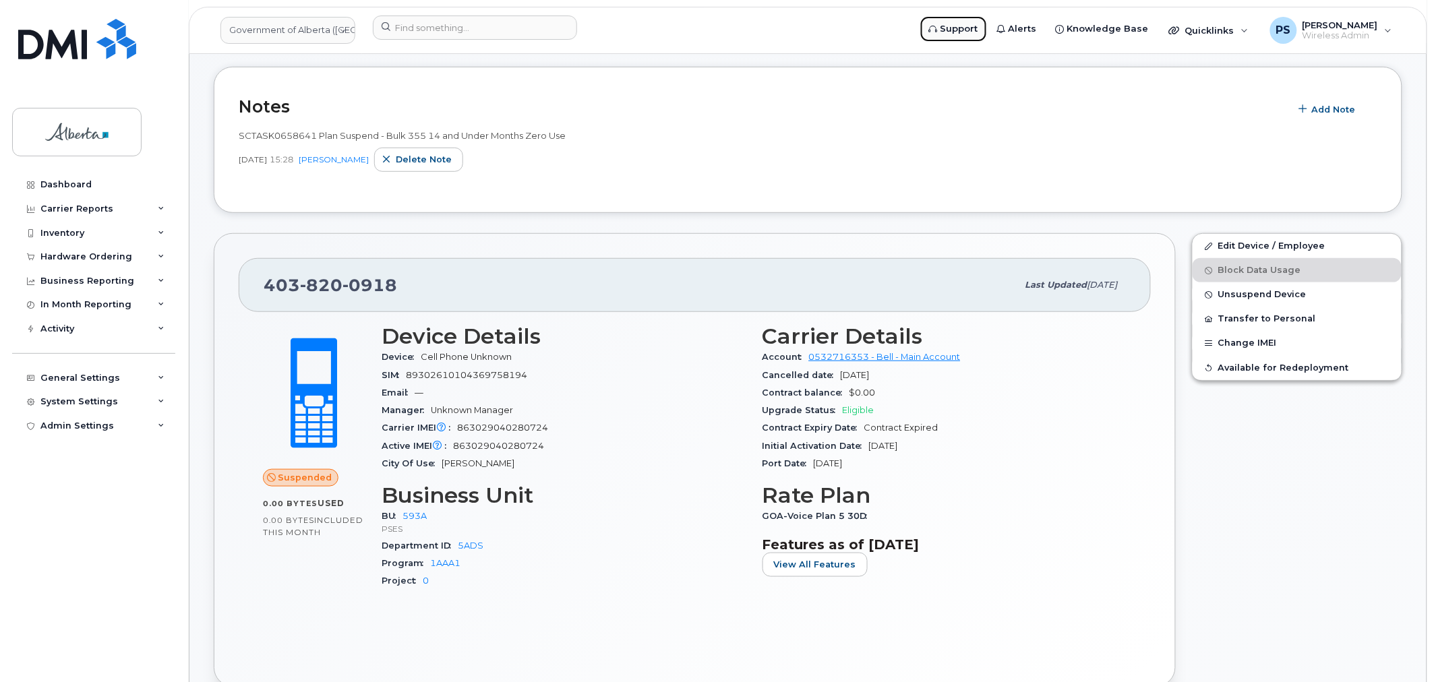
scroll to position [224, 0]
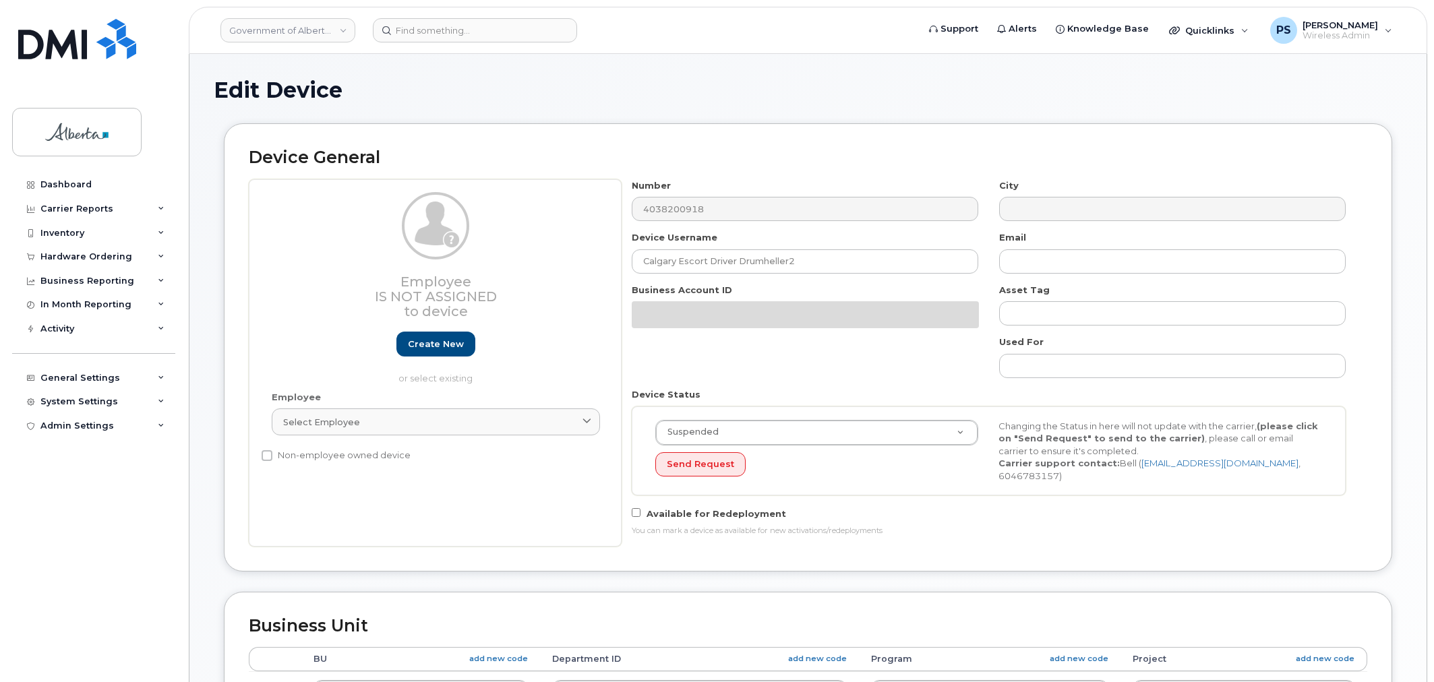
select select "4797682"
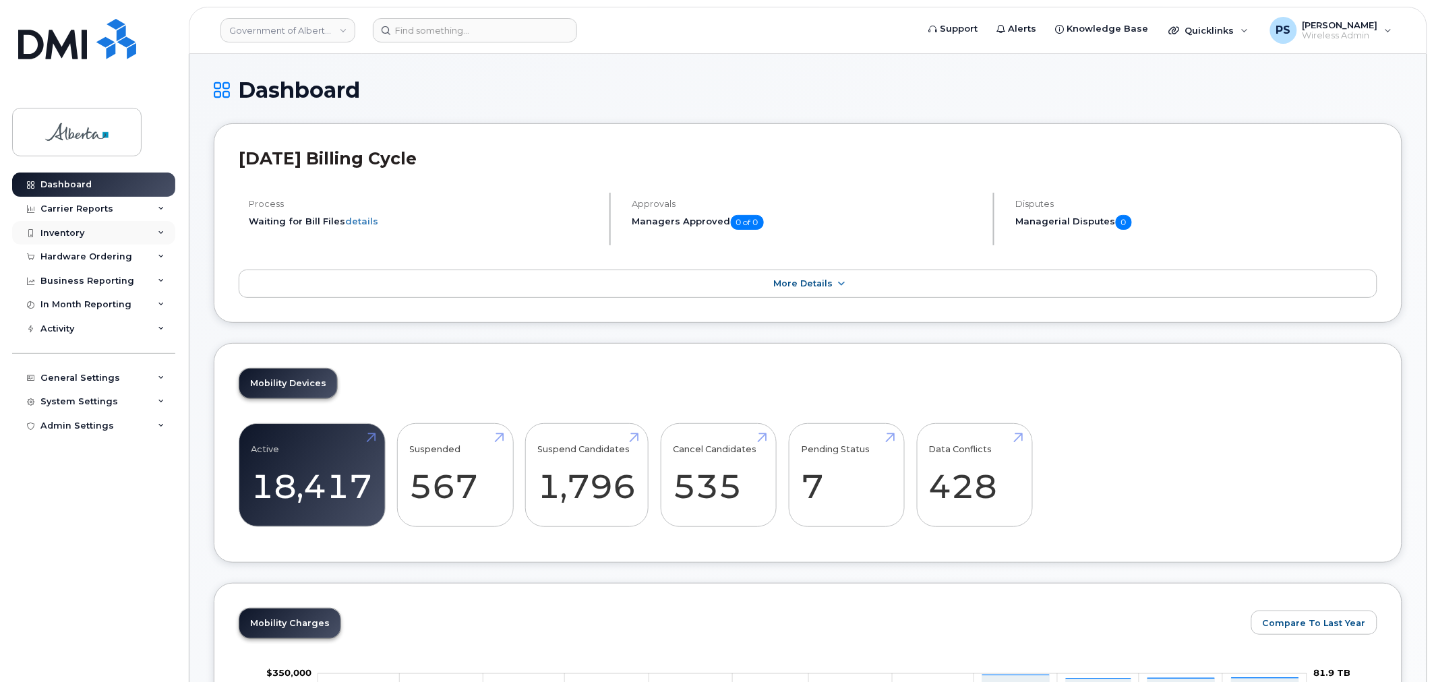
click at [100, 233] on div "Inventory" at bounding box center [93, 233] width 163 height 24
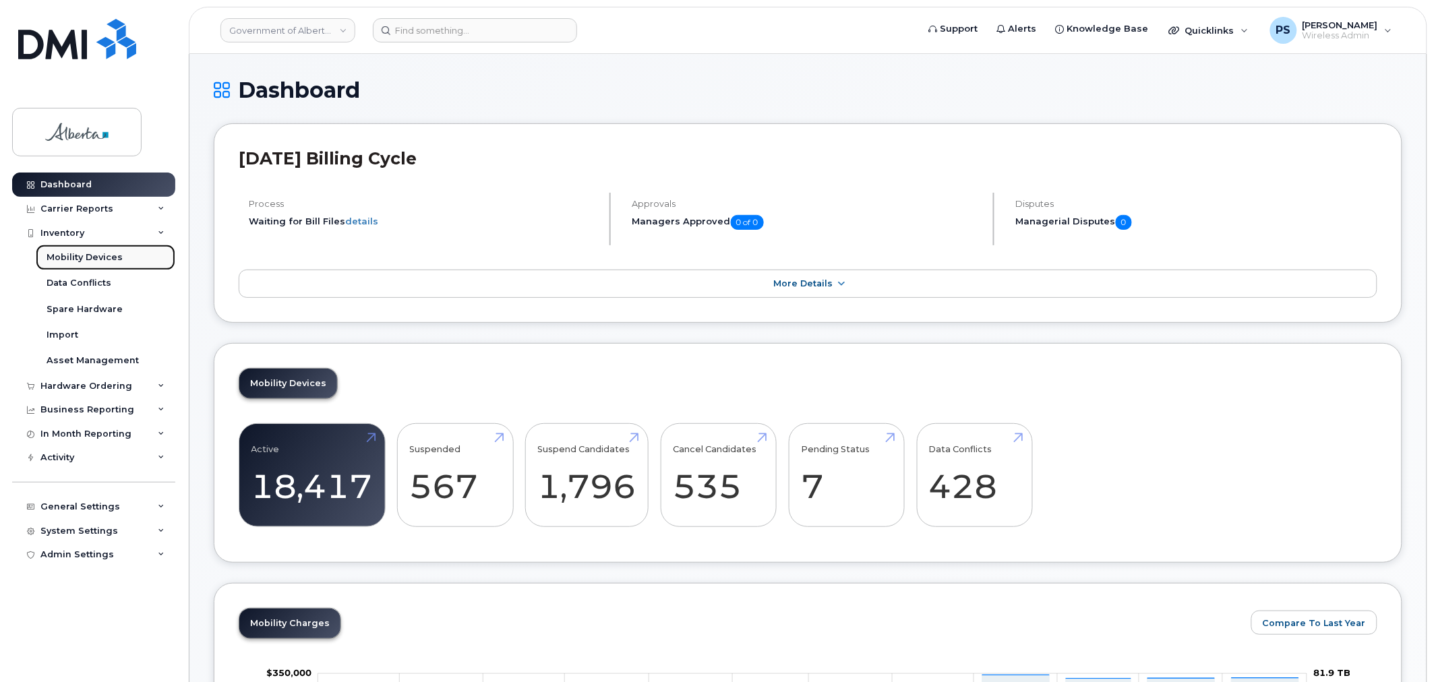
click at [104, 253] on div "Mobility Devices" at bounding box center [85, 257] width 76 height 12
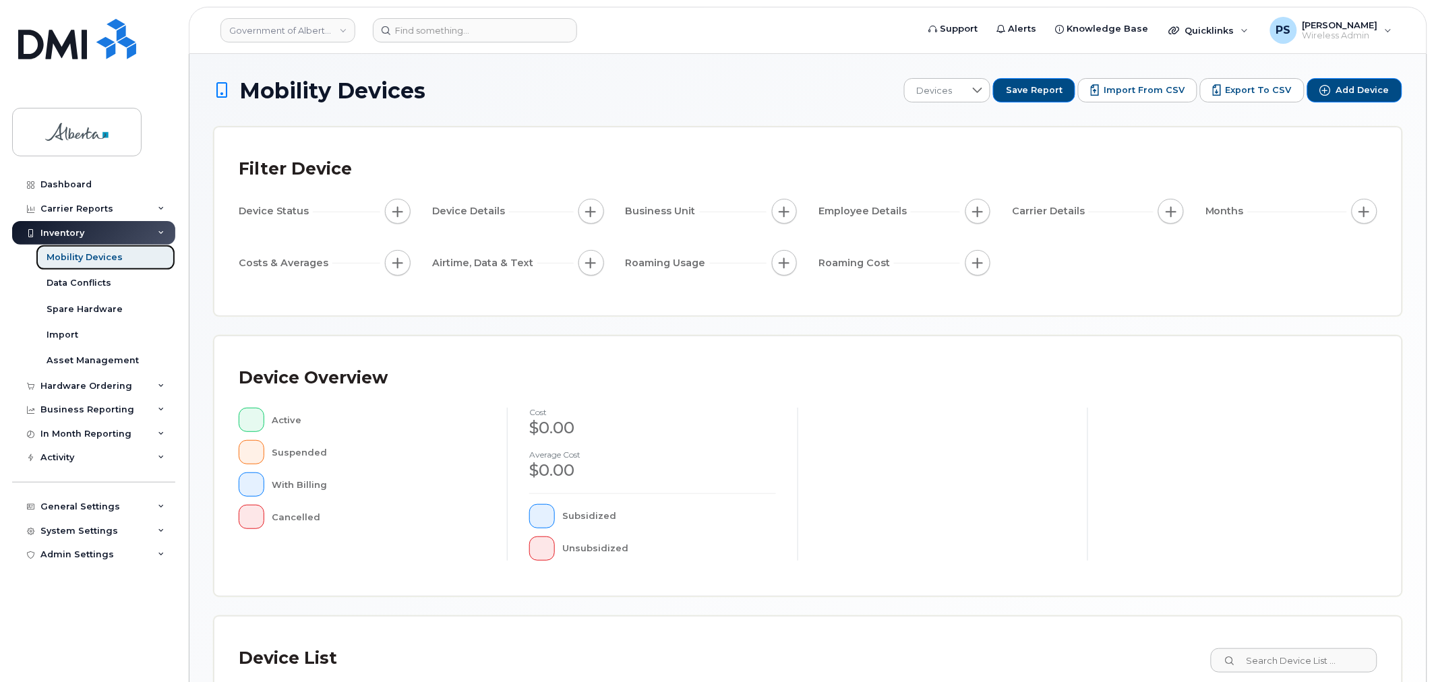
scroll to position [248, 0]
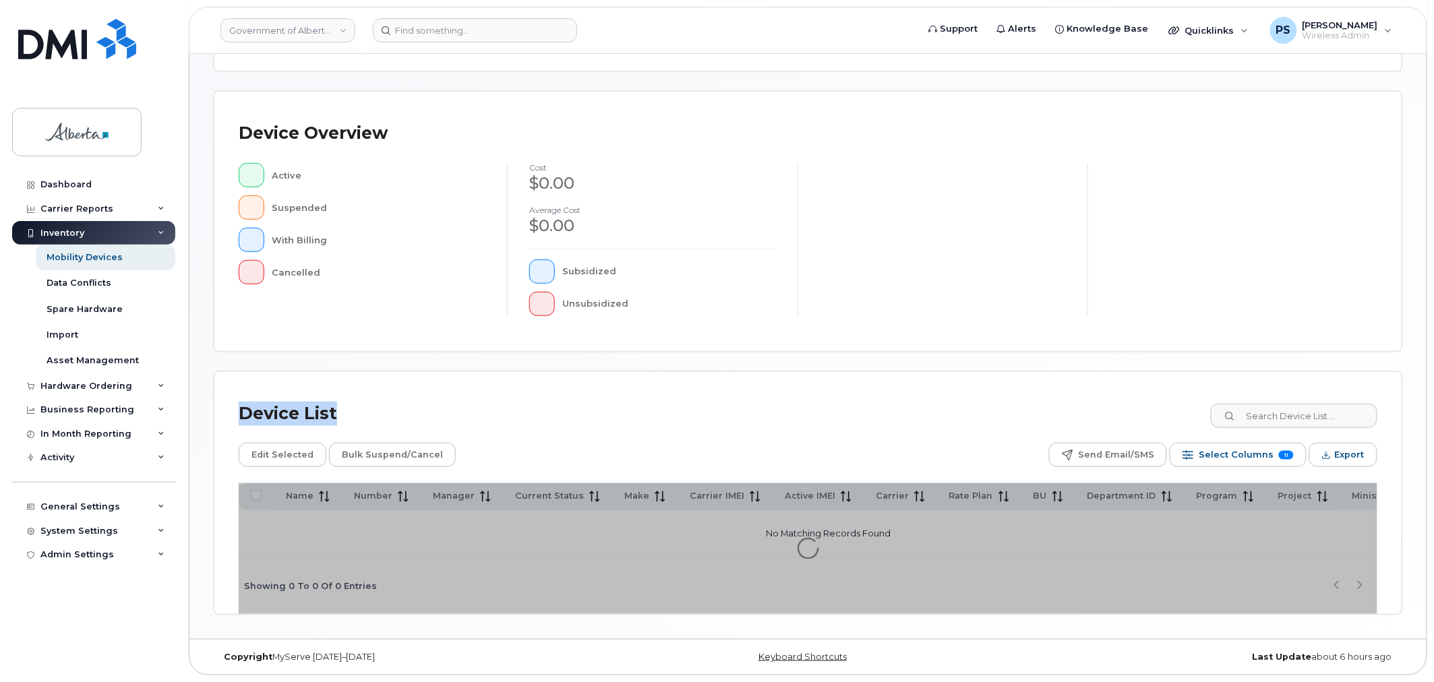
drag, startPoint x: 344, startPoint y: 413, endPoint x: 230, endPoint y: 416, distance: 114.6
click at [230, 416] on div "Device List Edit Selected Bulk Suspend/Cancel Send Email/SMS Select Columns 11 …" at bounding box center [807, 493] width 1187 height 242
copy div "Device List"
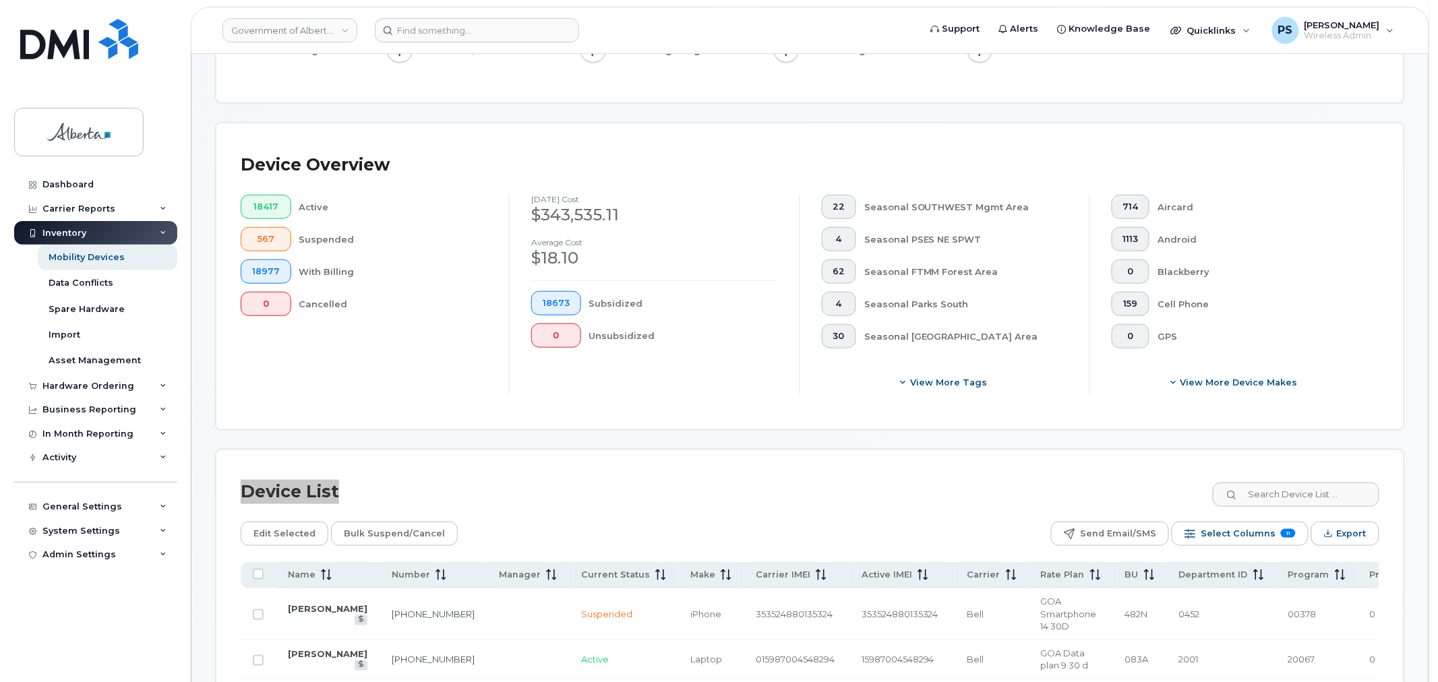
scroll to position [284, 0]
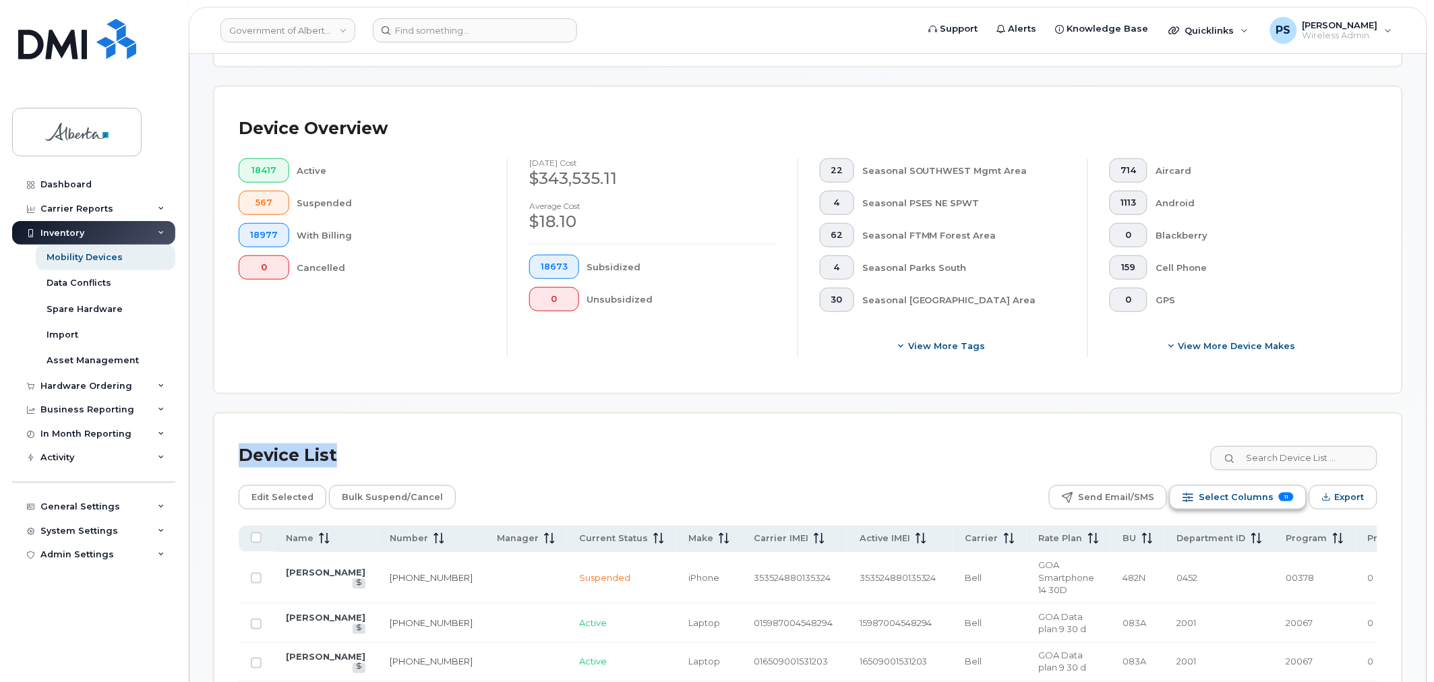
click at [1228, 504] on span "Select Columns" at bounding box center [1236, 497] width 75 height 20
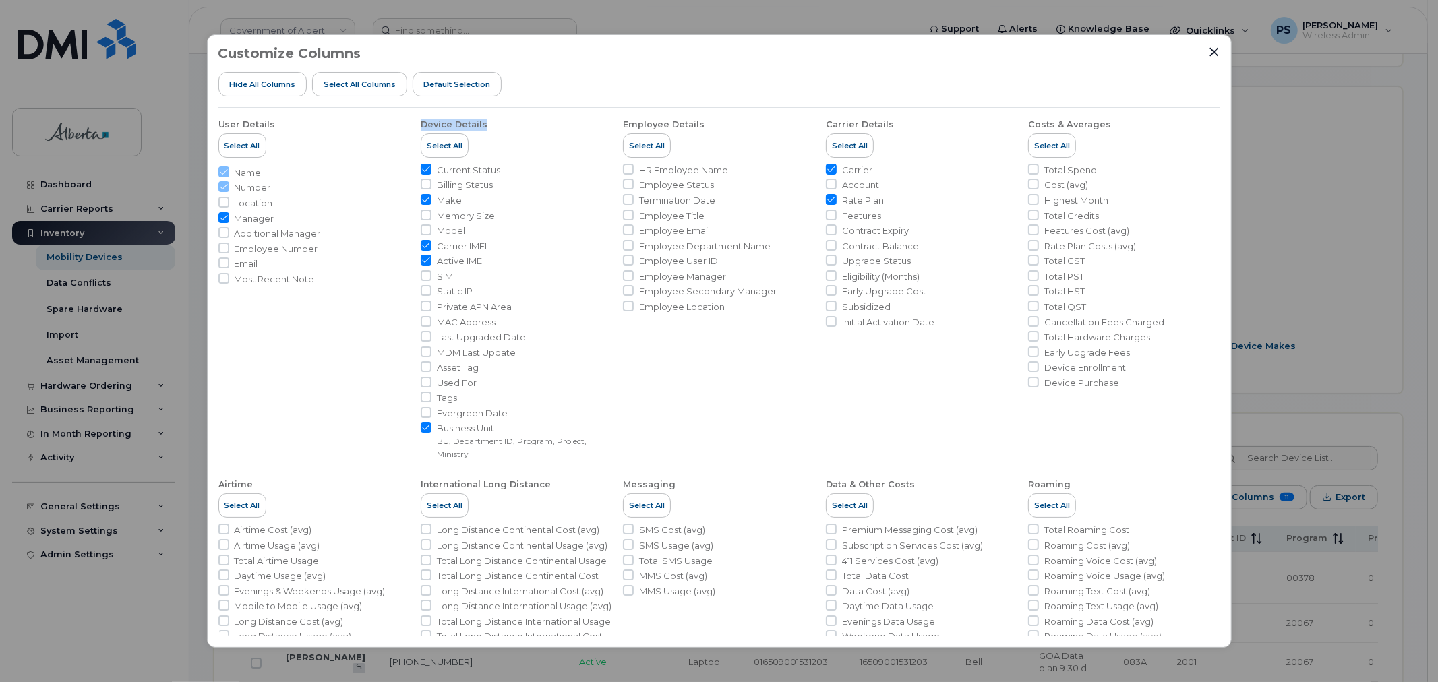
drag, startPoint x: 495, startPoint y: 128, endPoint x: 417, endPoint y: 127, distance: 78.9
click at [417, 127] on ul "User Details Select All Name Number Location Manager Additional Manager Employe…" at bounding box center [719, 421] width 1002 height 627
copy div "Device Details"
drag, startPoint x: 471, startPoint y: 247, endPoint x: 438, endPoint y: 248, distance: 32.4
click at [438, 248] on li "Carrier IMEI" at bounding box center [516, 246] width 191 height 13
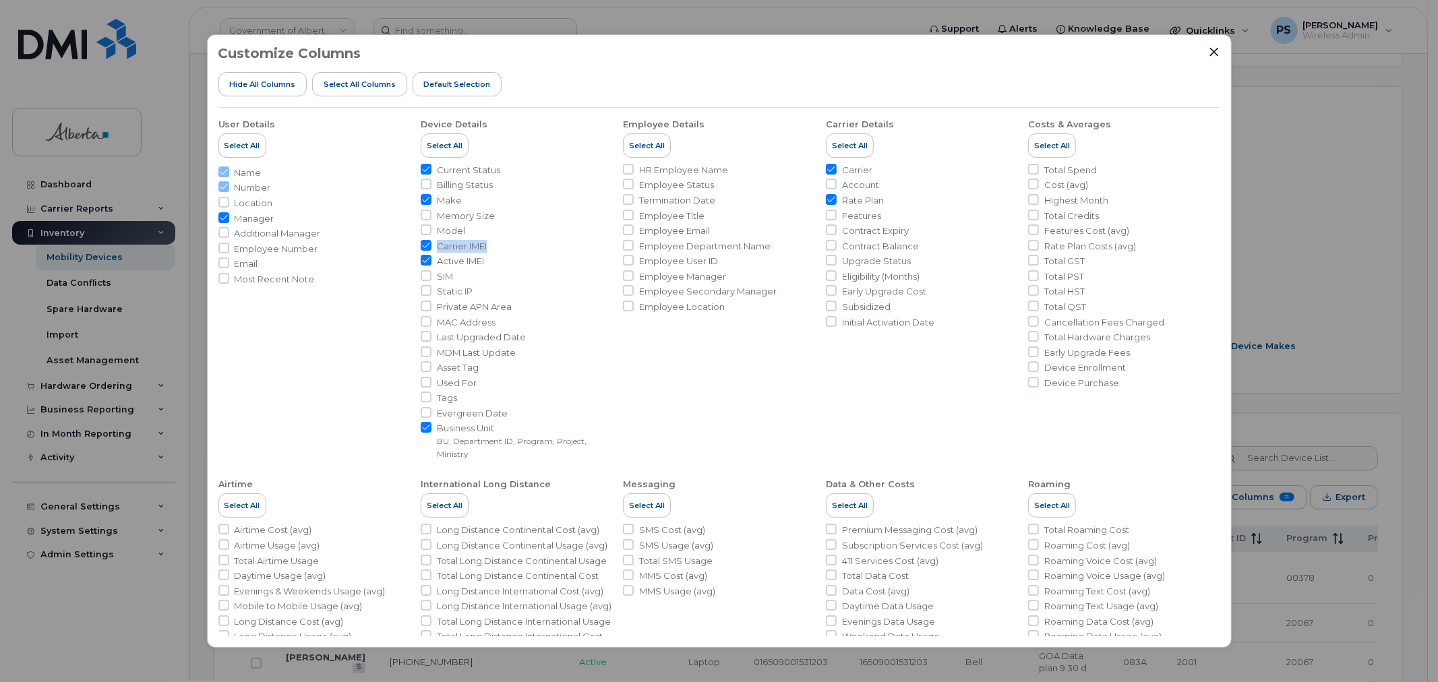
copy span "Carrier IMEI"
drag, startPoint x: 496, startPoint y: 265, endPoint x: 439, endPoint y: 265, distance: 57.3
click at [439, 265] on li "Active IMEI" at bounding box center [516, 261] width 191 height 13
copy span "Active IMEI"
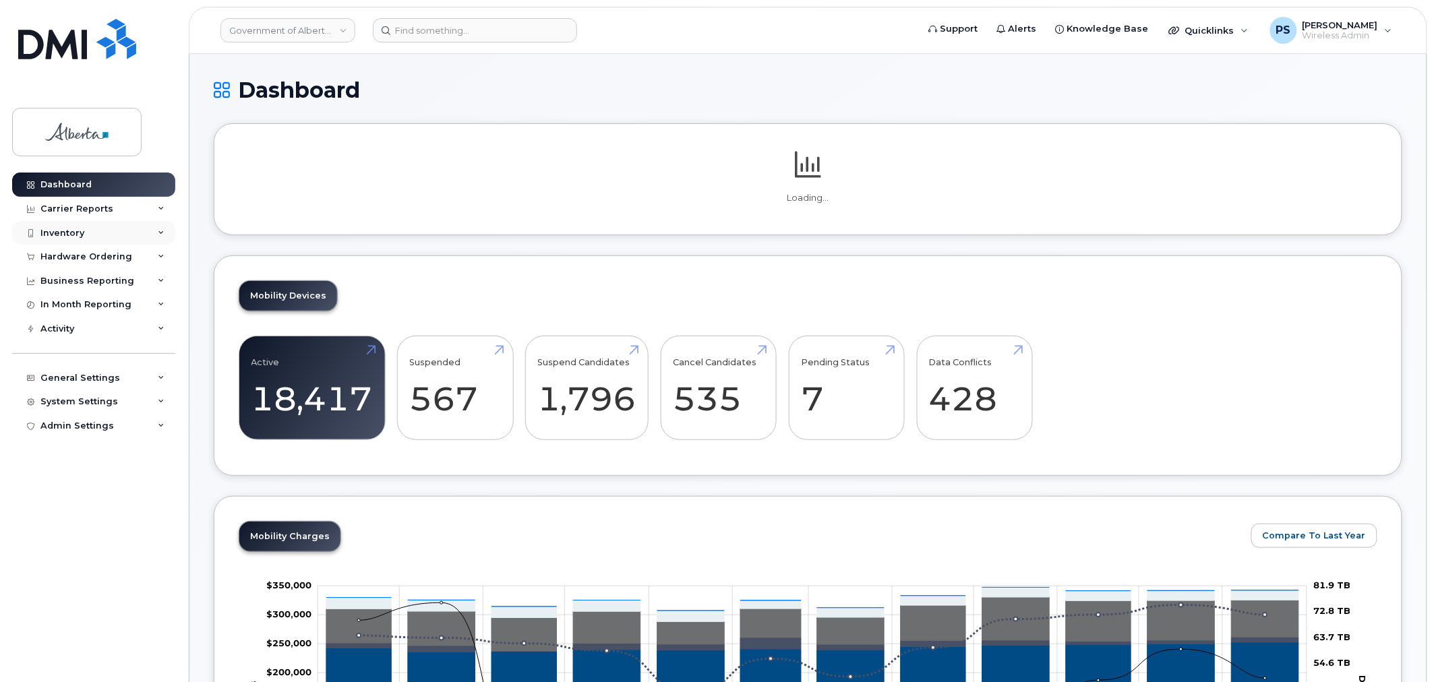
click at [94, 237] on div "Inventory" at bounding box center [93, 233] width 163 height 24
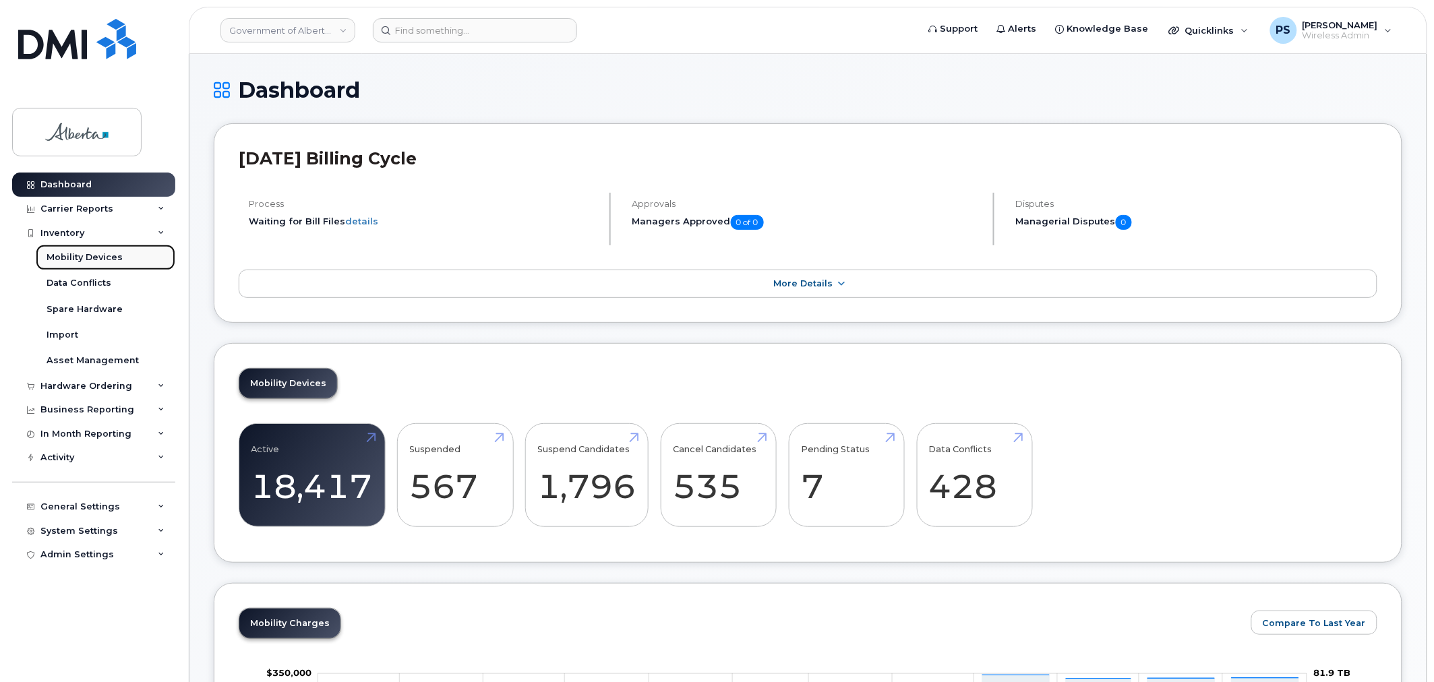
click at [88, 260] on div "Mobility Devices" at bounding box center [85, 257] width 76 height 12
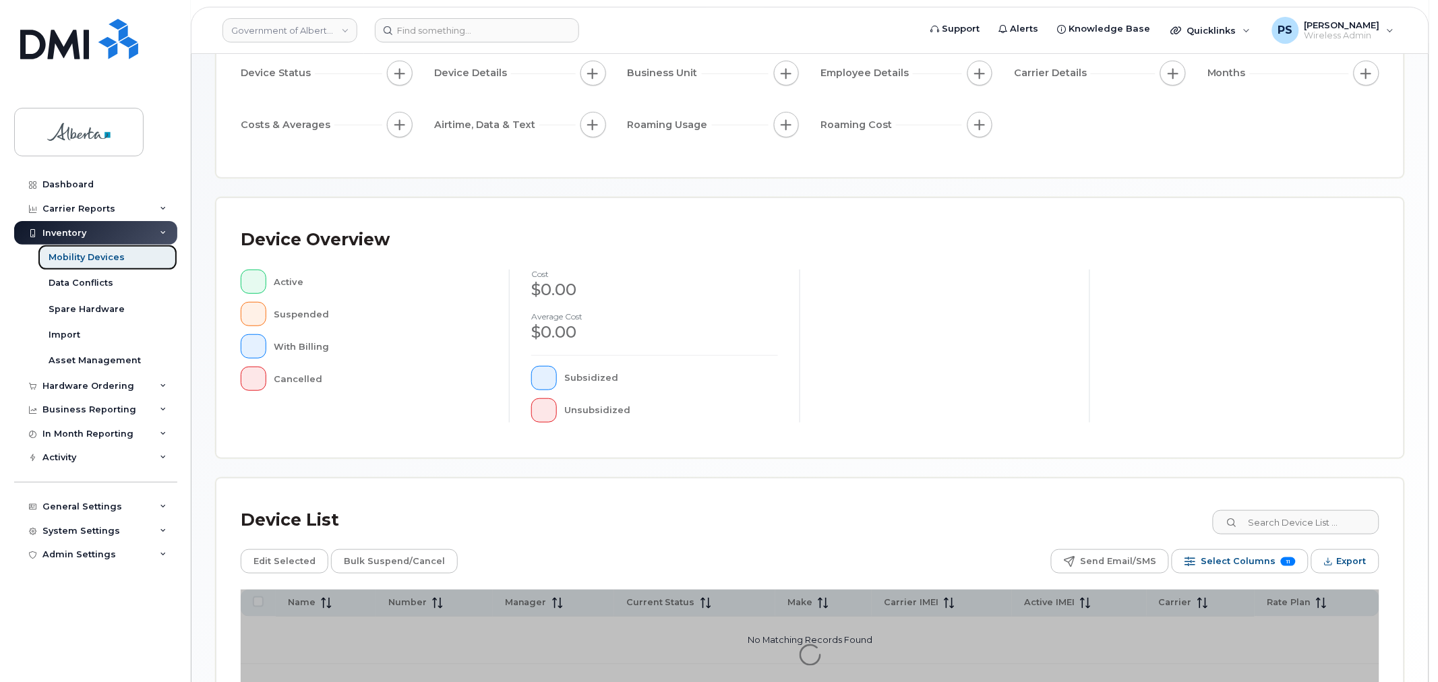
scroll to position [245, 0]
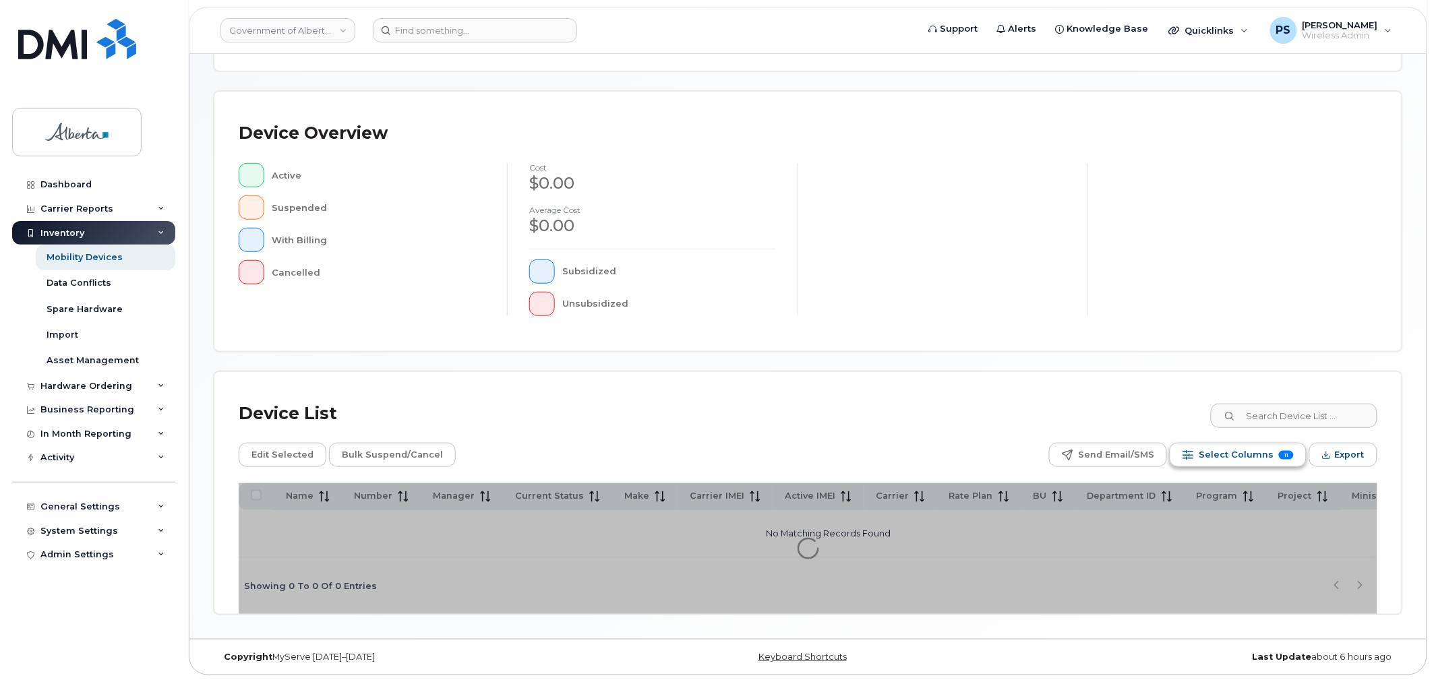
click at [1217, 450] on span "Select Columns" at bounding box center [1236, 455] width 75 height 20
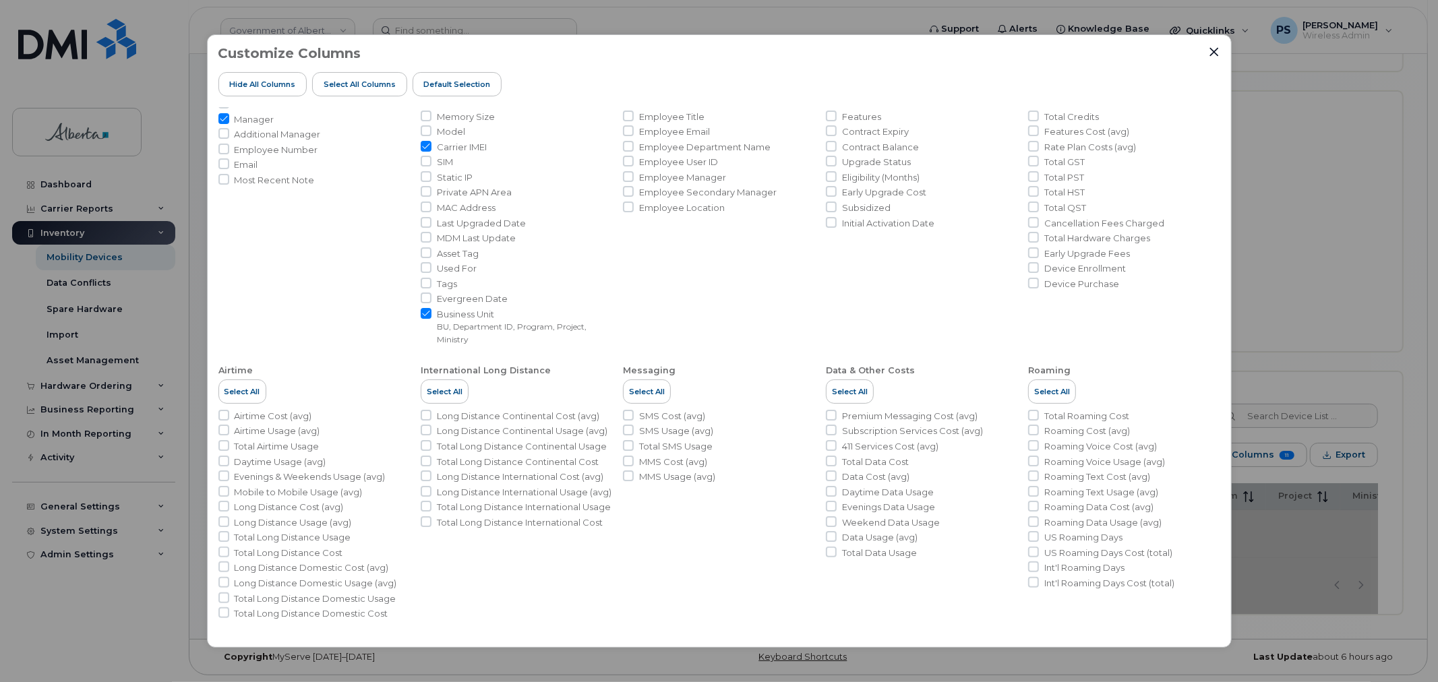
scroll to position [0, 0]
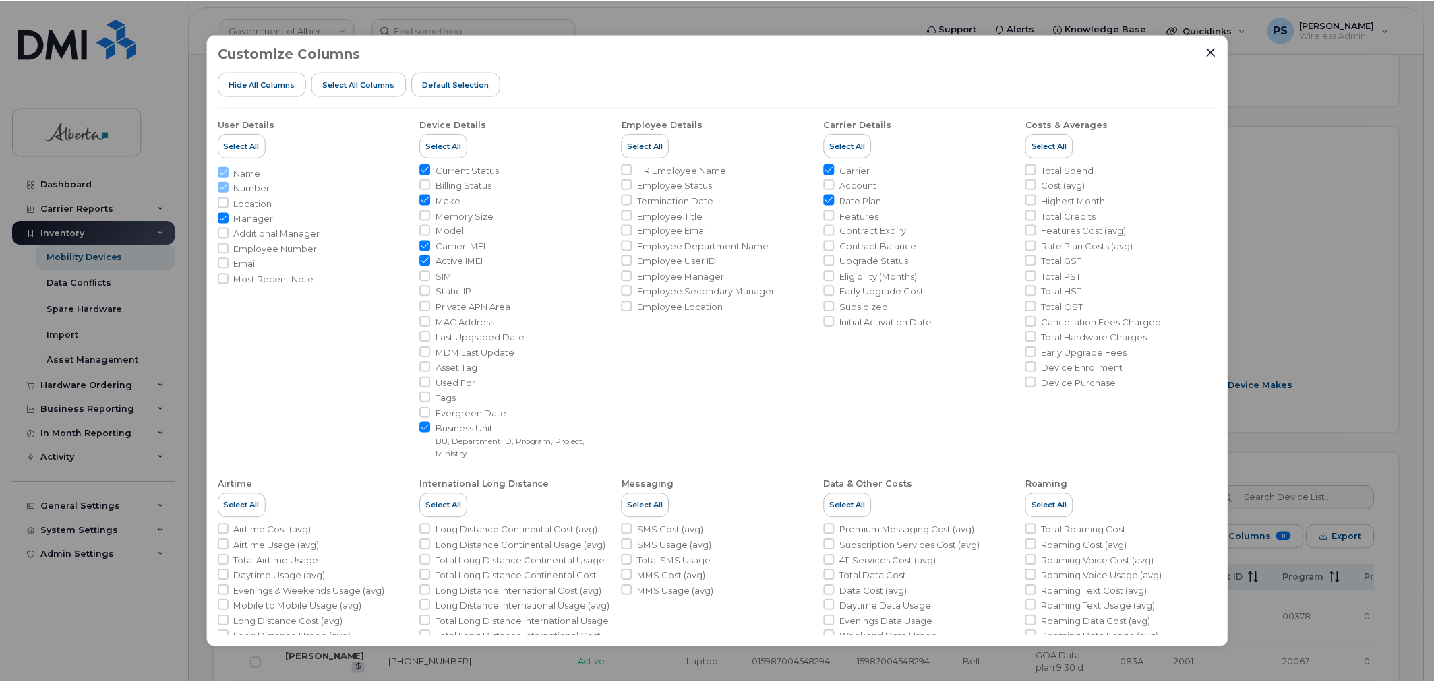
scroll to position [280, 0]
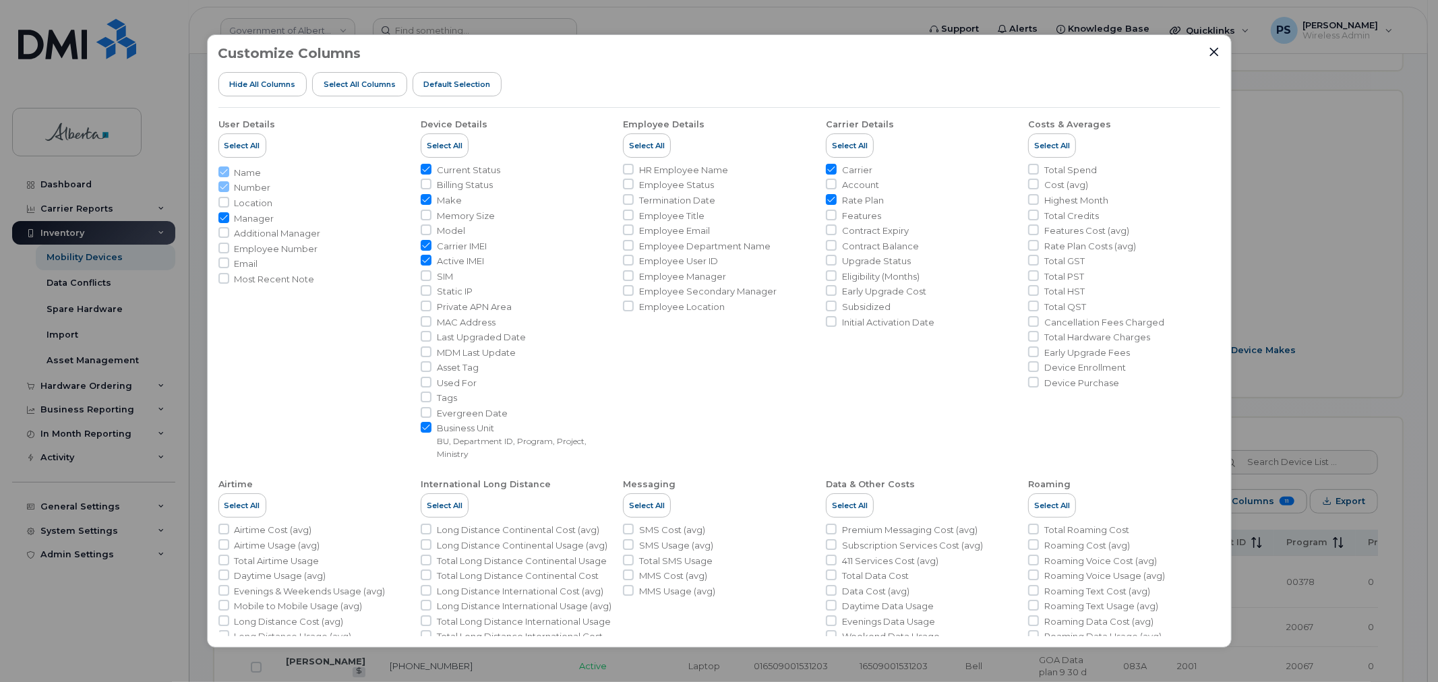
click at [1261, 572] on div "Customize Columns Hide All Columns Select all Columns Default Selection User De…" at bounding box center [719, 341] width 1438 height 682
